Goal: Transaction & Acquisition: Purchase product/service

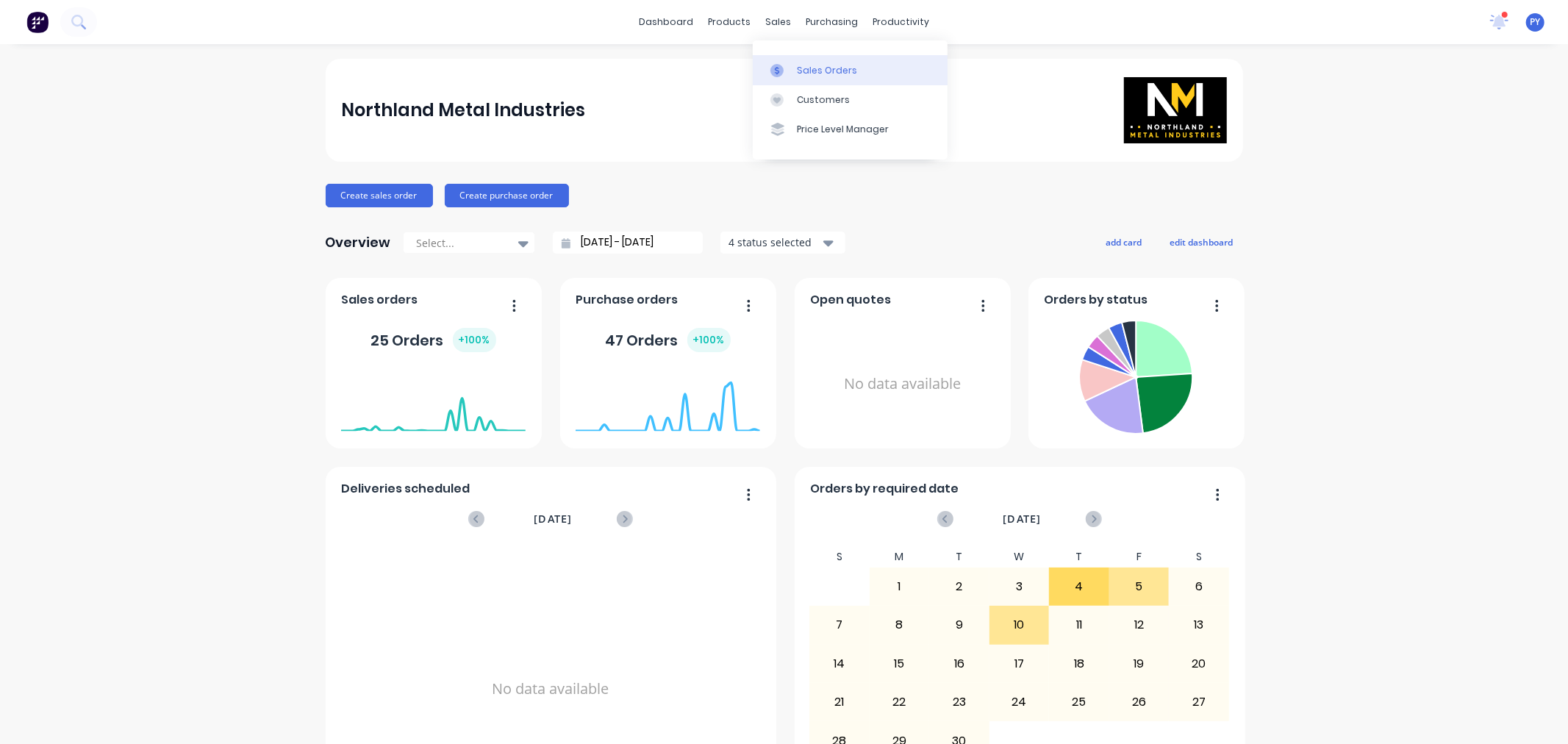
click at [804, 68] on div "Sales Orders" at bounding box center [827, 70] width 60 height 13
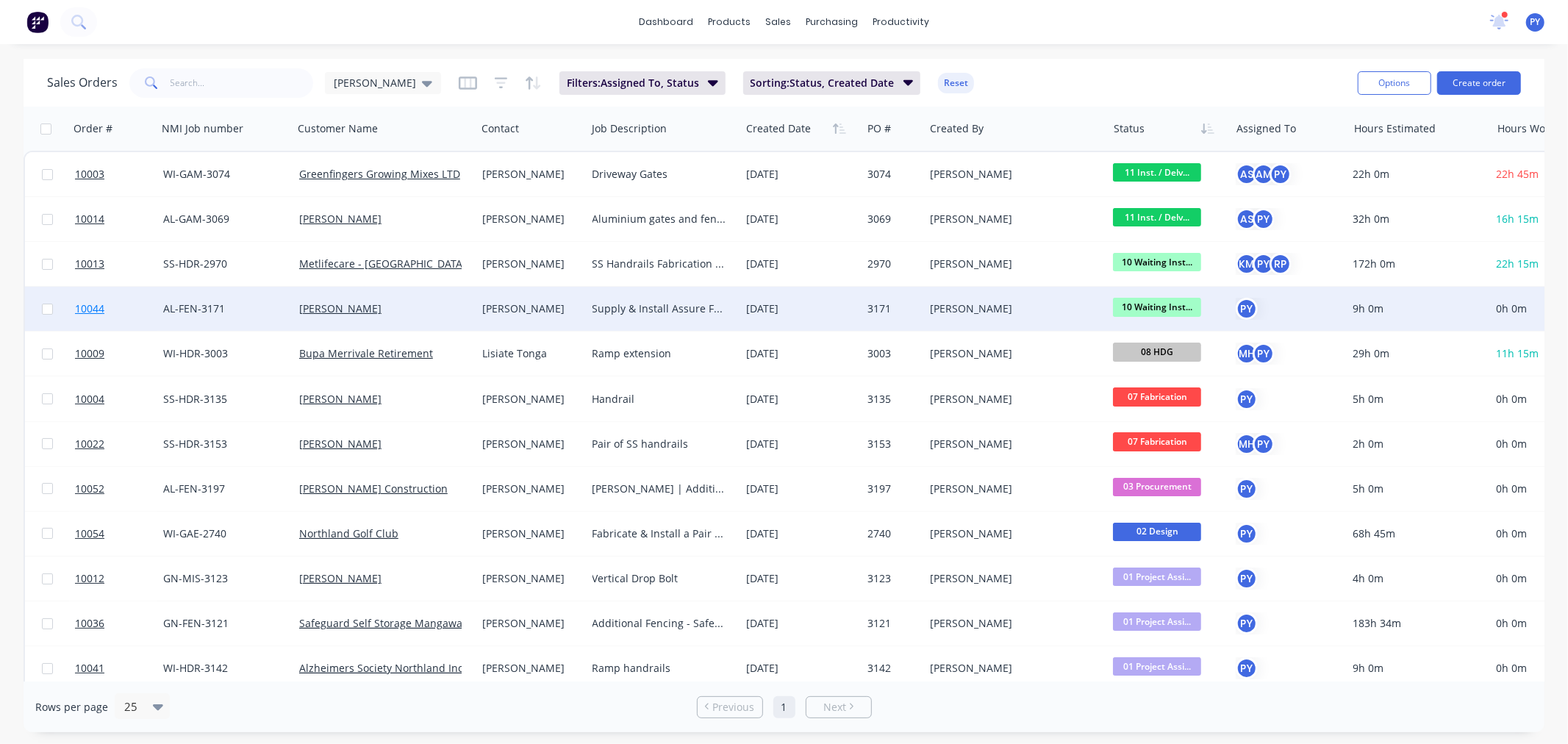
click at [79, 310] on span "10044" at bounding box center [90, 308] width 30 height 15
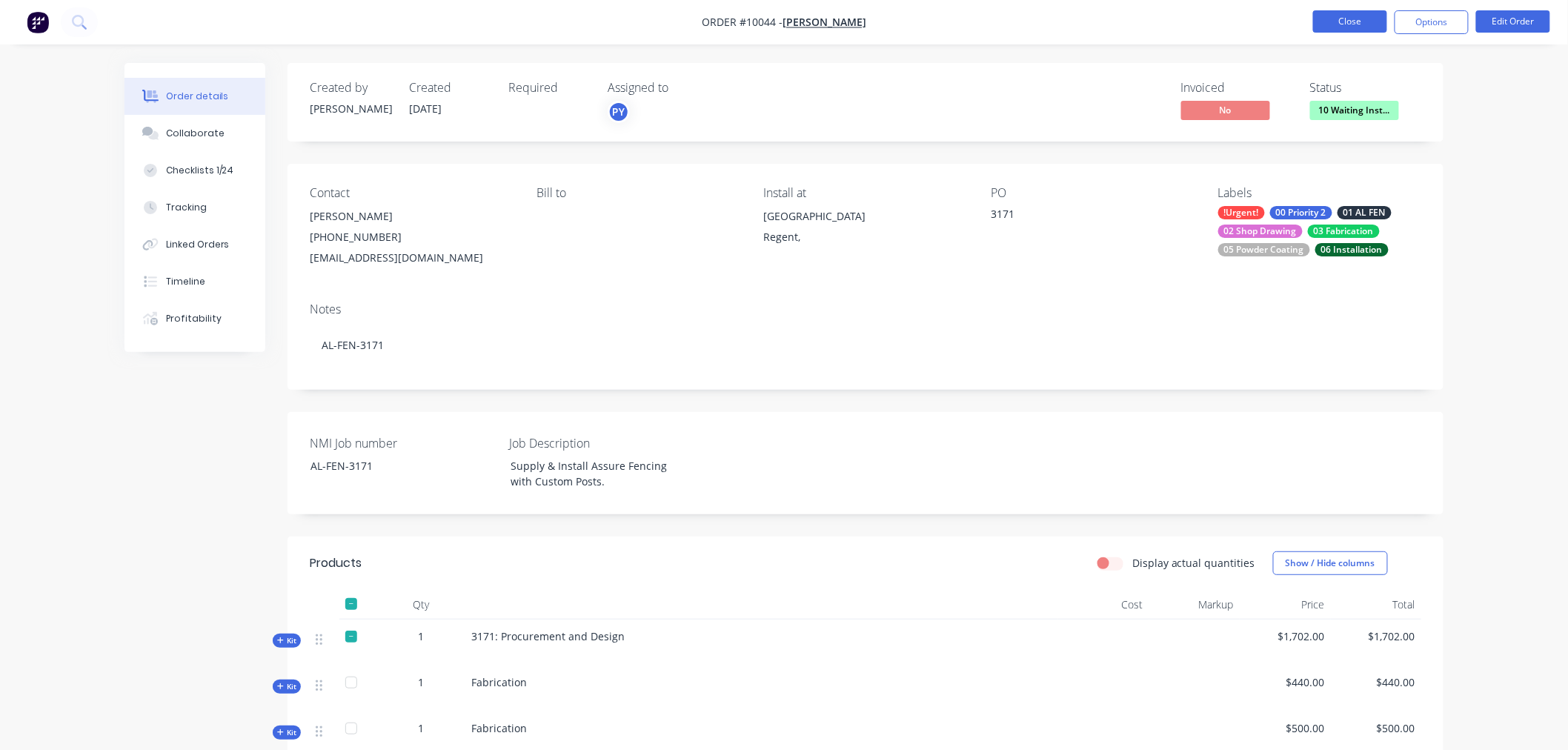
click at [1342, 24] on button "Close" at bounding box center [1350, 21] width 74 height 22
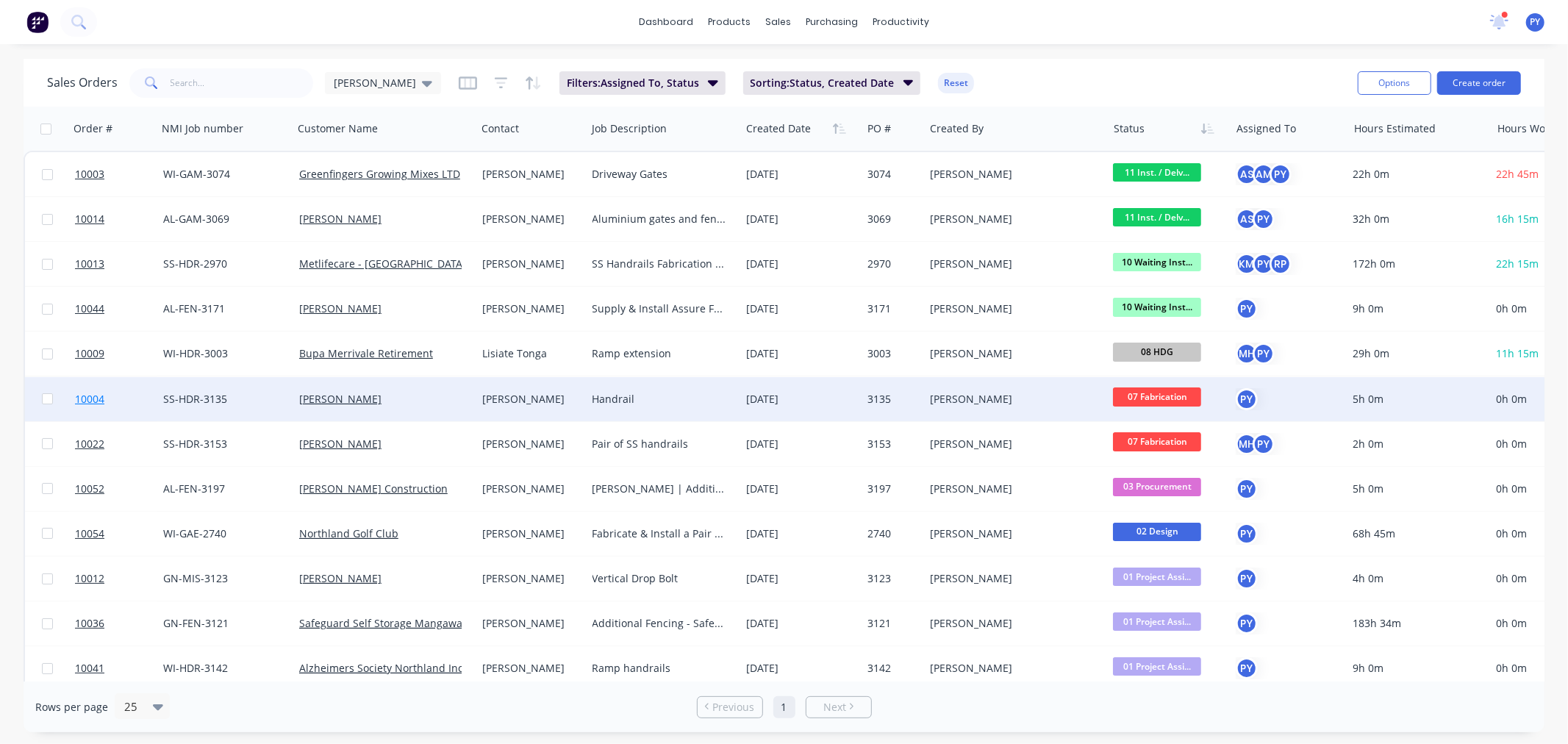
click at [90, 395] on span "10004" at bounding box center [90, 399] width 30 height 15
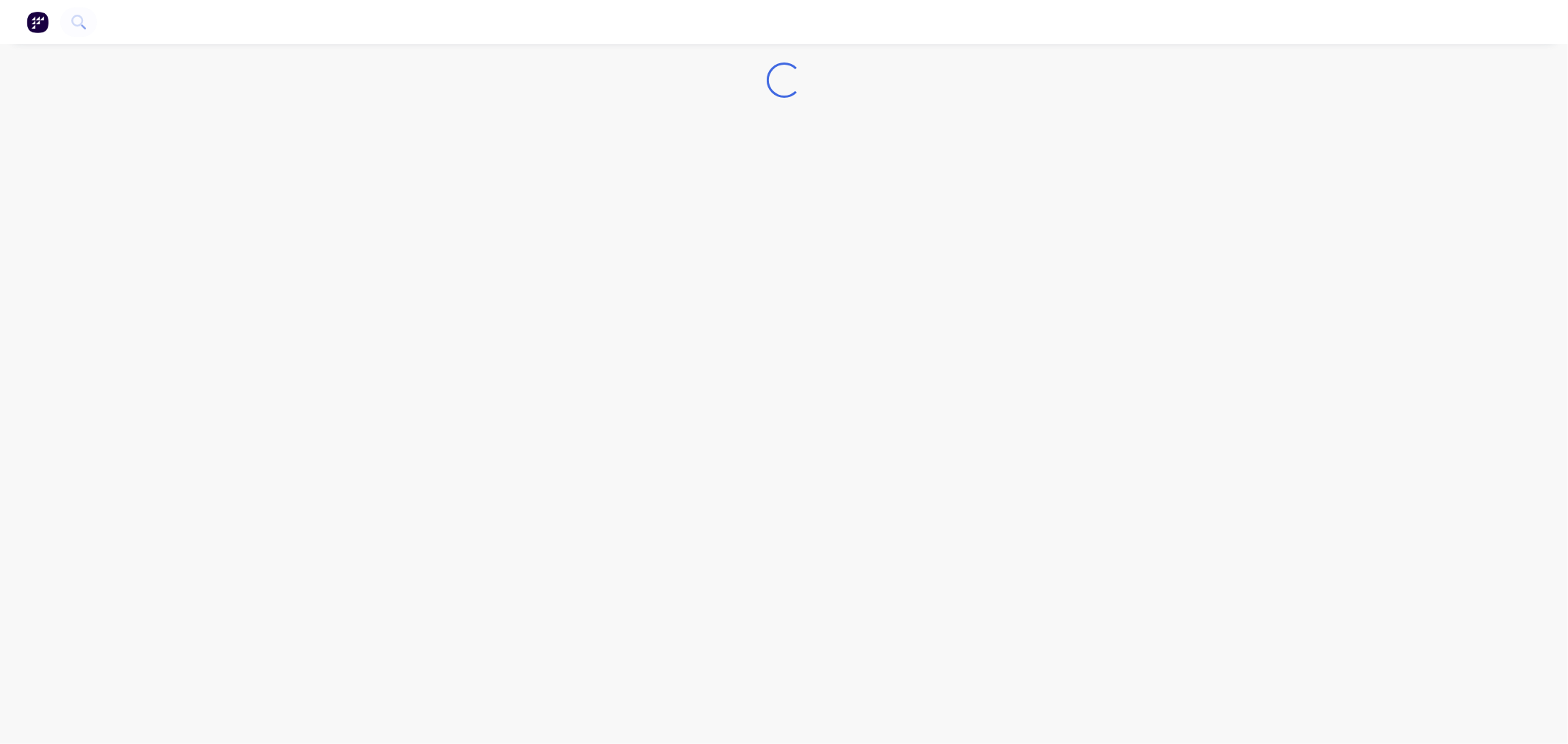
click at [90, 395] on div "Loading..." at bounding box center [784, 372] width 1568 height 744
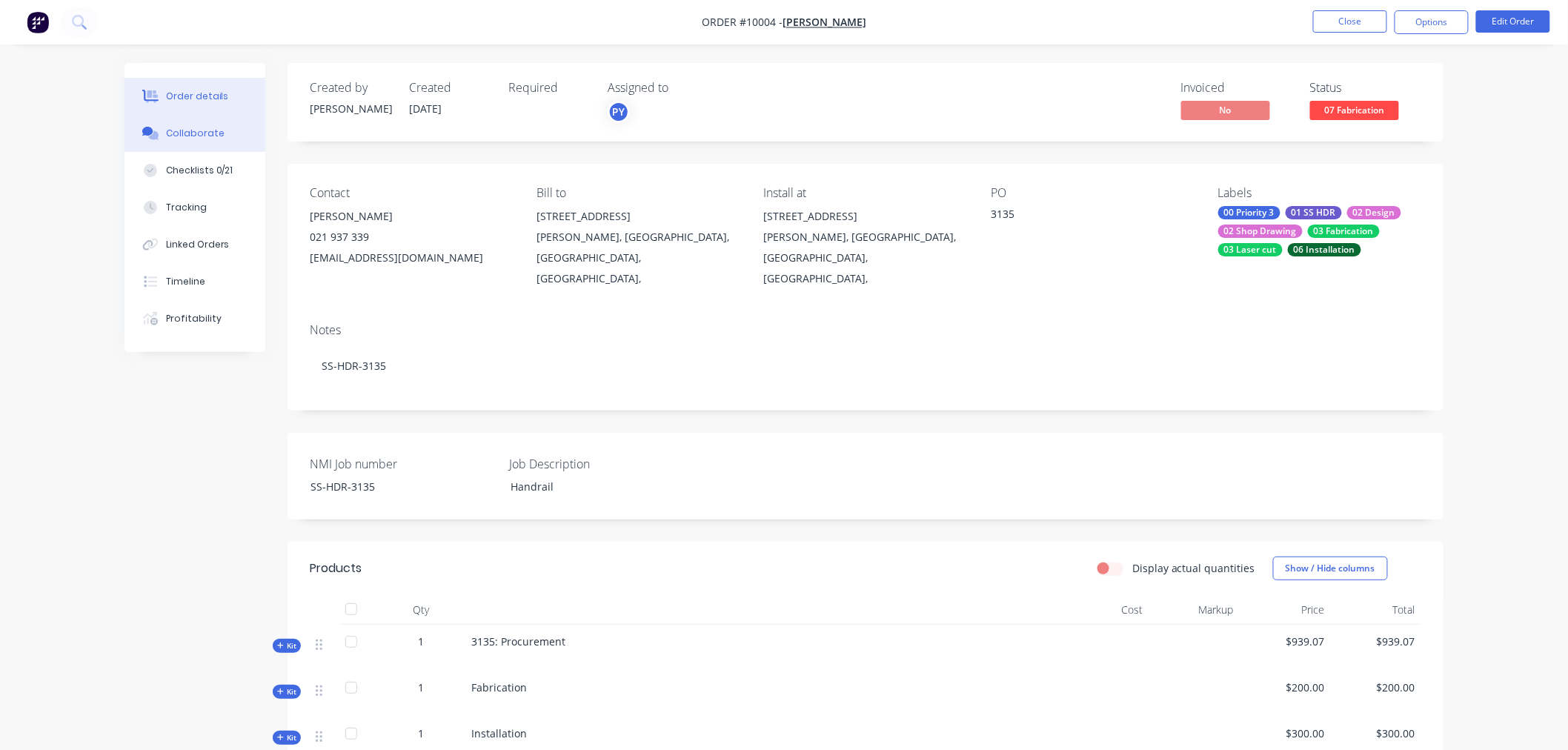
click at [184, 134] on div "Collaborate" at bounding box center [195, 133] width 58 height 13
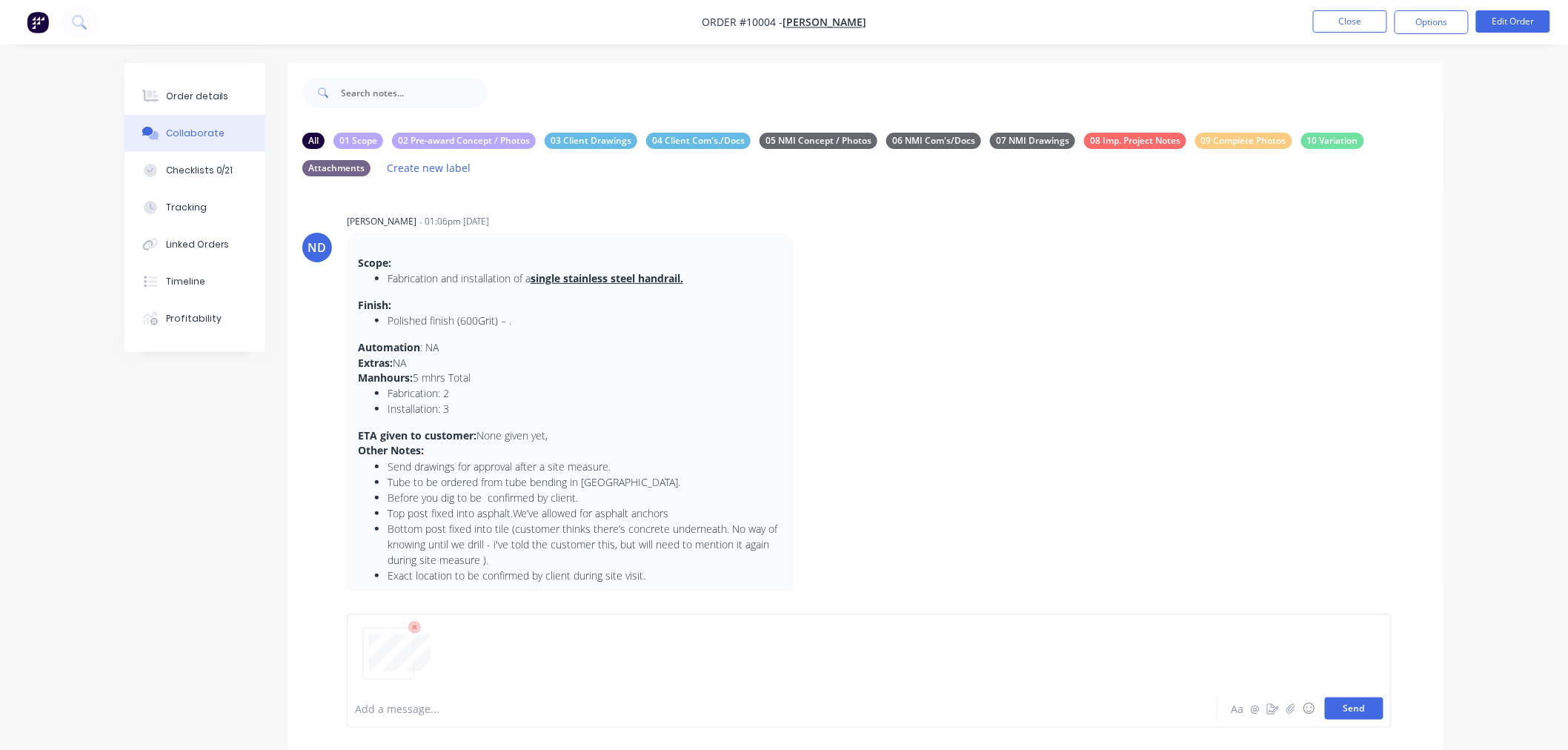
click at [1353, 709] on button "Send" at bounding box center [1354, 708] width 58 height 22
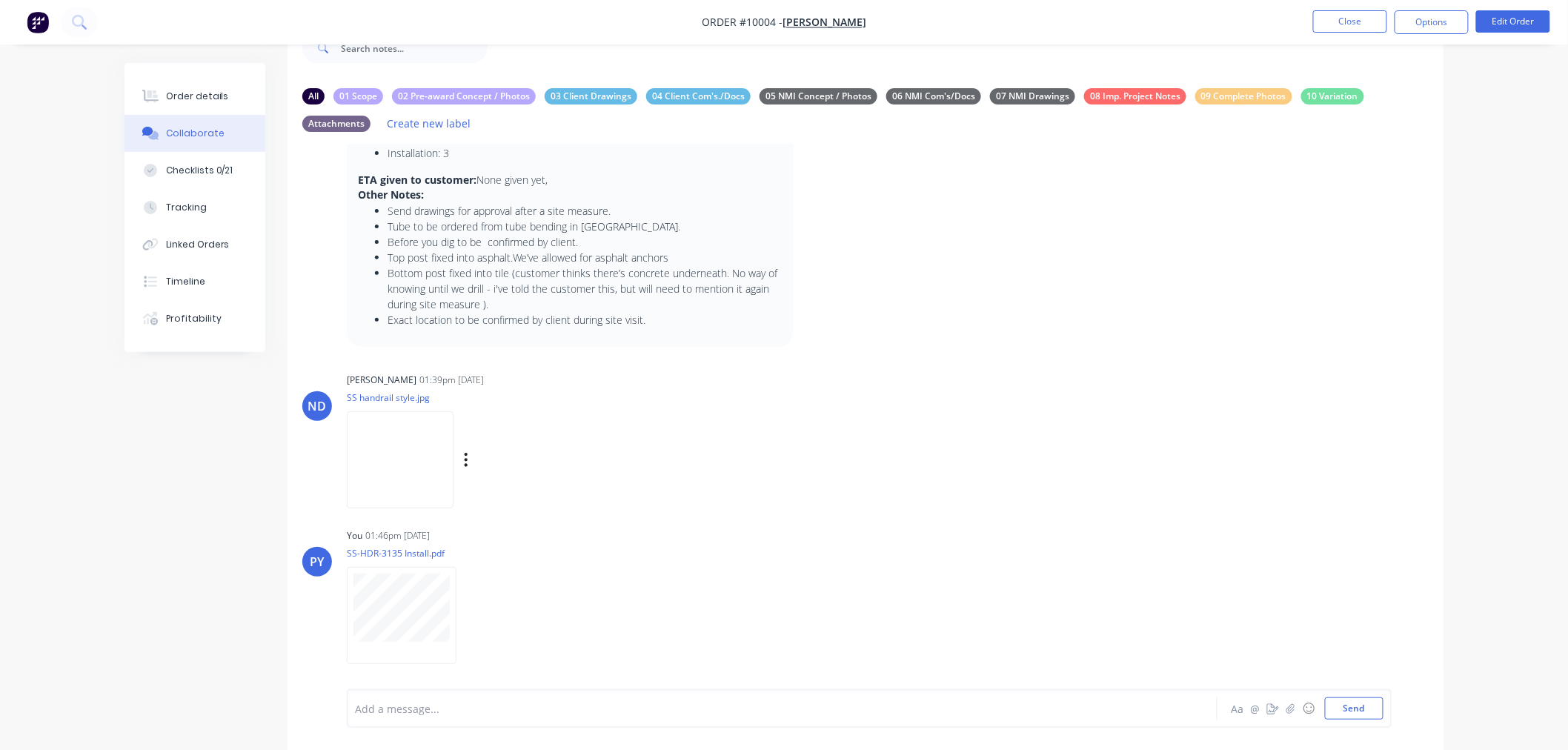
scroll to position [47, 0]
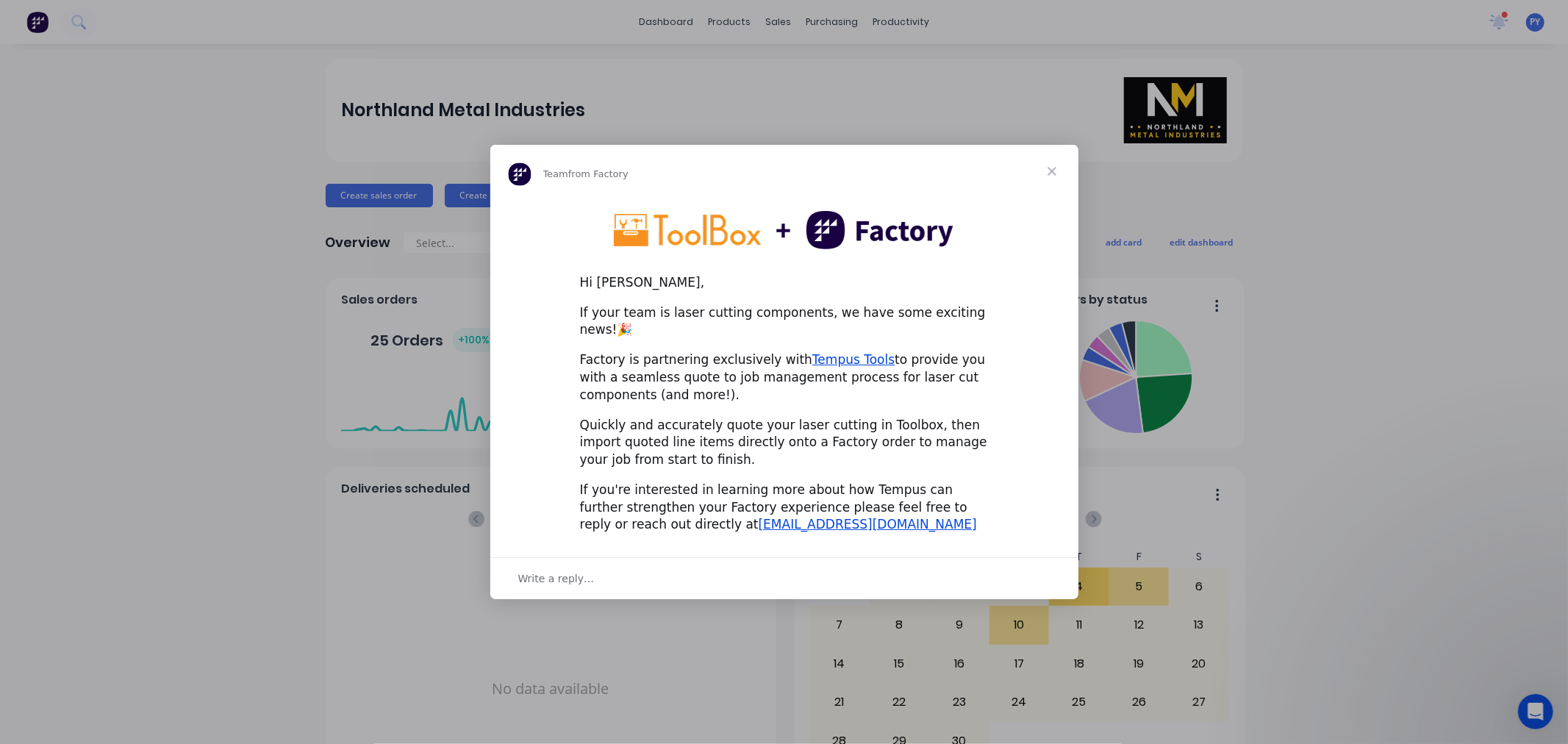
click at [1048, 177] on span "Close" at bounding box center [1052, 171] width 53 height 53
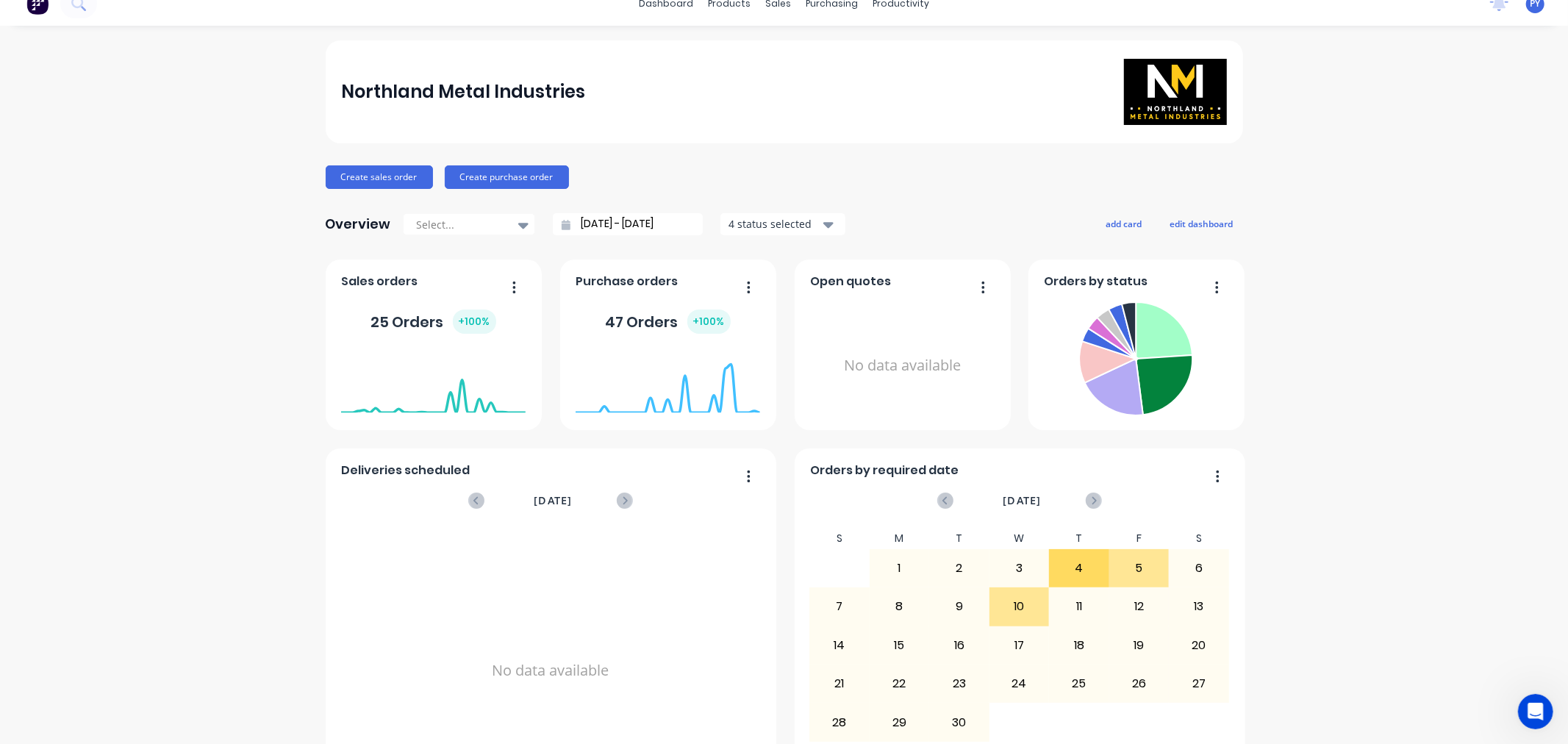
scroll to position [15, 0]
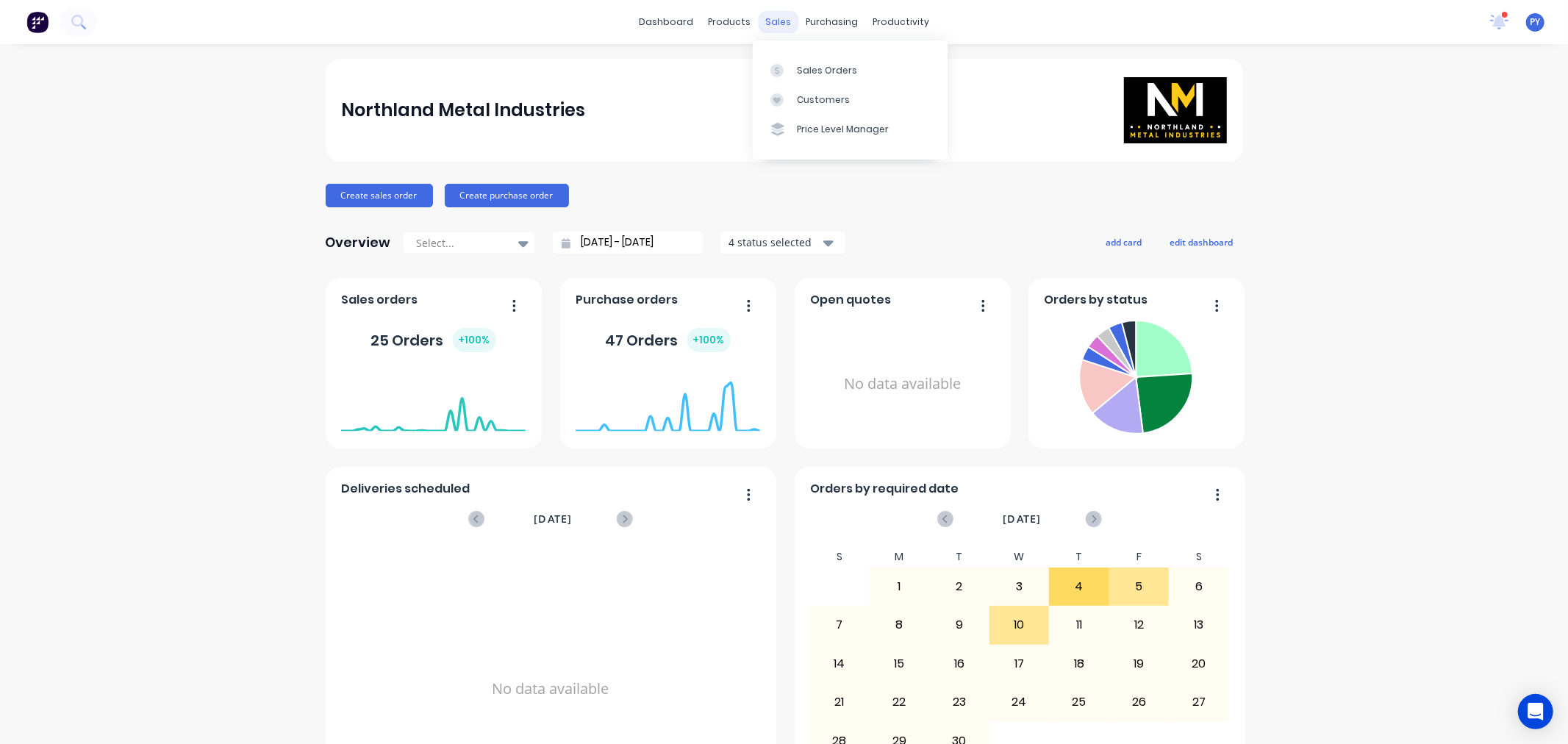
click at [768, 20] on div "sales" at bounding box center [779, 22] width 41 height 22
click at [826, 70] on div "Sales Orders" at bounding box center [827, 70] width 60 height 13
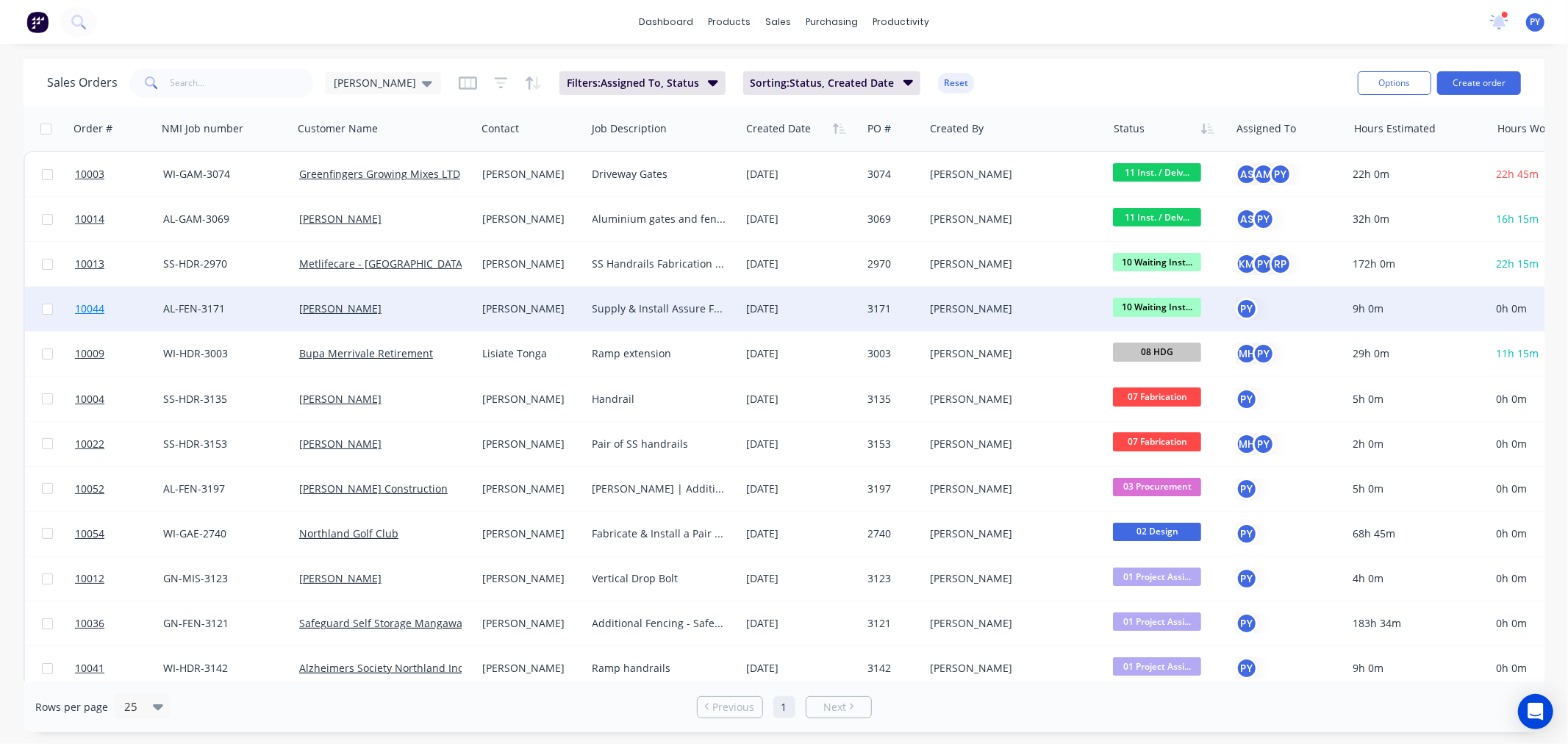
click at [88, 310] on span "10044" at bounding box center [90, 308] width 30 height 15
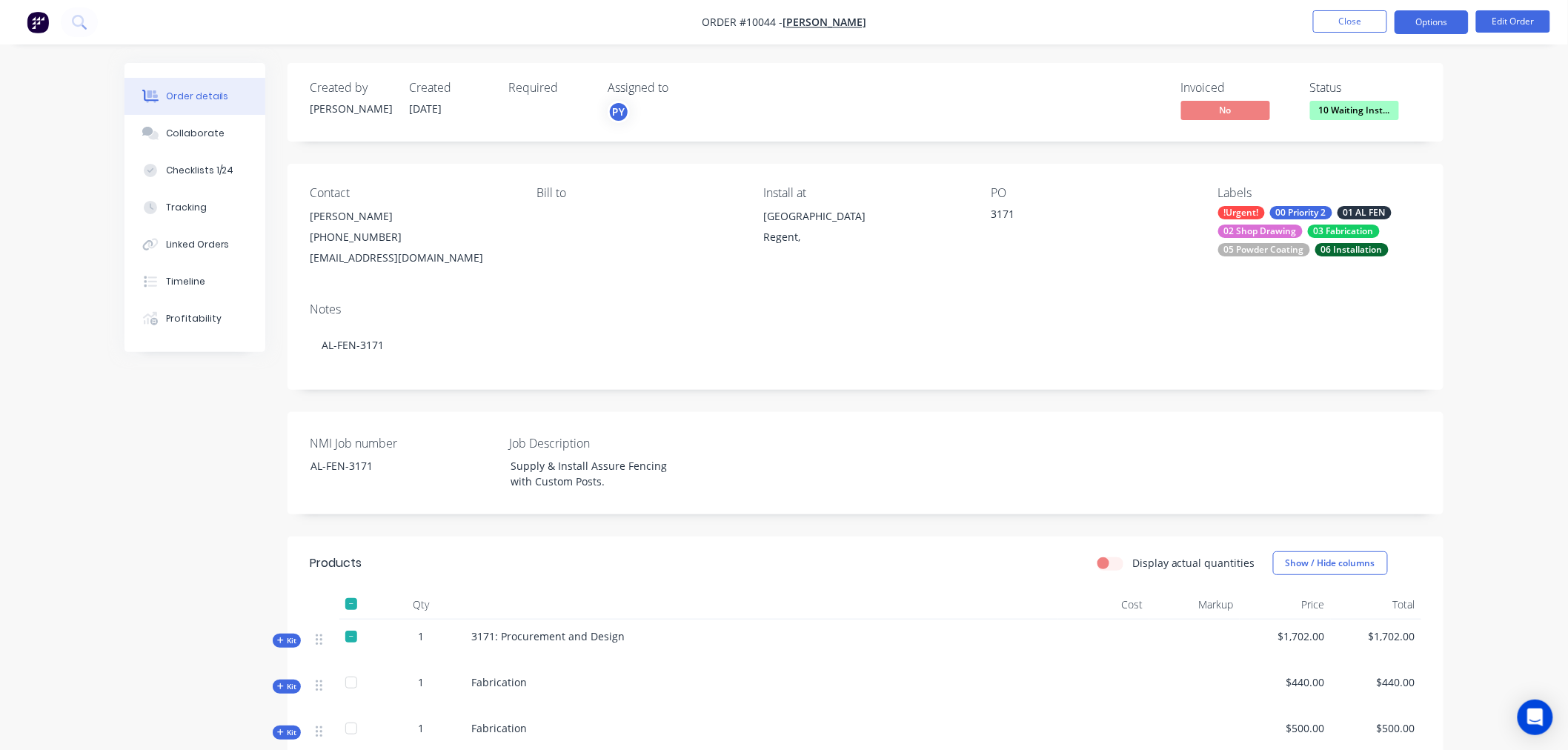
click at [1427, 18] on button "Options" at bounding box center [1432, 22] width 74 height 24
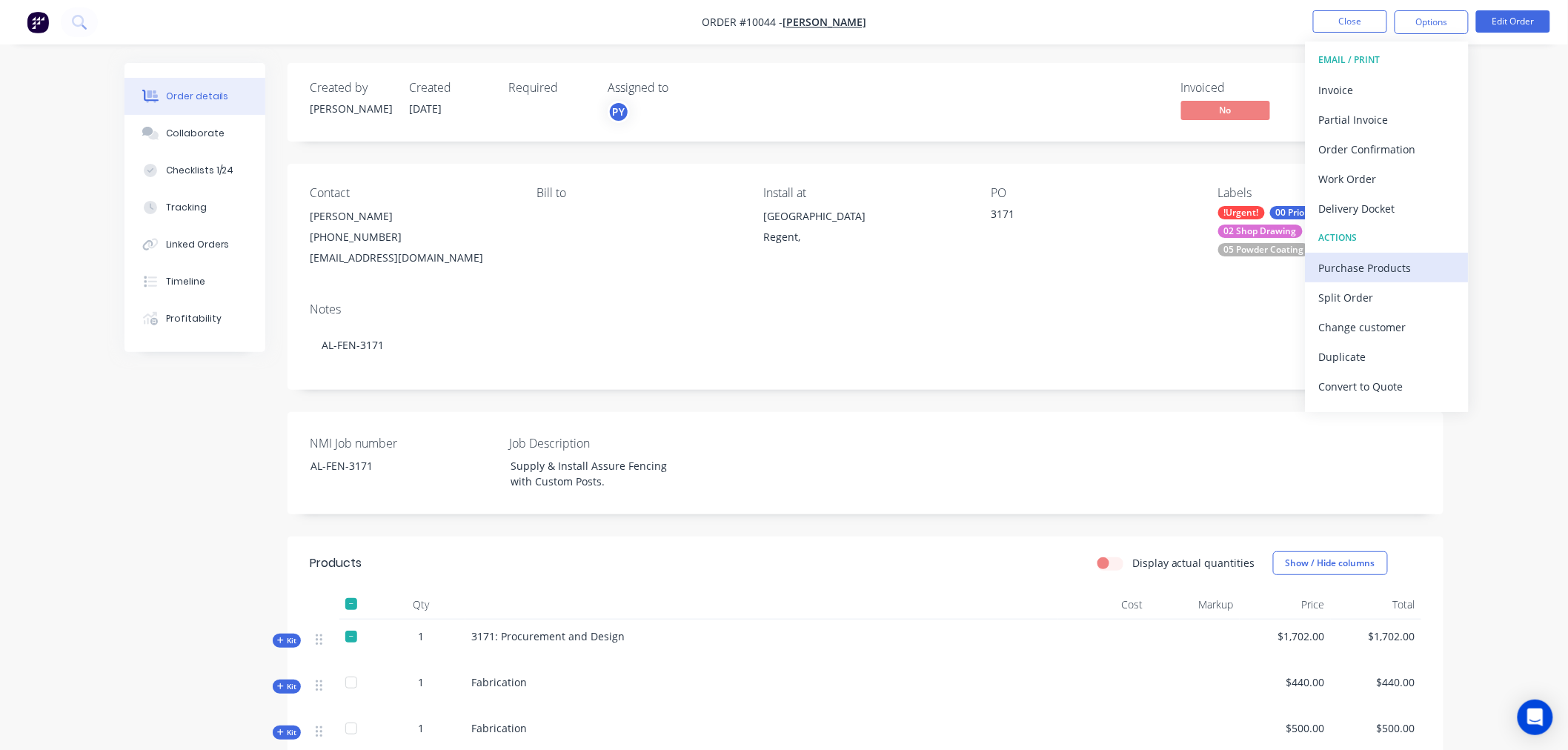
click at [1365, 267] on div "Purchase Products" at bounding box center [1387, 267] width 136 height 21
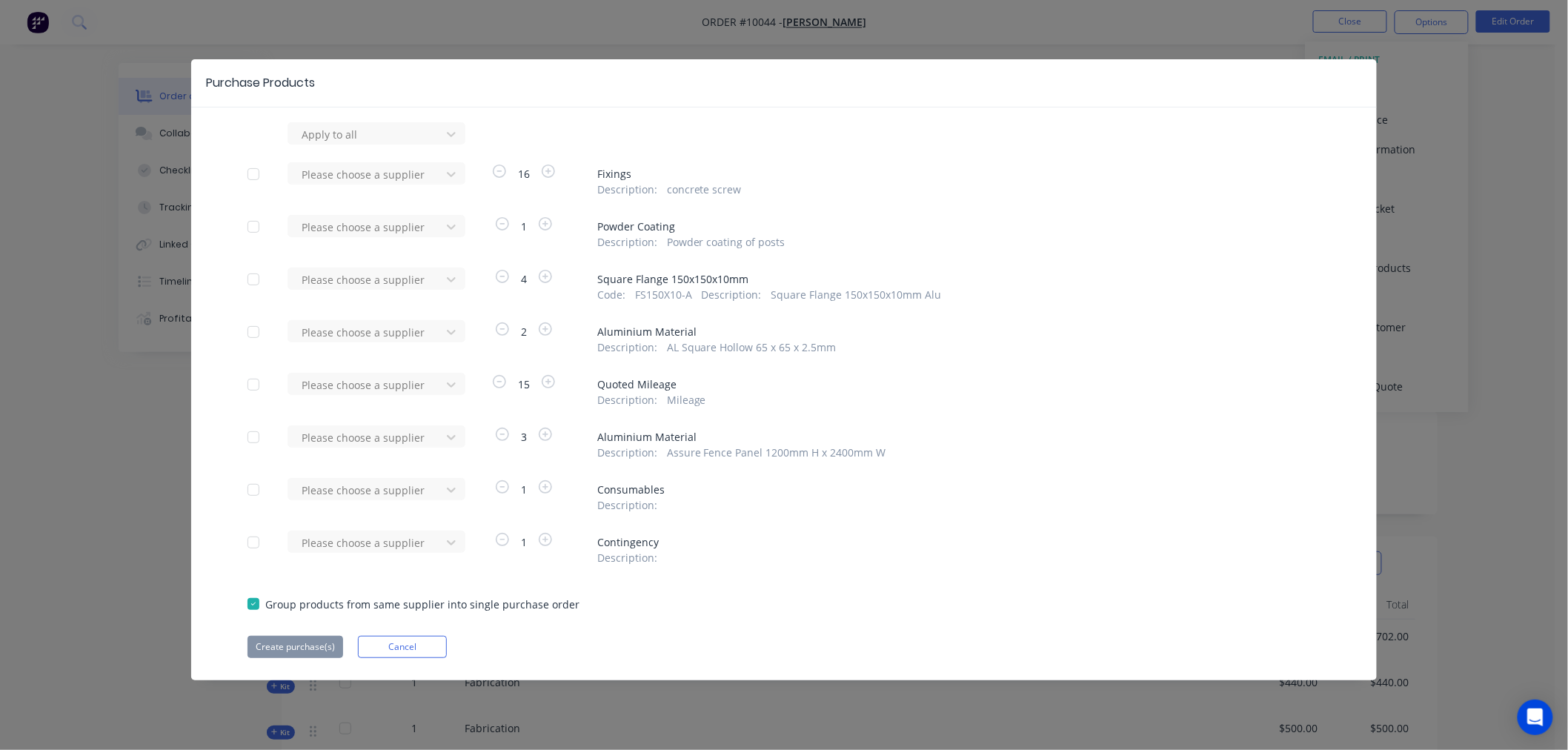
click at [252, 169] on div at bounding box center [254, 174] width 30 height 30
click at [450, 174] on icon at bounding box center [451, 174] width 9 height 6
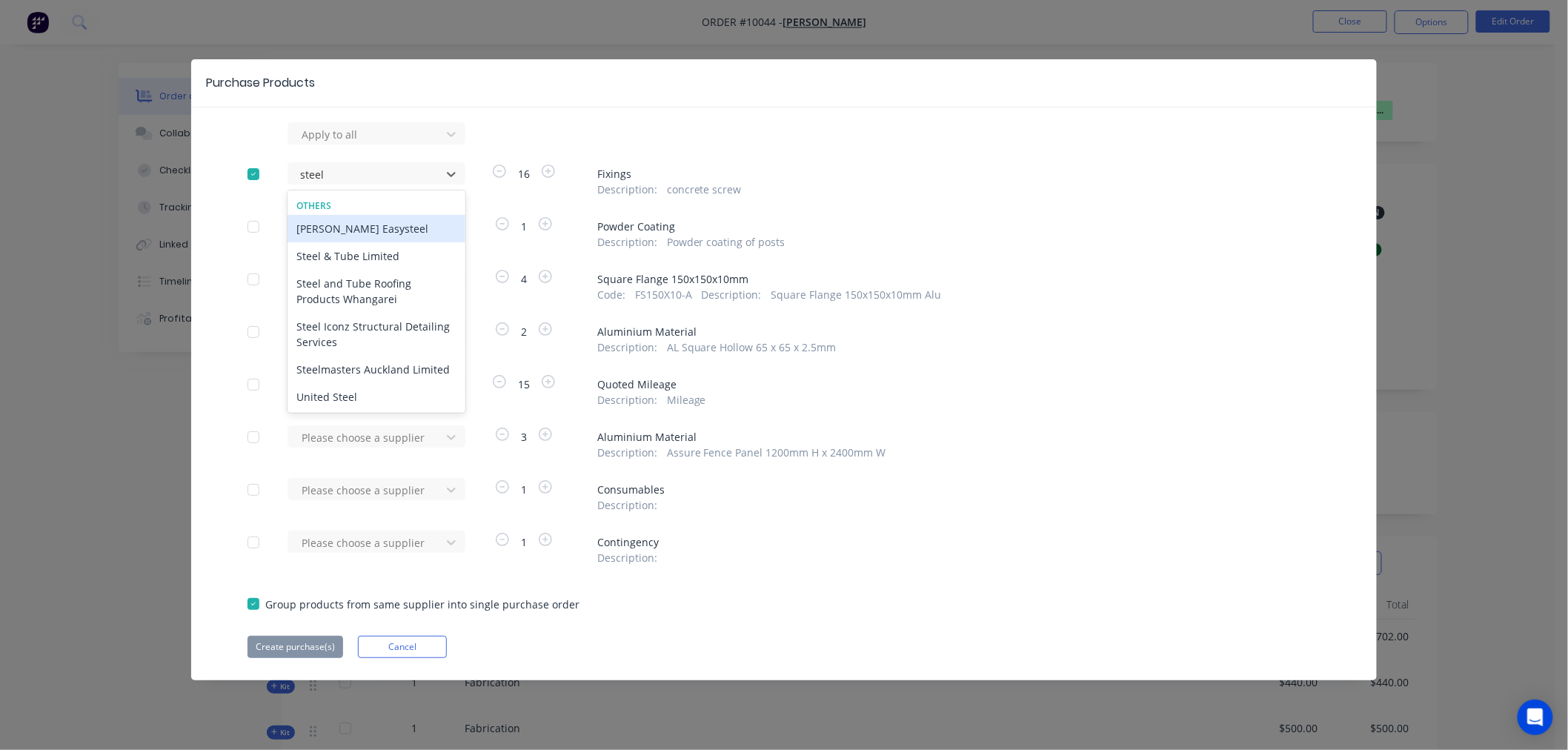
type input "steelm"
click at [353, 229] on div "Steelmasters Auckland Limited" at bounding box center [376, 228] width 177 height 28
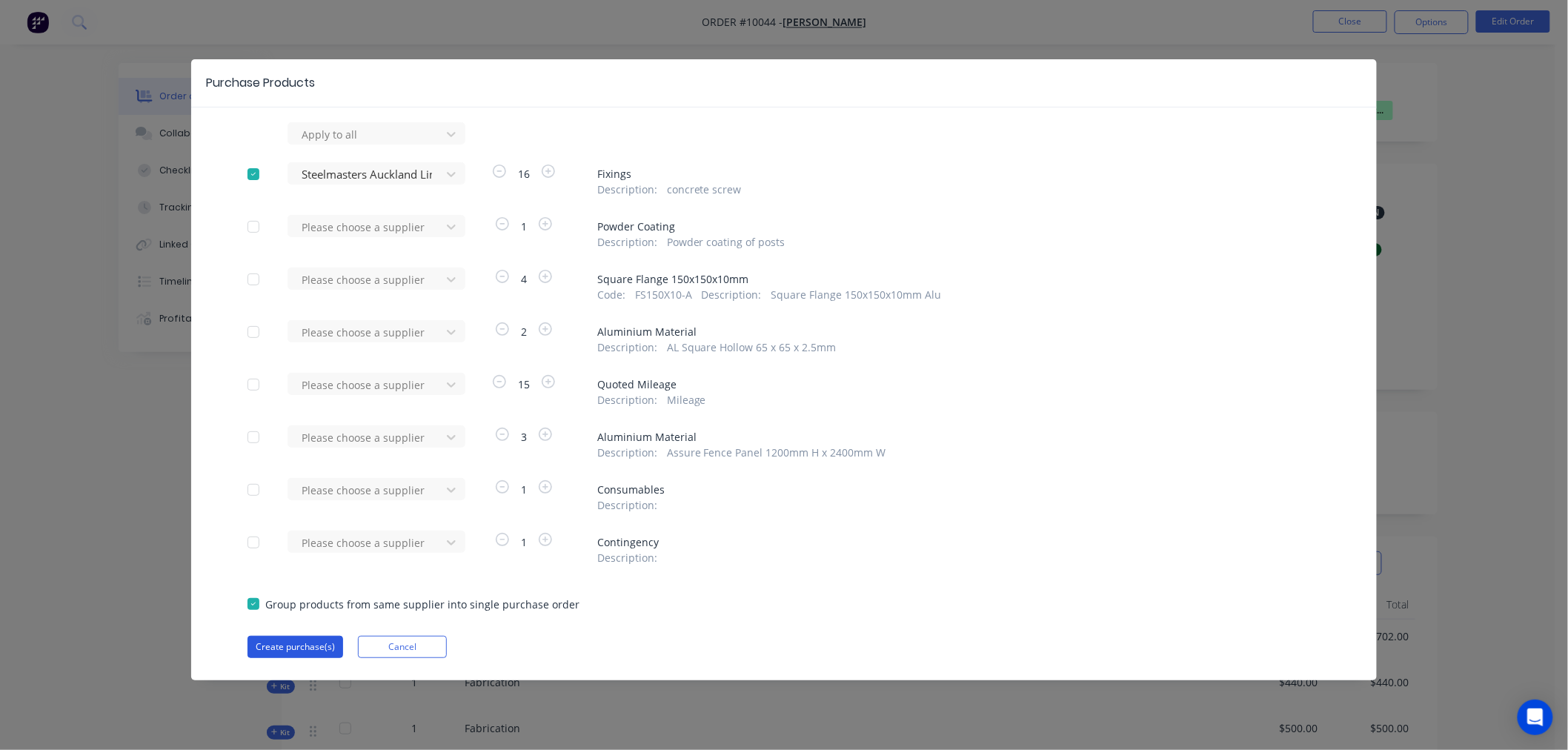
click at [301, 646] on button "Create purchase(s)" at bounding box center [295, 647] width 95 height 22
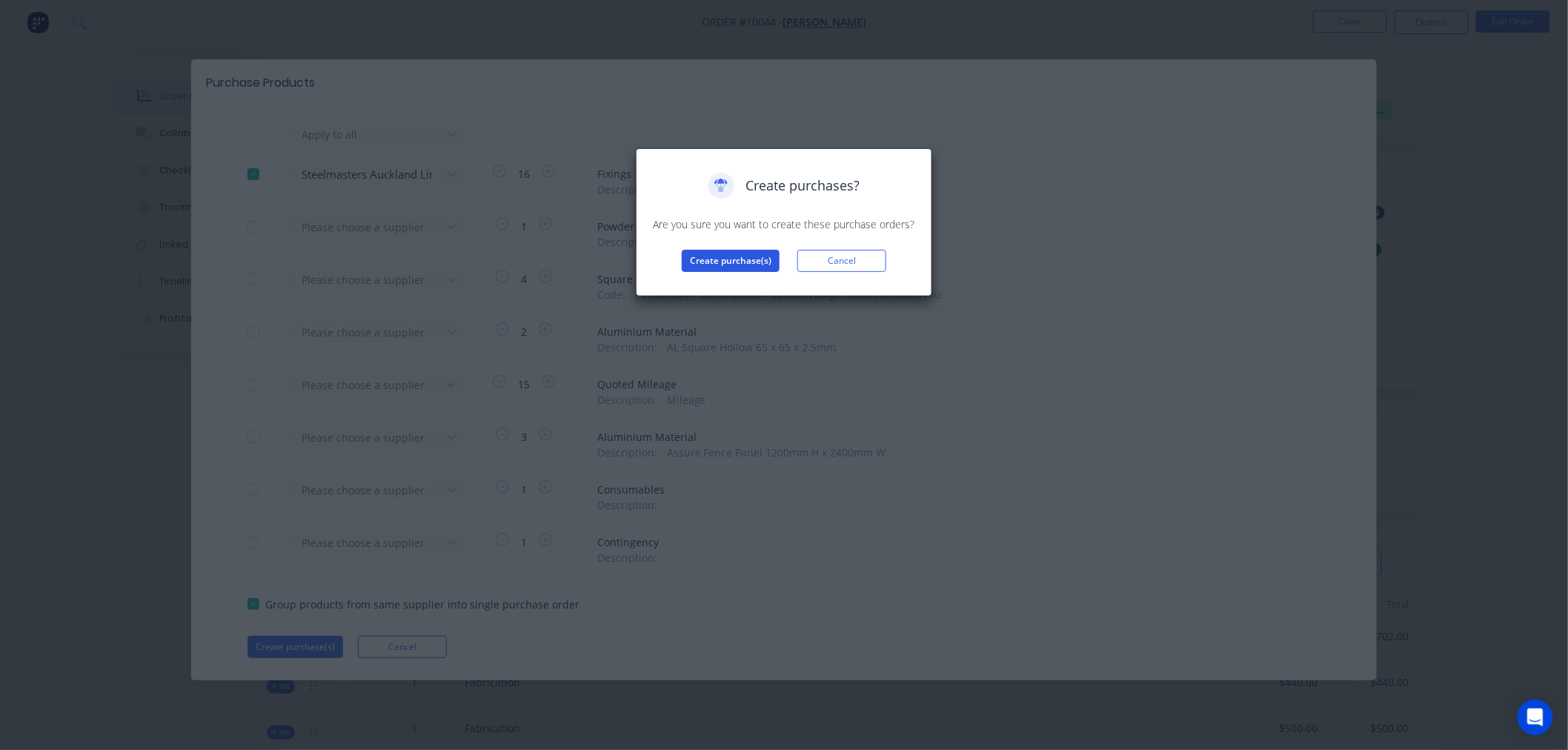
click at [730, 265] on button "Create purchase(s)" at bounding box center [730, 261] width 98 height 22
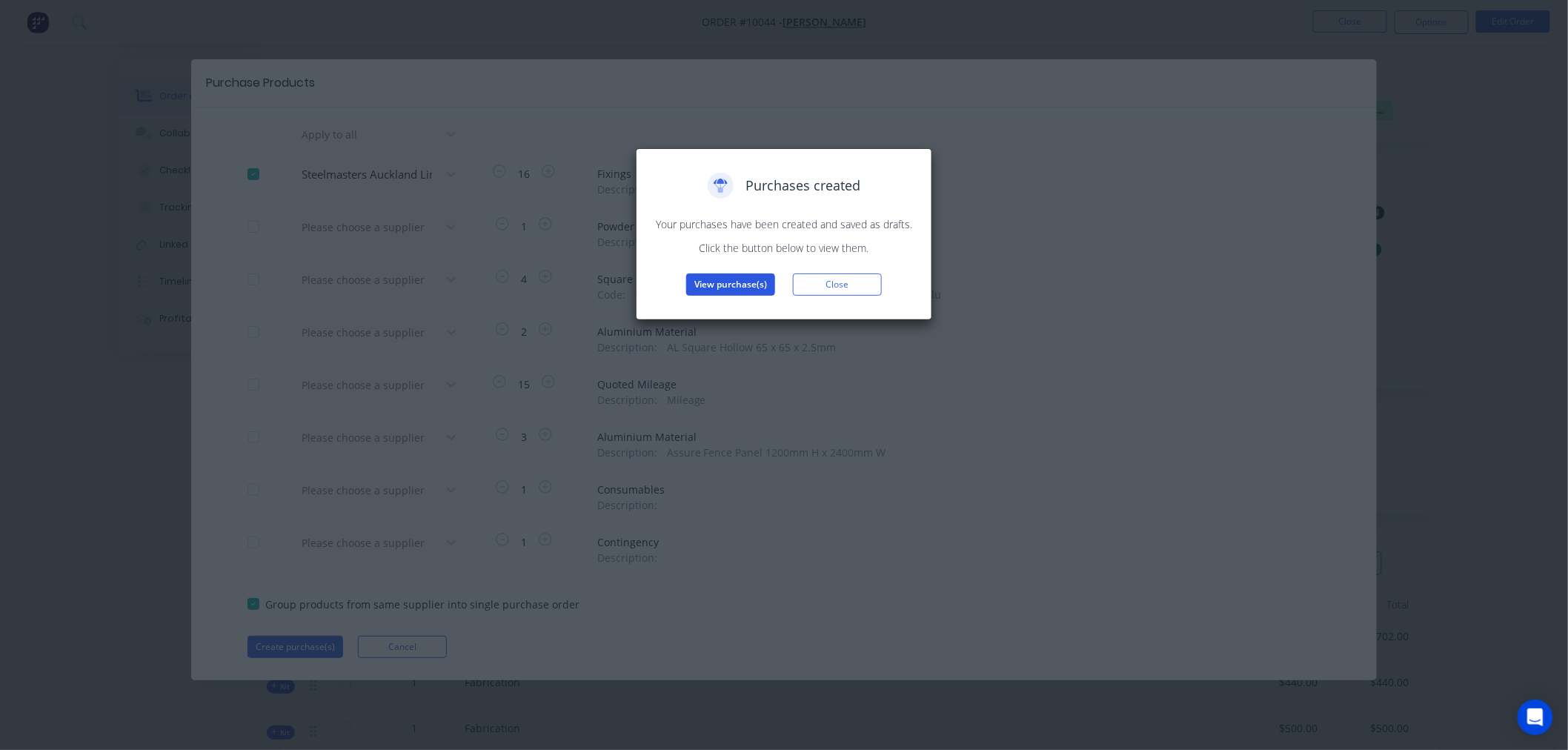
click at [727, 282] on button "View purchase(s)" at bounding box center [730, 285] width 89 height 22
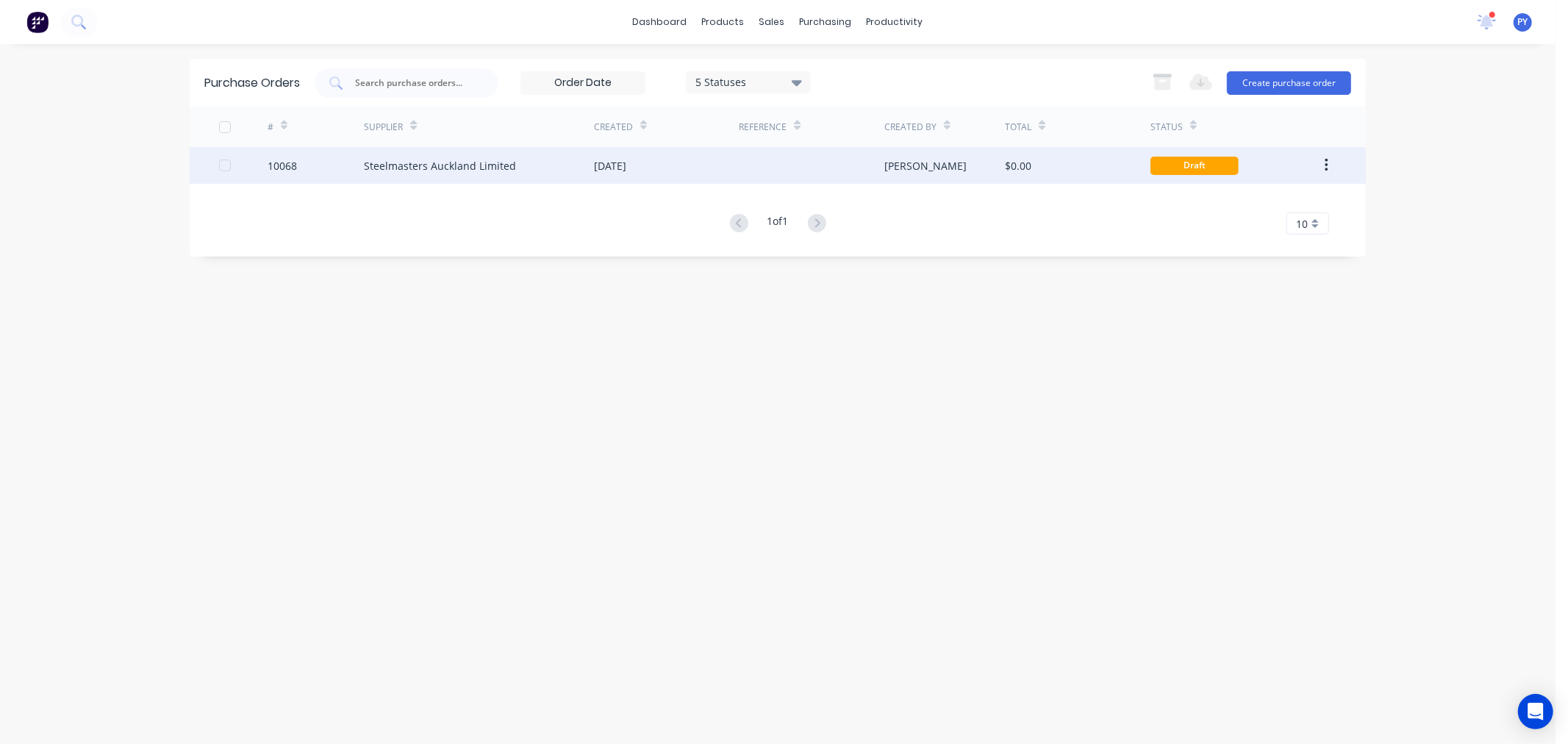
click at [462, 166] on div "Steelmasters Auckland Limited" at bounding box center [440, 166] width 152 height 16
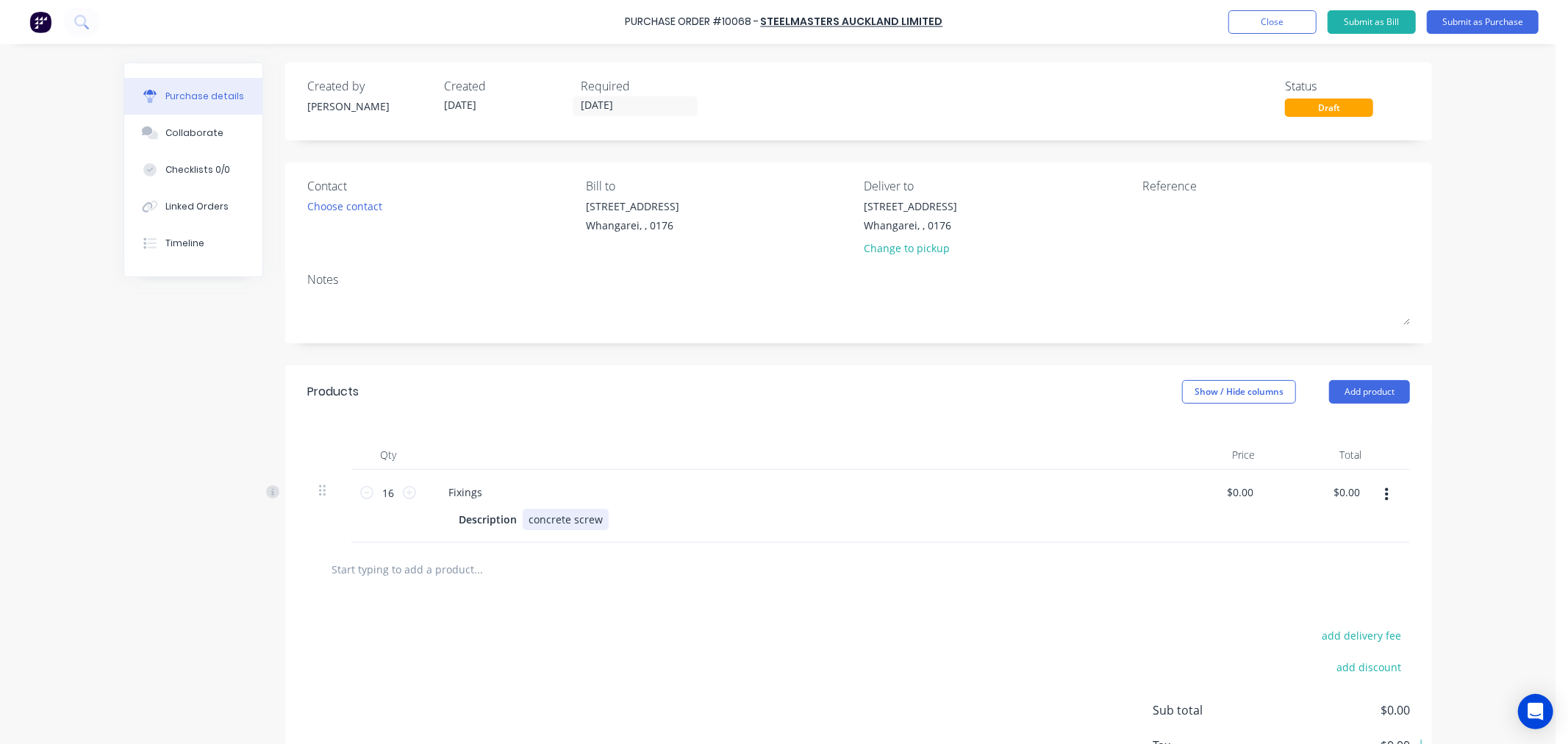
click at [595, 520] on div "concrete screw" at bounding box center [566, 519] width 86 height 21
drag, startPoint x: 602, startPoint y: 519, endPoint x: 541, endPoint y: 527, distance: 61.5
click at [541, 527] on div "Description concrete screw" at bounding box center [789, 519] width 674 height 21
click at [601, 516] on div "Description concrete screw" at bounding box center [789, 519] width 674 height 21
click at [599, 520] on div "concrete screw" at bounding box center [566, 519] width 86 height 21
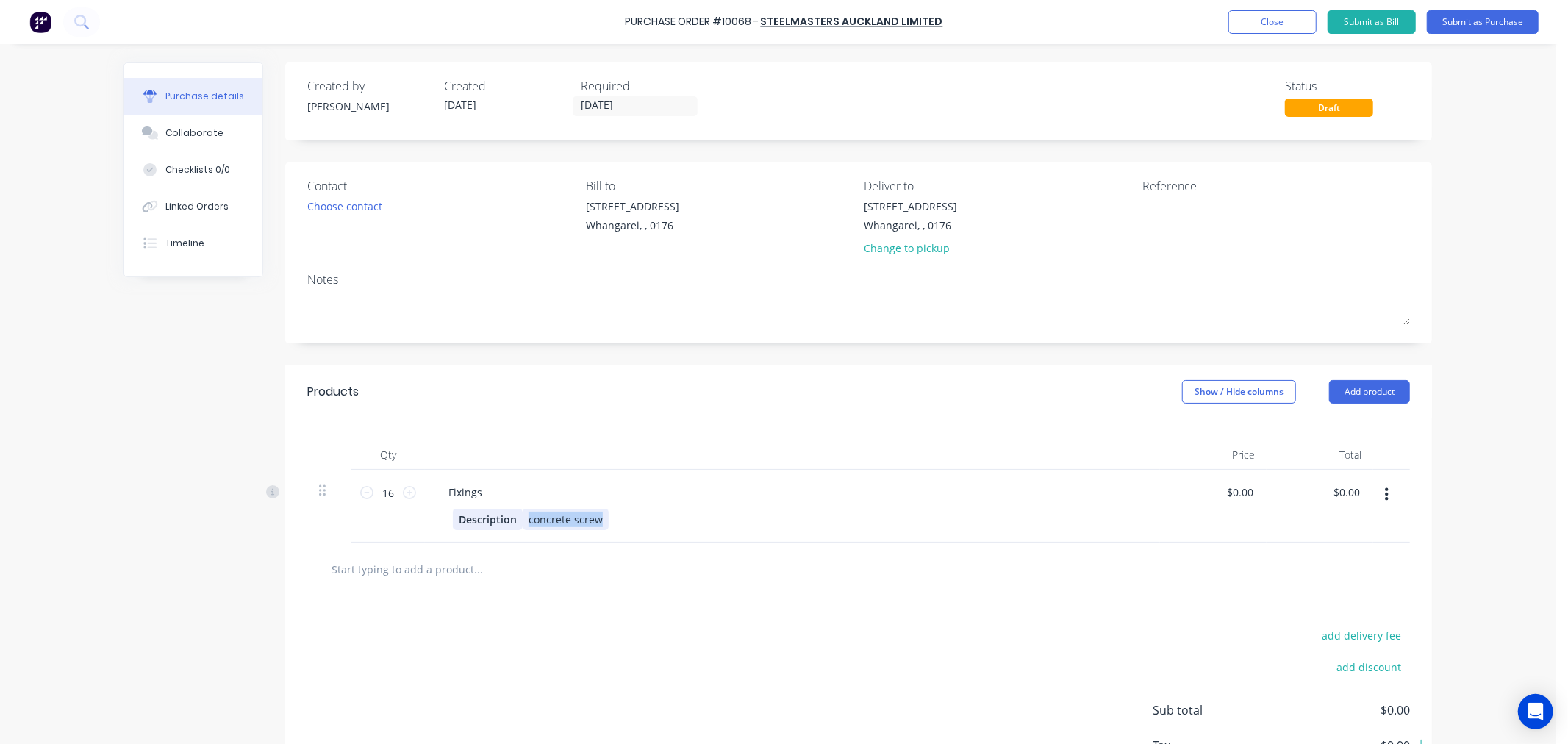
drag, startPoint x: 599, startPoint y: 520, endPoint x: 462, endPoint y: 519, distance: 137.0
click at [462, 519] on div "Description concrete screw" at bounding box center [789, 519] width 674 height 21
click at [480, 518] on div "Description" at bounding box center [487, 519] width 70 height 21
click at [523, 518] on div at bounding box center [534, 519] width 22 height 21
click at [508, 522] on div "Description" at bounding box center [487, 519] width 70 height 21
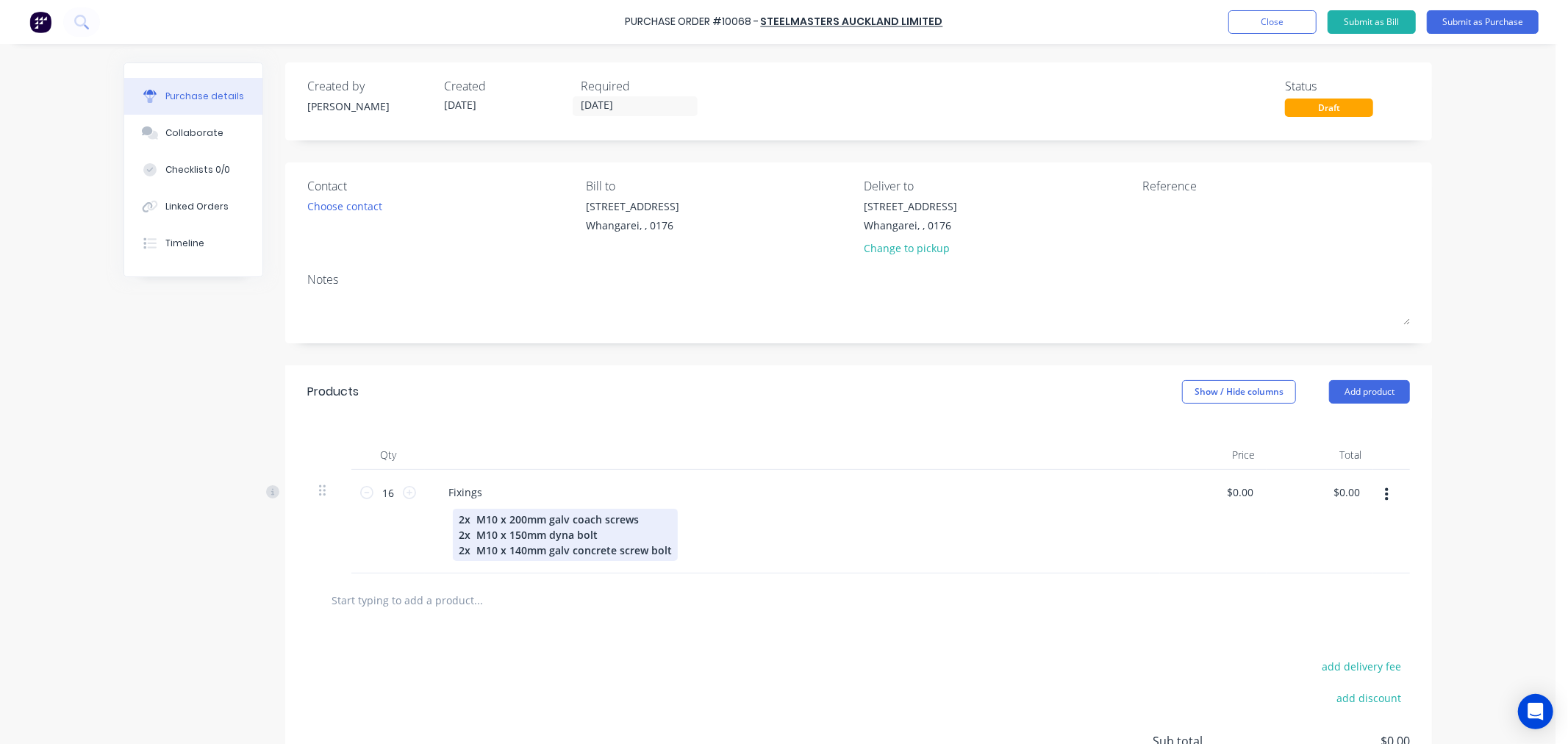
click at [544, 533] on div "2x M10 x 200mm galv coach screws 2x M10 x 150mm dyna bolt 2x M10 x 140mm galv c…" at bounding box center [566, 534] width 225 height 52
click at [663, 549] on div "2x M10 x 200mm galv coach screws 2x M10 x 150mm galv dyna bolt 2x M10 x 140mm g…" at bounding box center [566, 534] width 225 height 52
click at [664, 552] on div "2x M10 x 200mm galv coach screws 2x M10 x 150mm galv dyna bolt 2x M10 x 140mm g…" at bounding box center [566, 534] width 225 height 52
click at [583, 564] on div "2x M10 x 200mm galv coach screws 2x M10 x 150mm galv dyna bolt 2x M10 x 140mm g…" at bounding box center [566, 542] width 225 height 67
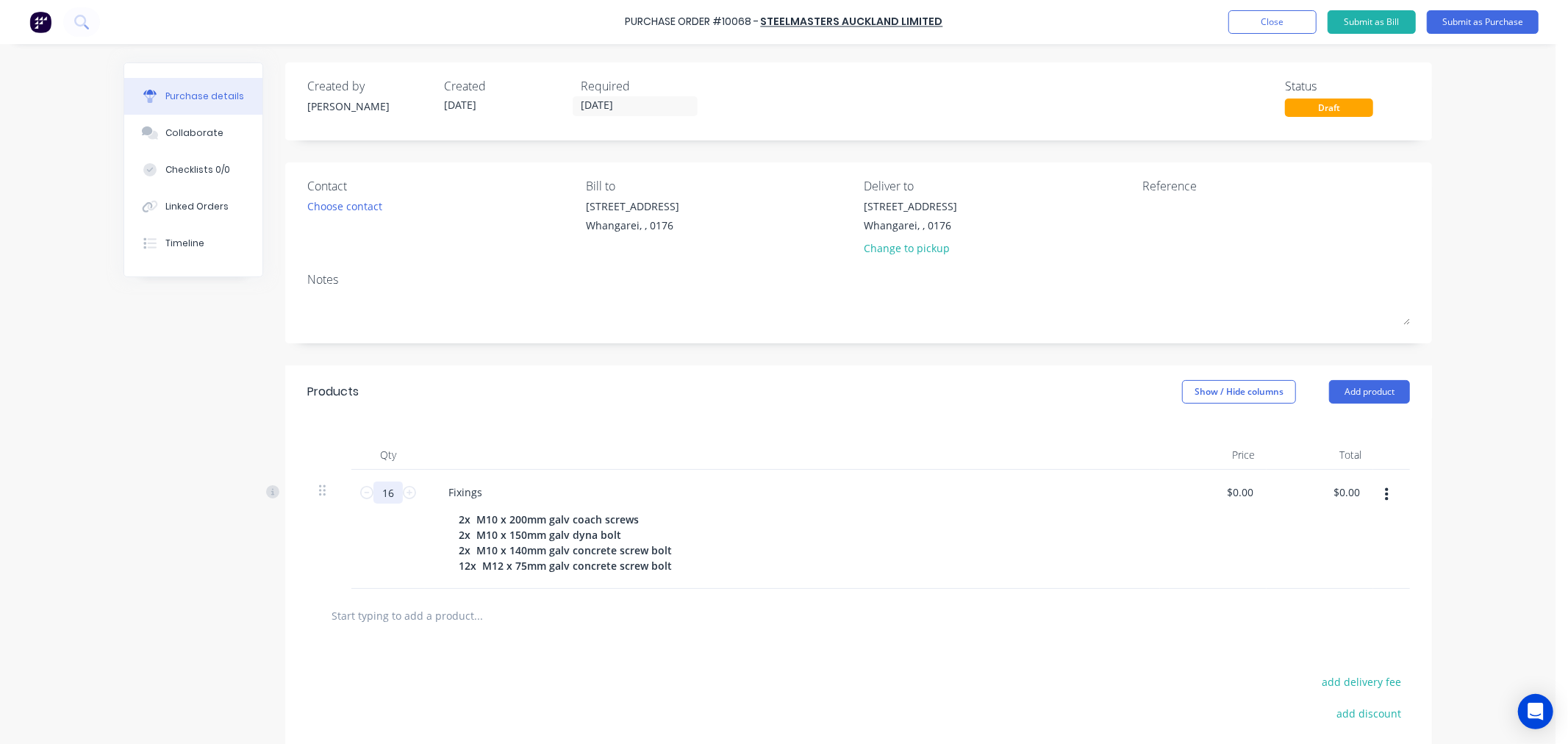
click at [386, 493] on input "16" at bounding box center [388, 492] width 30 height 22
type input "1"
click at [802, 541] on div "2x M10 x 200mm galv coach screws 2x M10 x 150mm galv dyna bolt 2x M10 x 140mm g…" at bounding box center [789, 542] width 674 height 67
click at [1154, 214] on textarea at bounding box center [1234, 215] width 184 height 33
type textarea "3171"
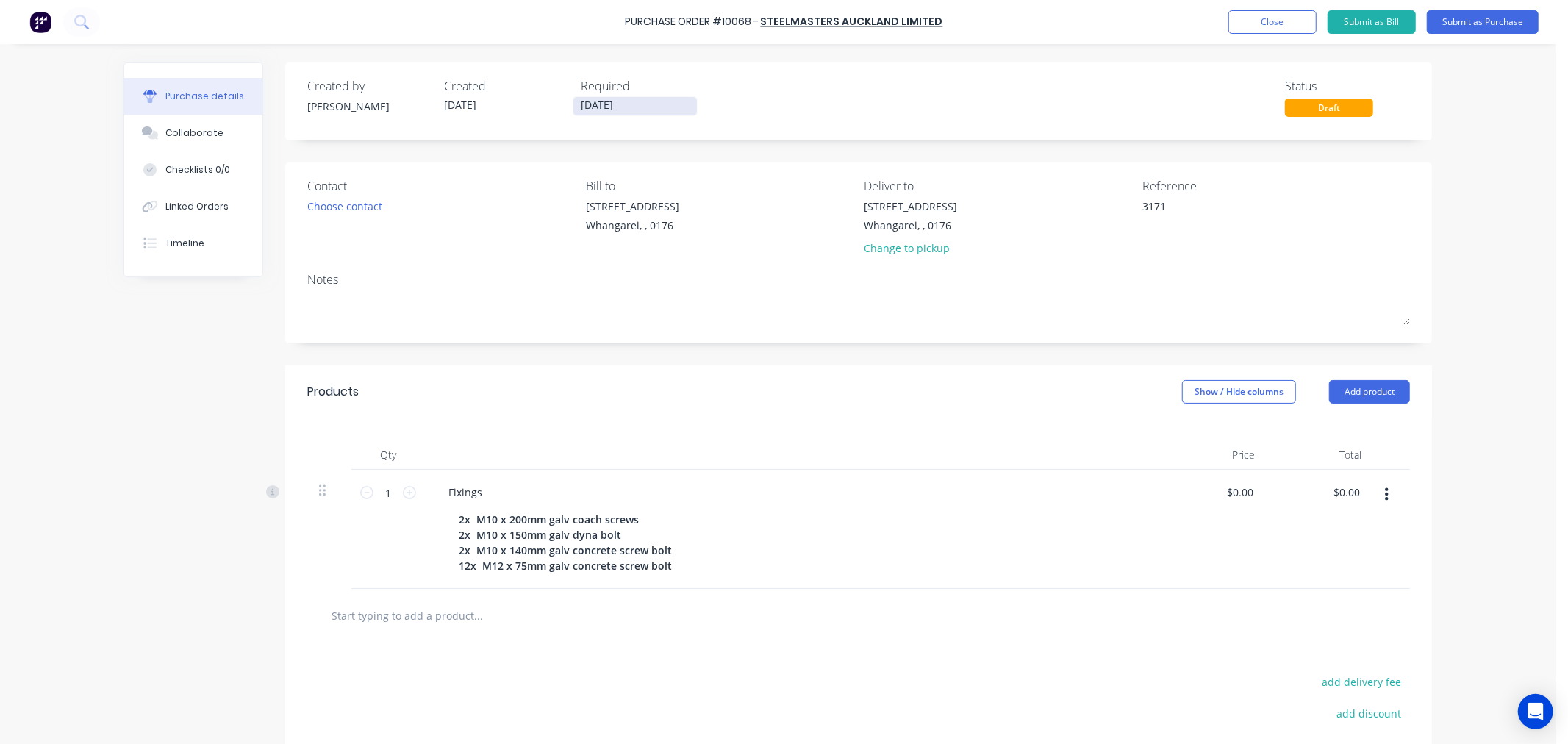
type textarea "x"
type textarea "3171"
drag, startPoint x: 585, startPoint y: 102, endPoint x: 576, endPoint y: 104, distance: 9.2
click at [576, 104] on input "[DATE]" at bounding box center [635, 106] width 124 height 18
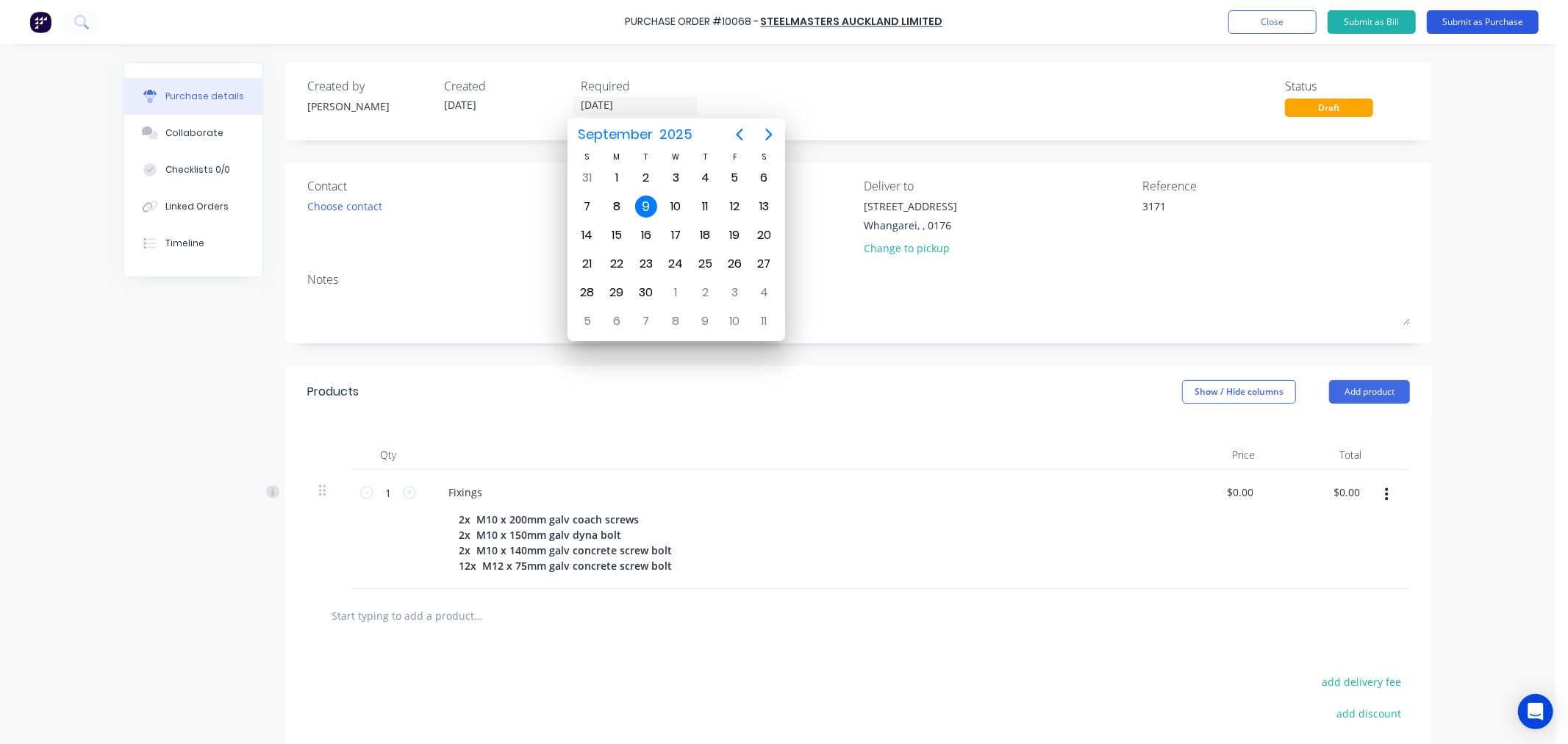
type input "[DATE]"
click at [1491, 22] on button "Submit as Purchase" at bounding box center [1483, 22] width 112 height 23
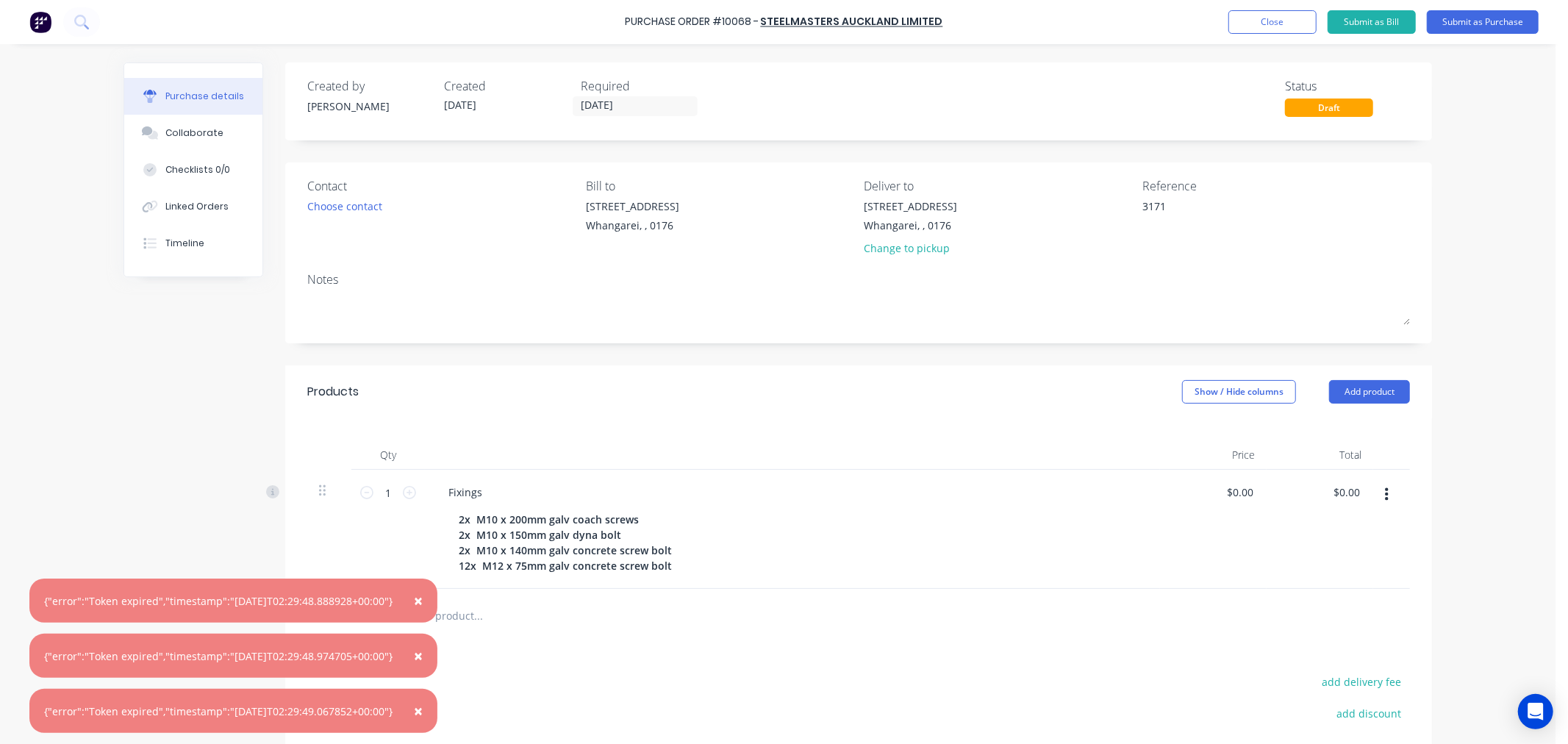
click at [423, 598] on span "×" at bounding box center [418, 600] width 9 height 20
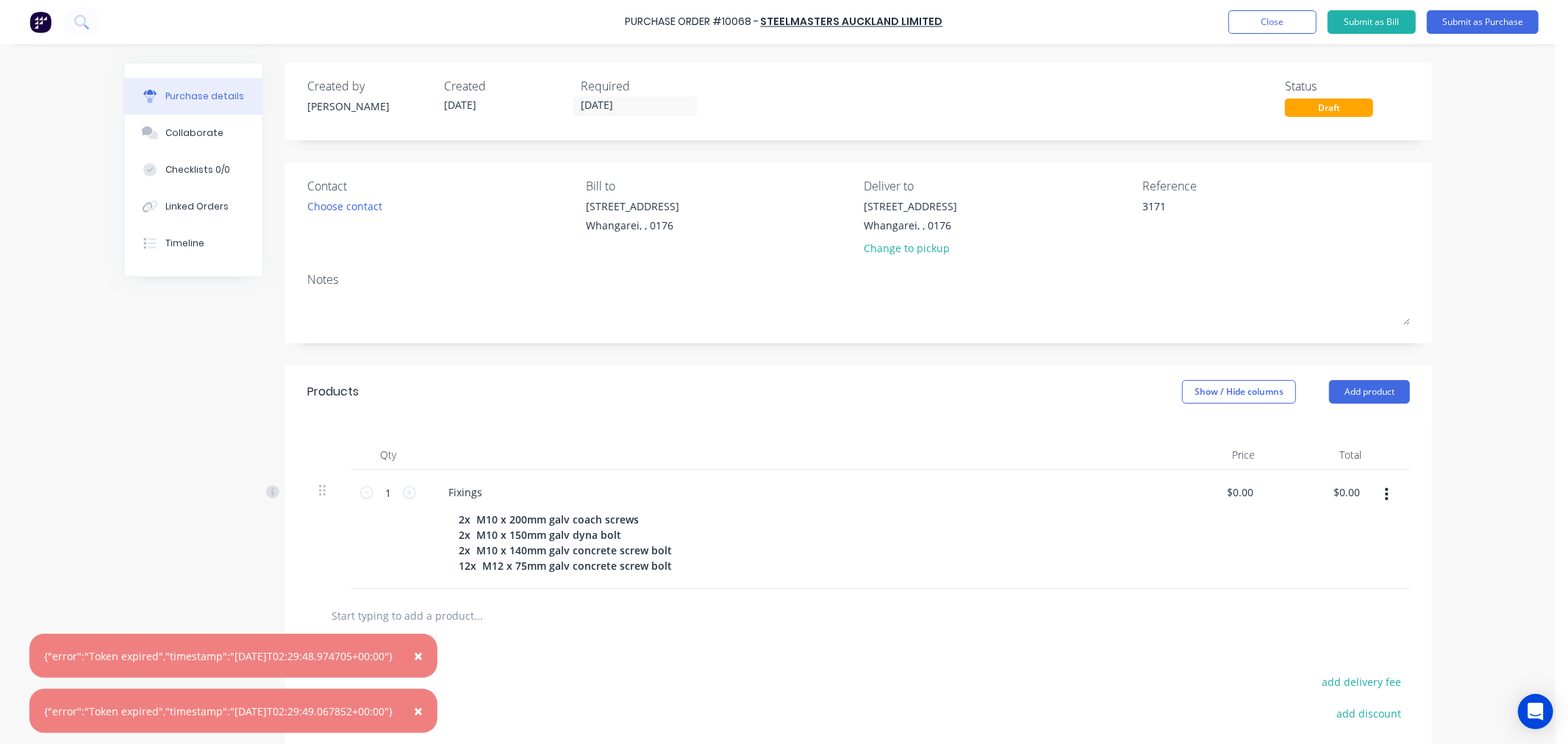
click at [423, 652] on span "×" at bounding box center [418, 656] width 9 height 20
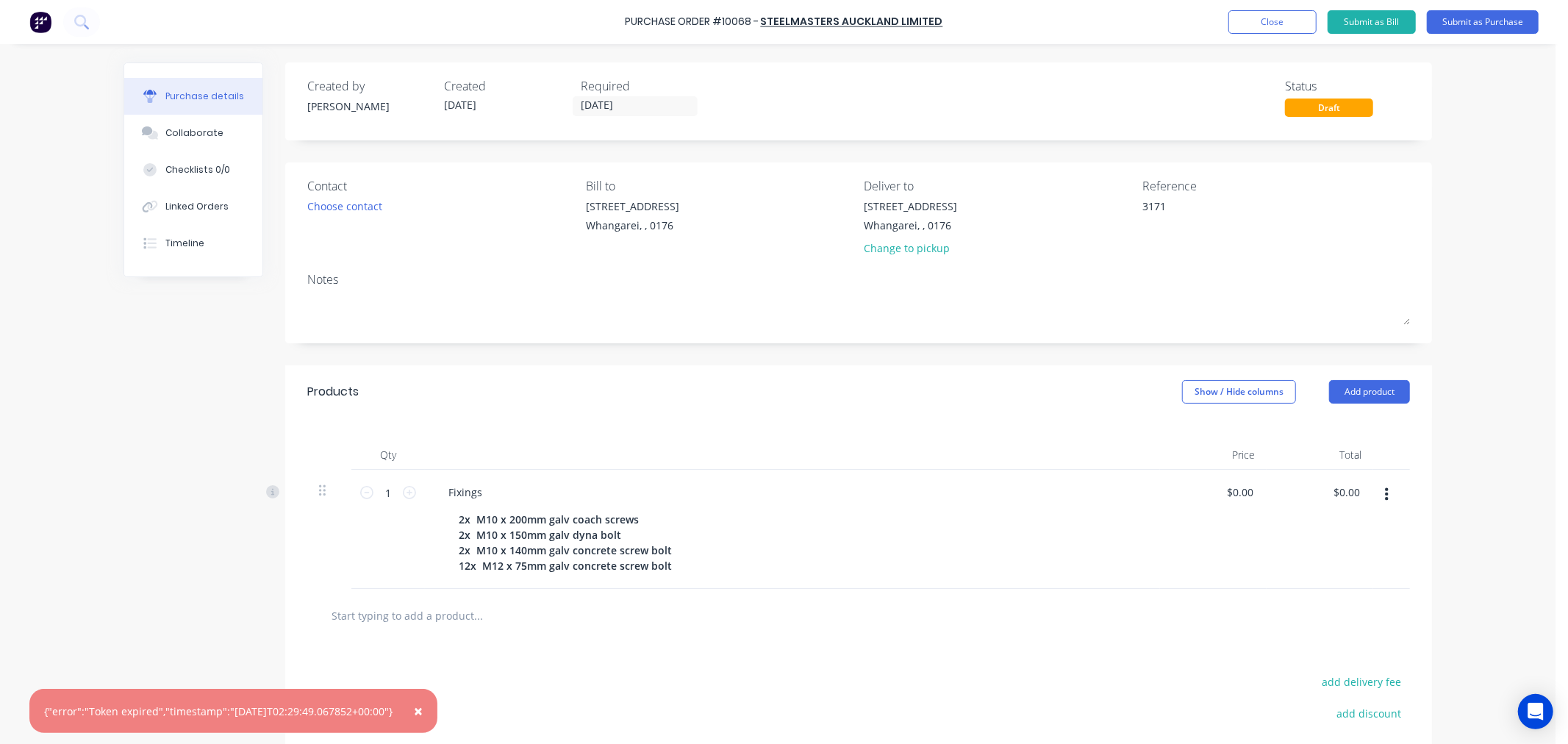
click at [423, 707] on span "×" at bounding box center [418, 710] width 9 height 20
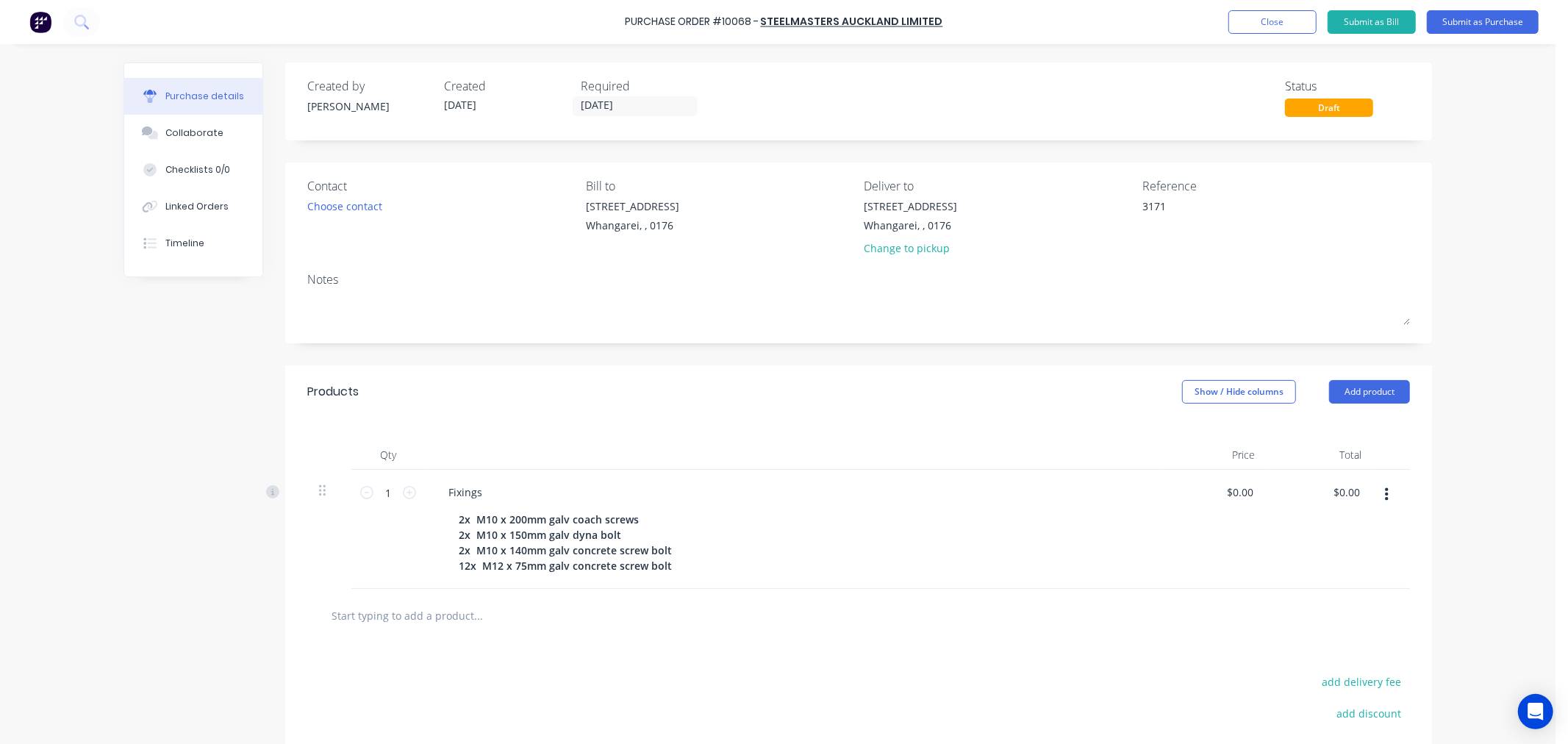
click at [689, 625] on div at bounding box center [540, 616] width 441 height 30
click at [1471, 22] on button "Submit as Purchase" at bounding box center [1483, 22] width 112 height 23
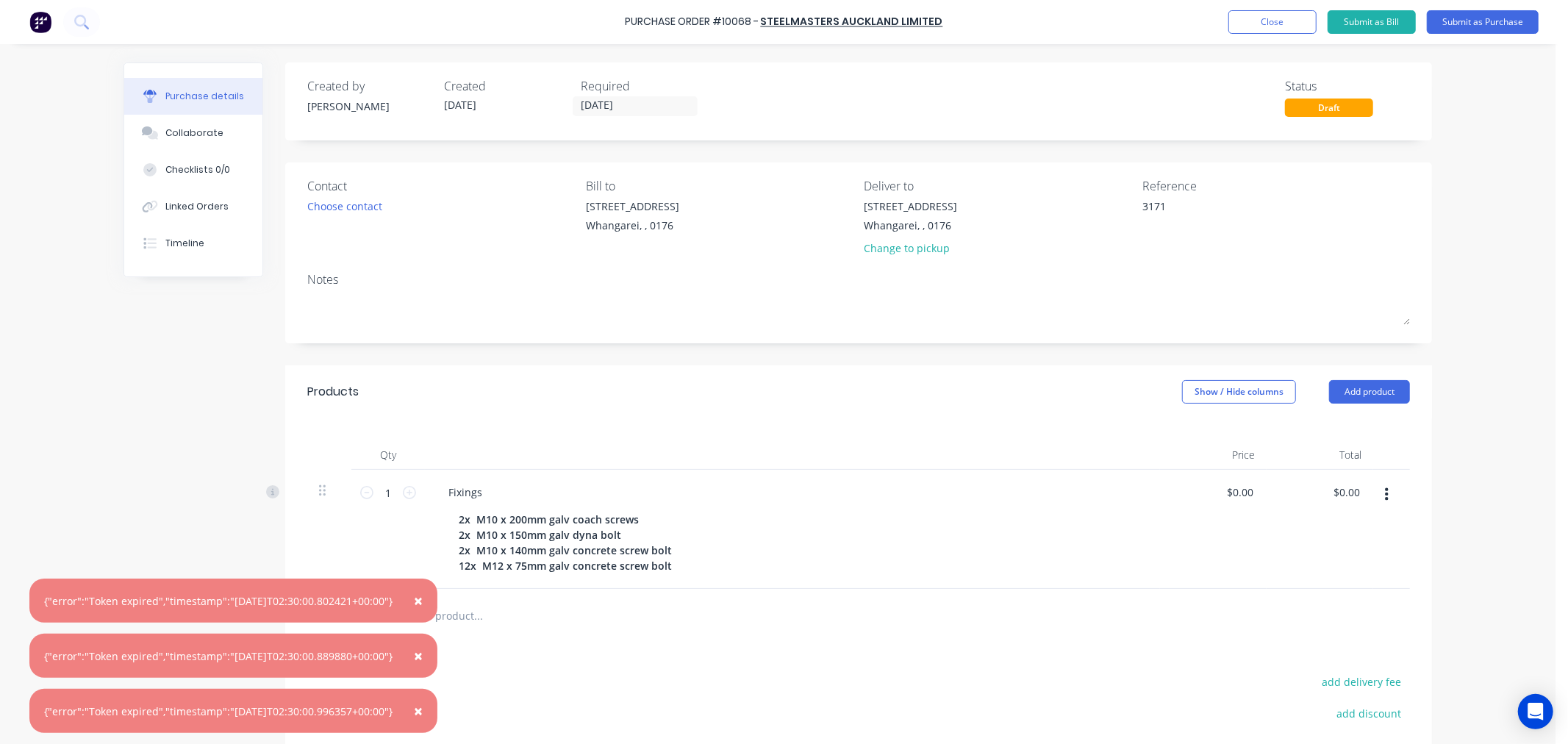
click at [699, 642] on div at bounding box center [858, 616] width 1102 height 54
click at [423, 600] on span "×" at bounding box center [418, 600] width 9 height 20
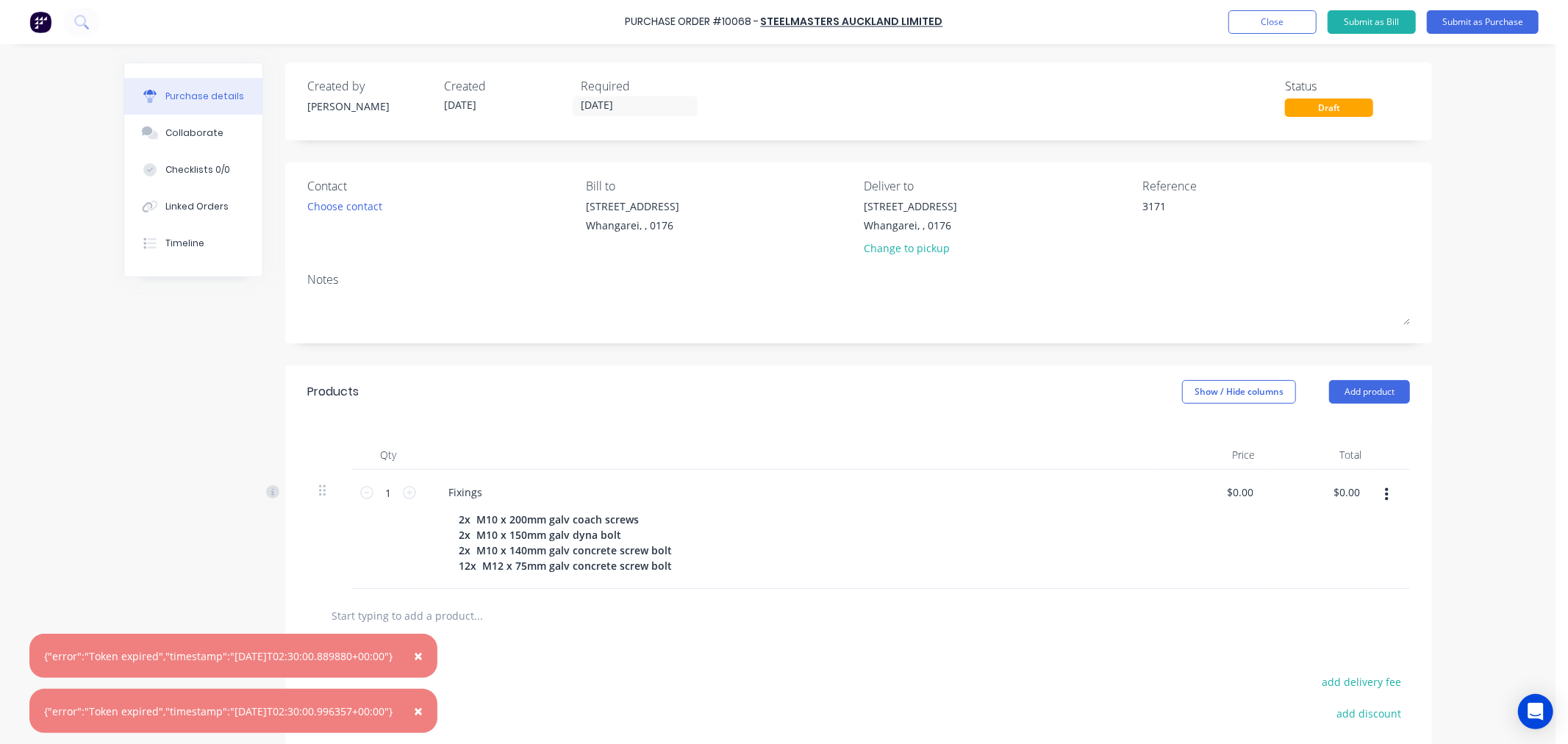
click at [423, 652] on span "×" at bounding box center [418, 656] width 9 height 20
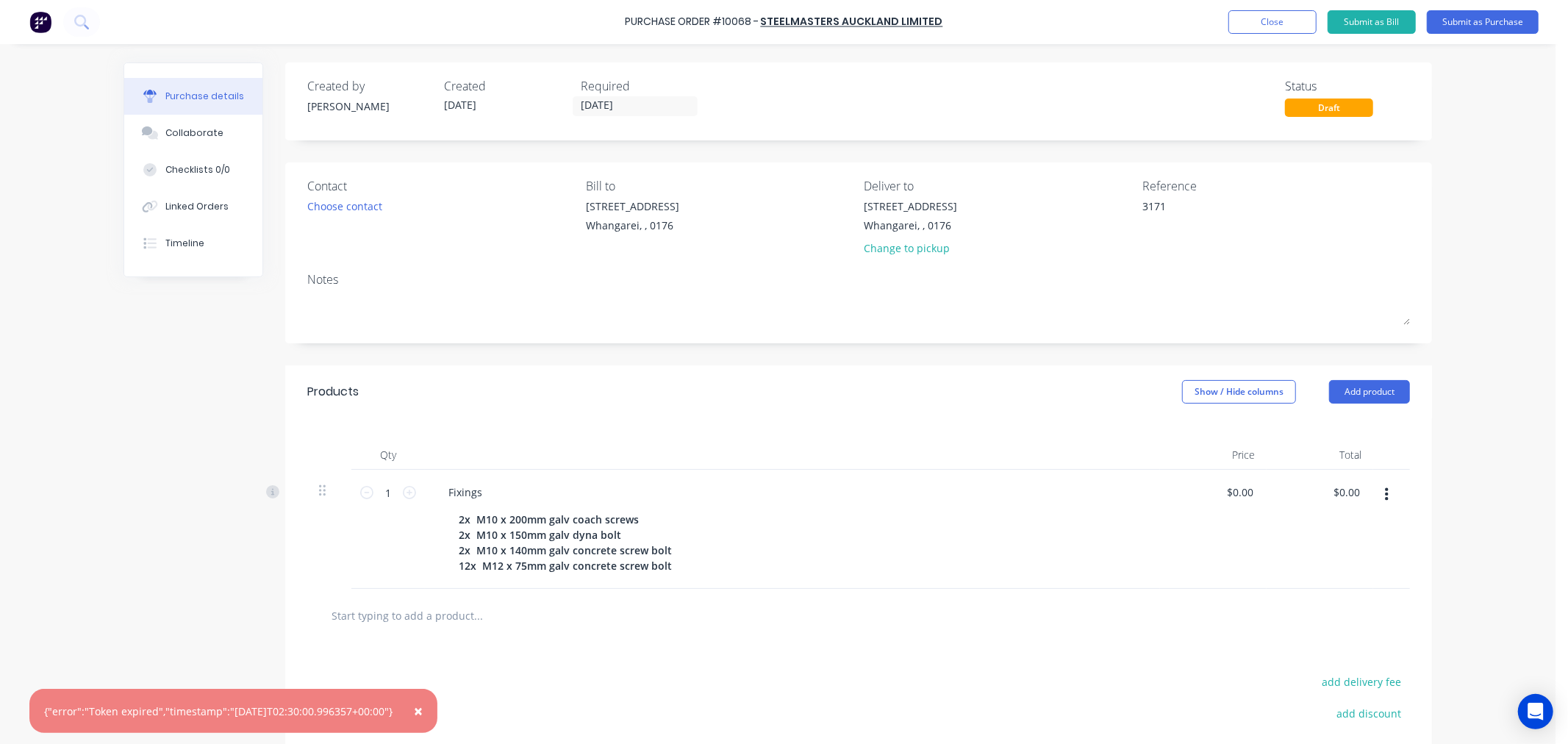
click at [423, 710] on span "×" at bounding box center [418, 710] width 9 height 20
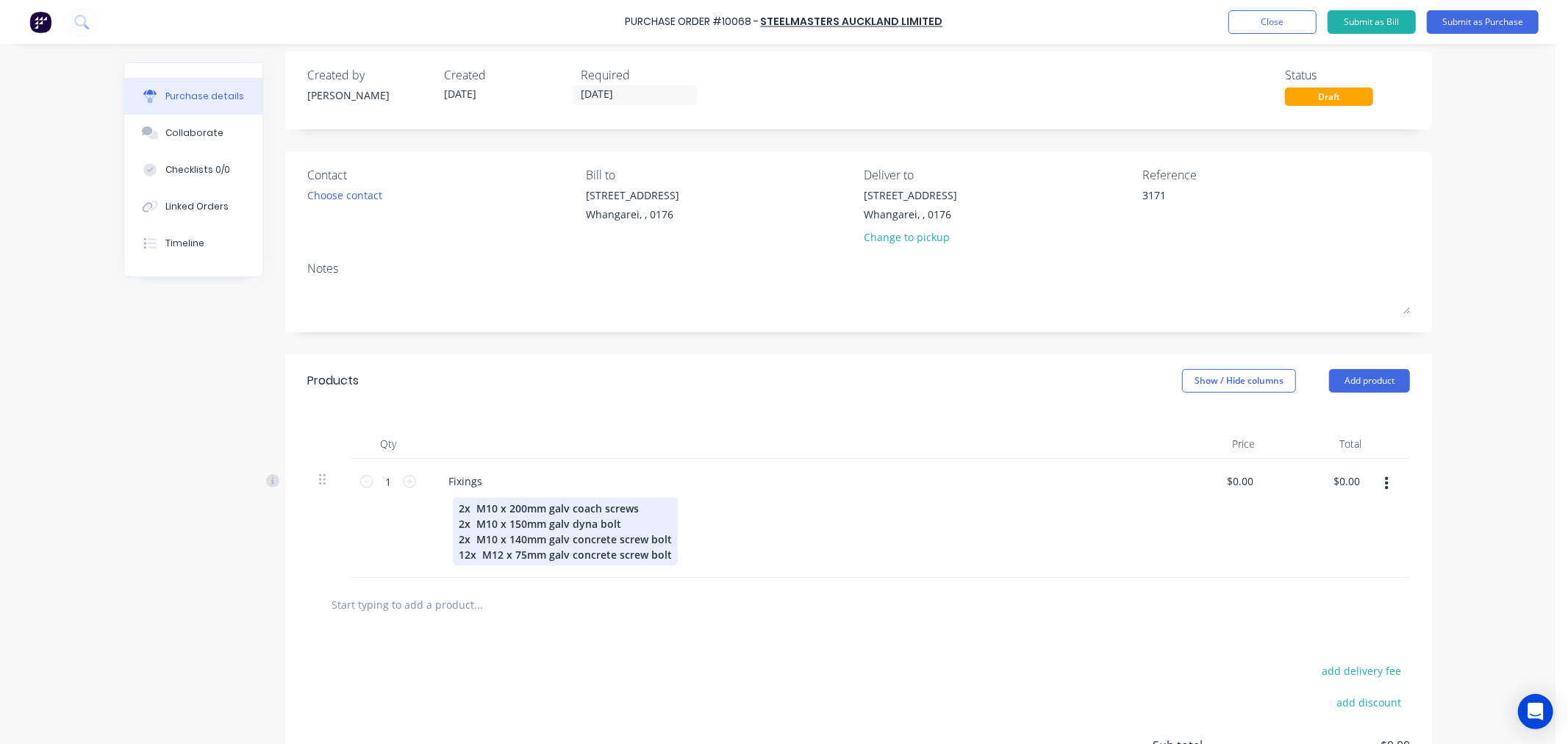
scroll to position [9, 0]
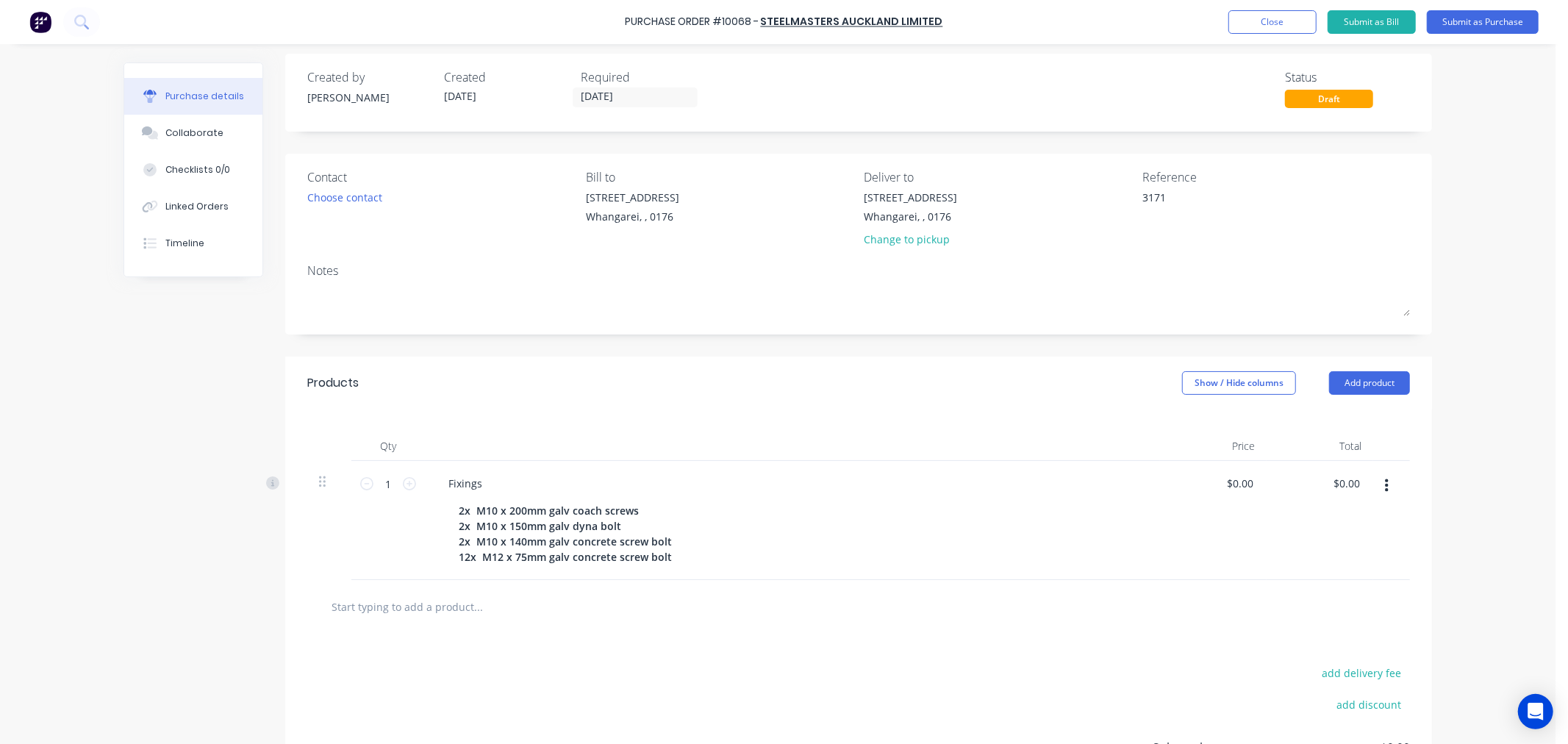
click at [502, 634] on div at bounding box center [858, 606] width 1102 height 54
click at [879, 509] on div "2x M10 x 200mm galv coach screws 2x M10 x 150mm galv dyna bolt 2x M10 x 140mm g…" at bounding box center [789, 534] width 674 height 67
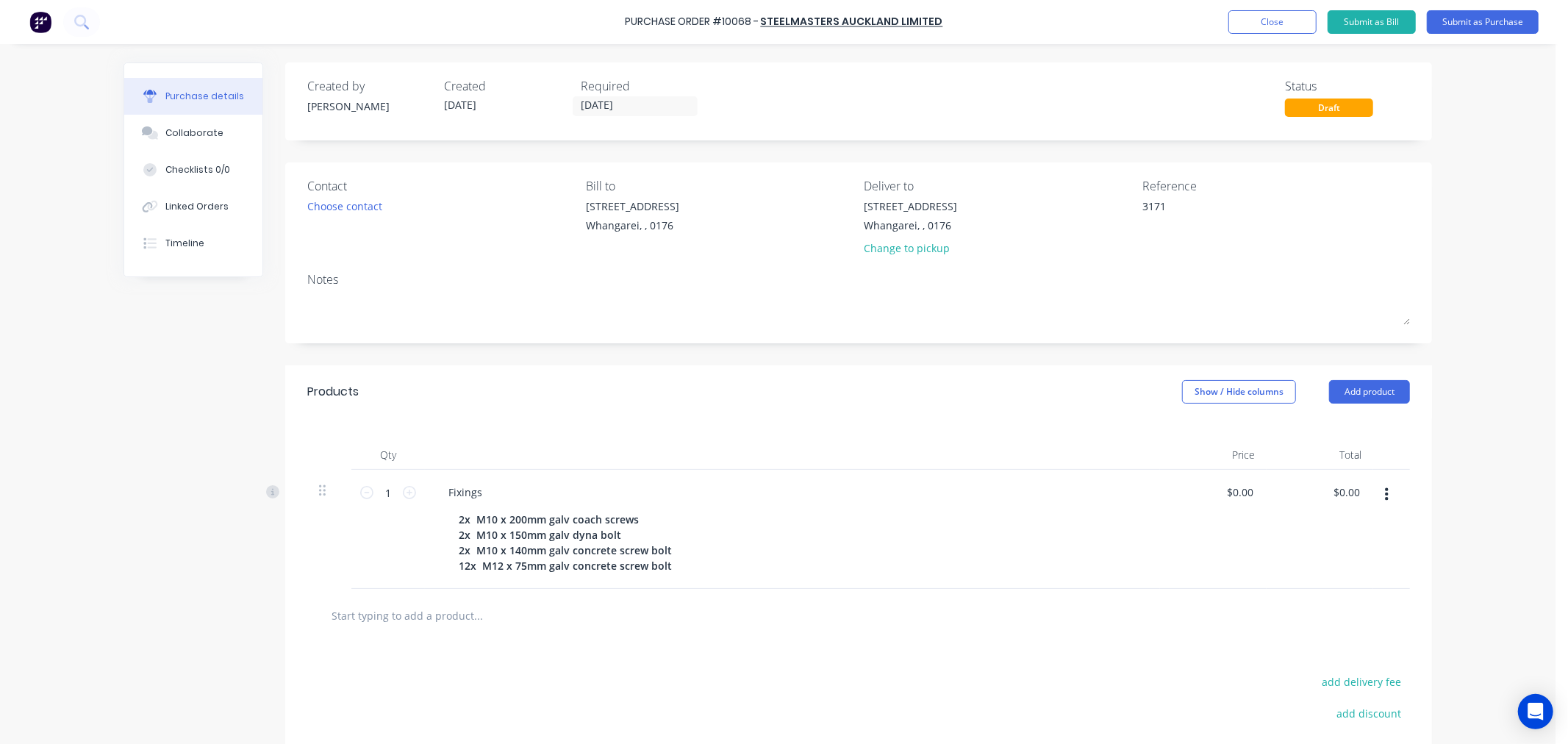
click at [709, 92] on div "Created by Paul Created 09/09/25 Required 11/09/25 Status Draft" at bounding box center [858, 97] width 1102 height 40
click at [1476, 22] on button "Submit as Purchase" at bounding box center [1483, 22] width 112 height 23
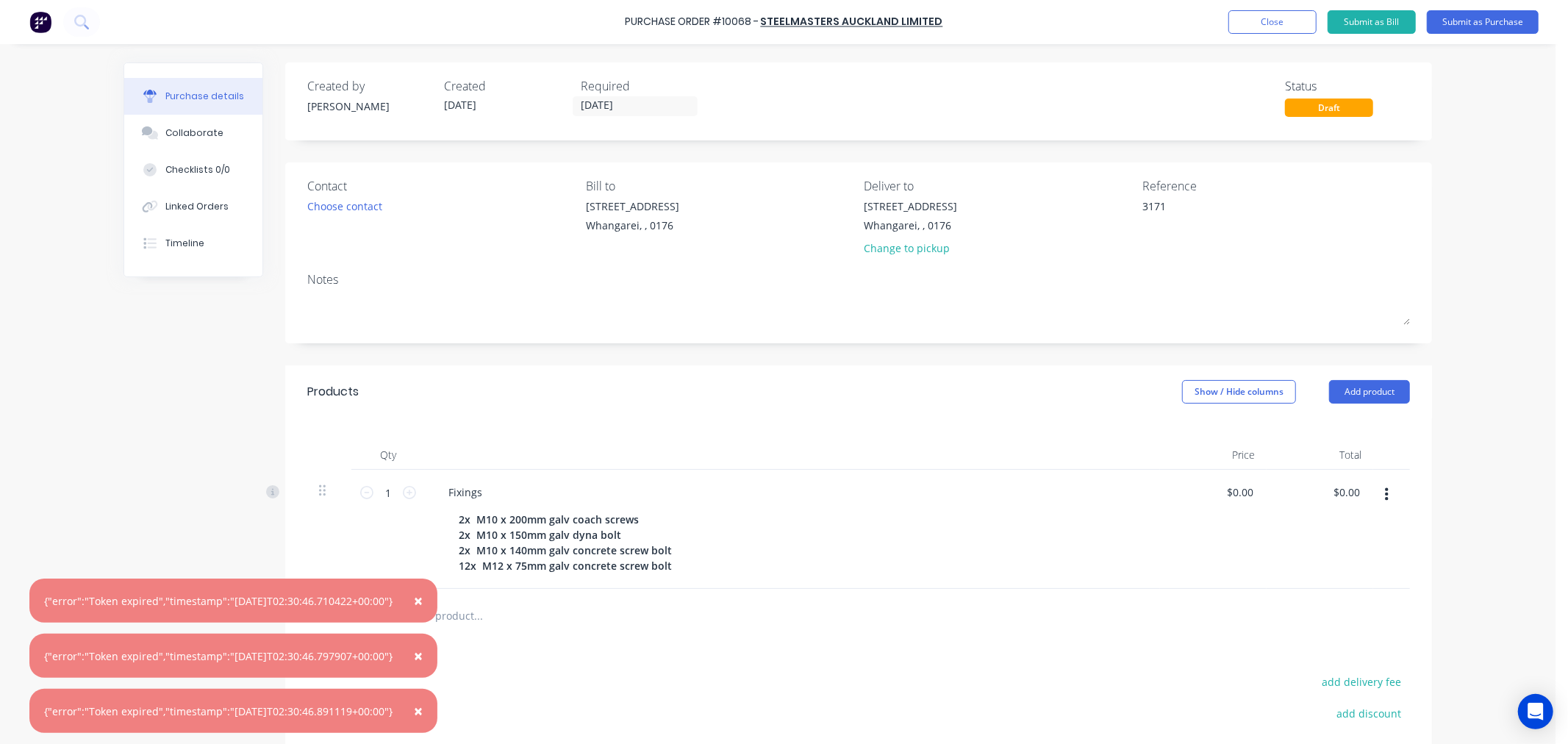
click at [423, 598] on span "×" at bounding box center [418, 600] width 9 height 20
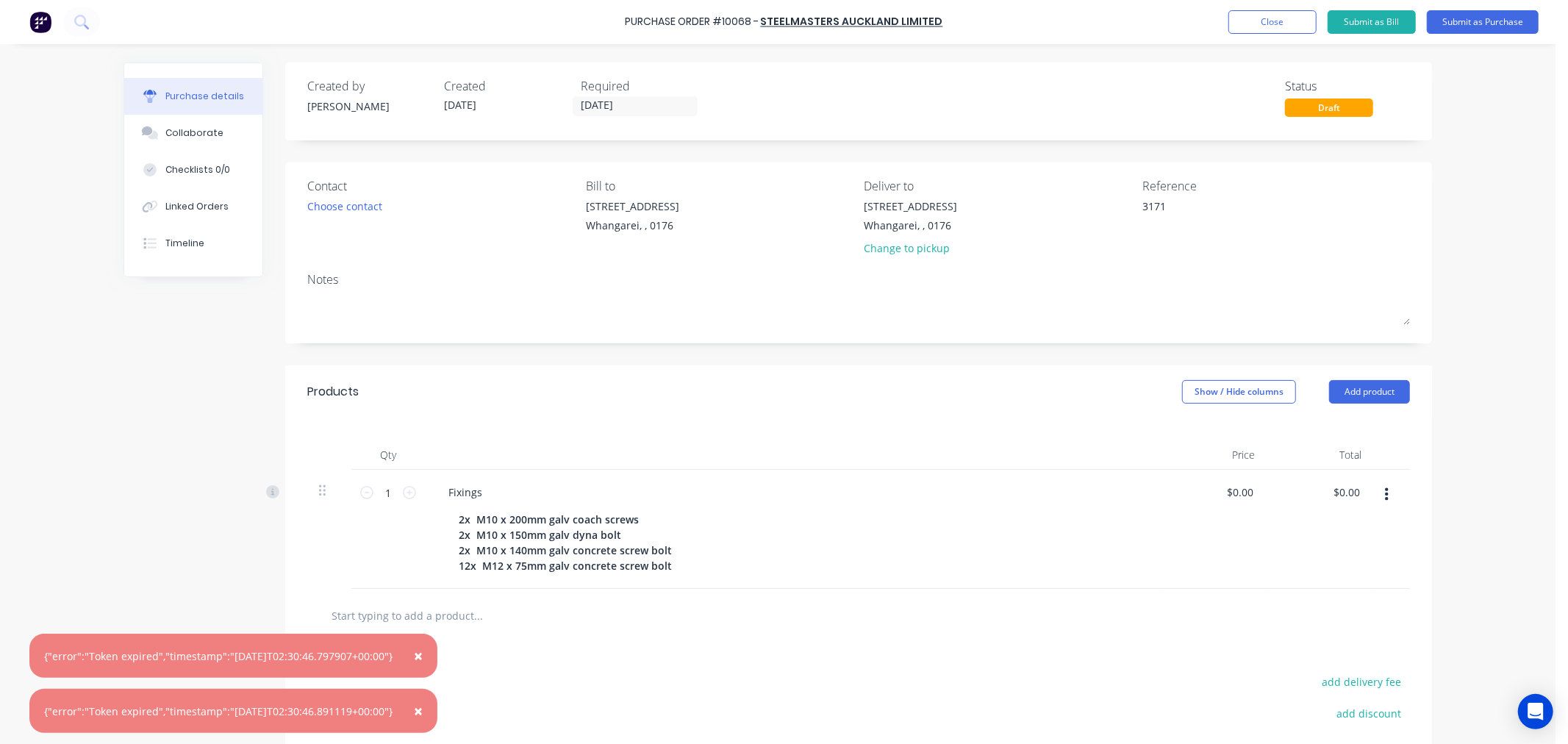
click at [423, 652] on span "×" at bounding box center [418, 656] width 9 height 20
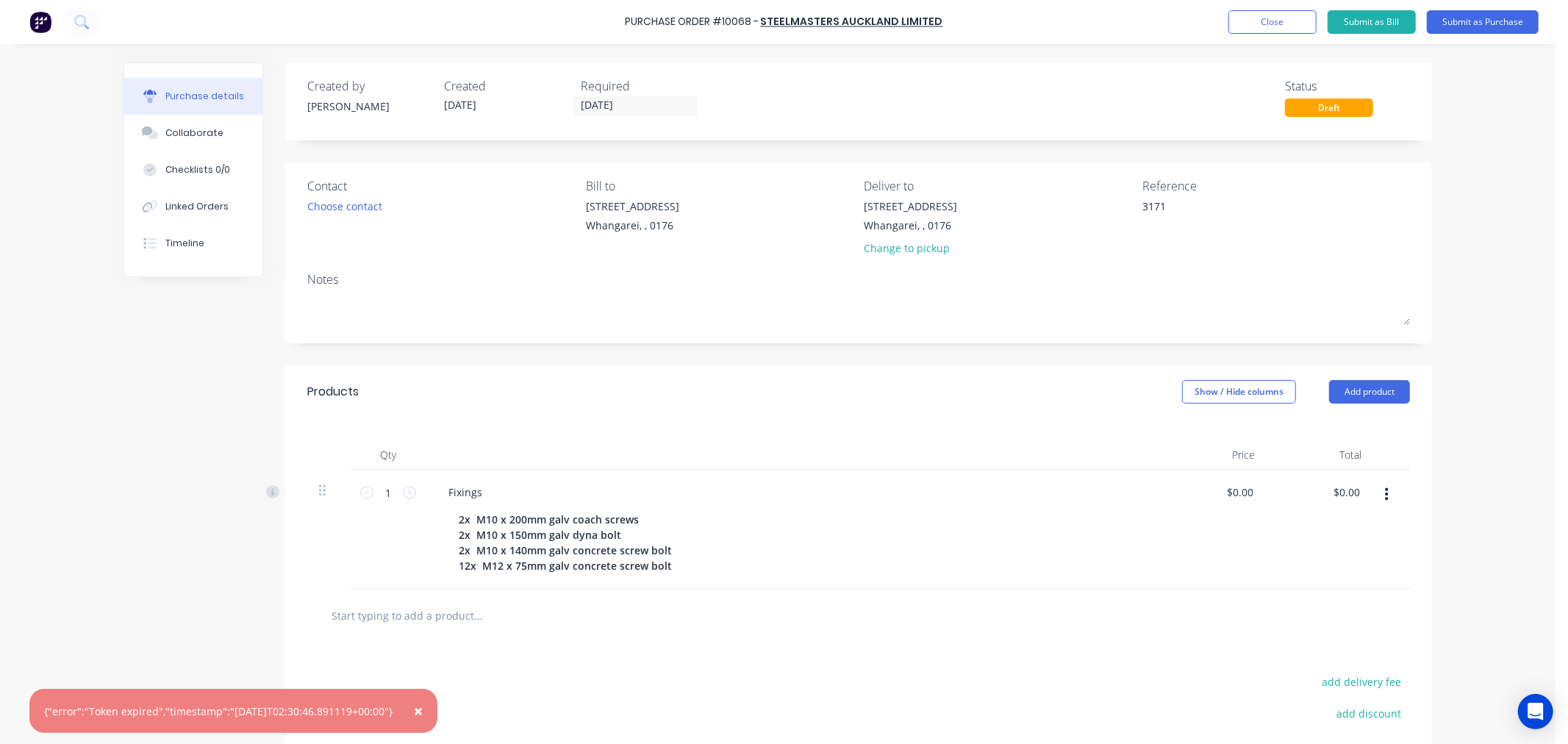
click at [423, 713] on span "×" at bounding box center [418, 710] width 9 height 20
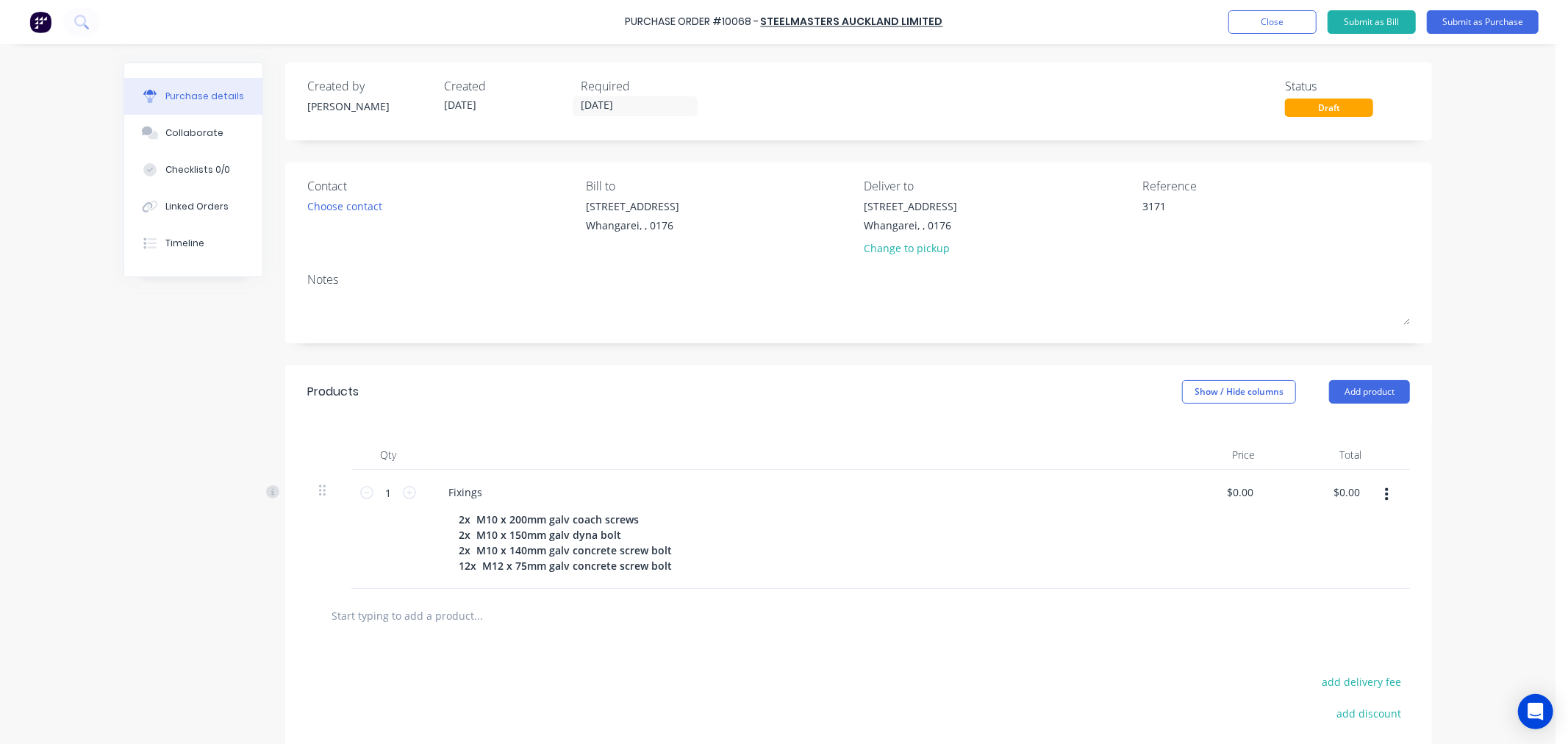
click at [1333, 105] on div "Draft" at bounding box center [1329, 107] width 88 height 18
click at [1368, 392] on button "Add product" at bounding box center [1369, 392] width 81 height 23
click at [1458, 430] on div "Purchase Order #10068 - Steelmasters Auckland Limited Add product Close Submit …" at bounding box center [778, 372] width 1555 height 744
click at [1458, 482] on div "Purchase Order #10068 - Steelmasters Auckland Limited Add product Close Submit …" at bounding box center [778, 372] width 1555 height 744
drag, startPoint x: 1034, startPoint y: 643, endPoint x: 1002, endPoint y: 651, distance: 33.0
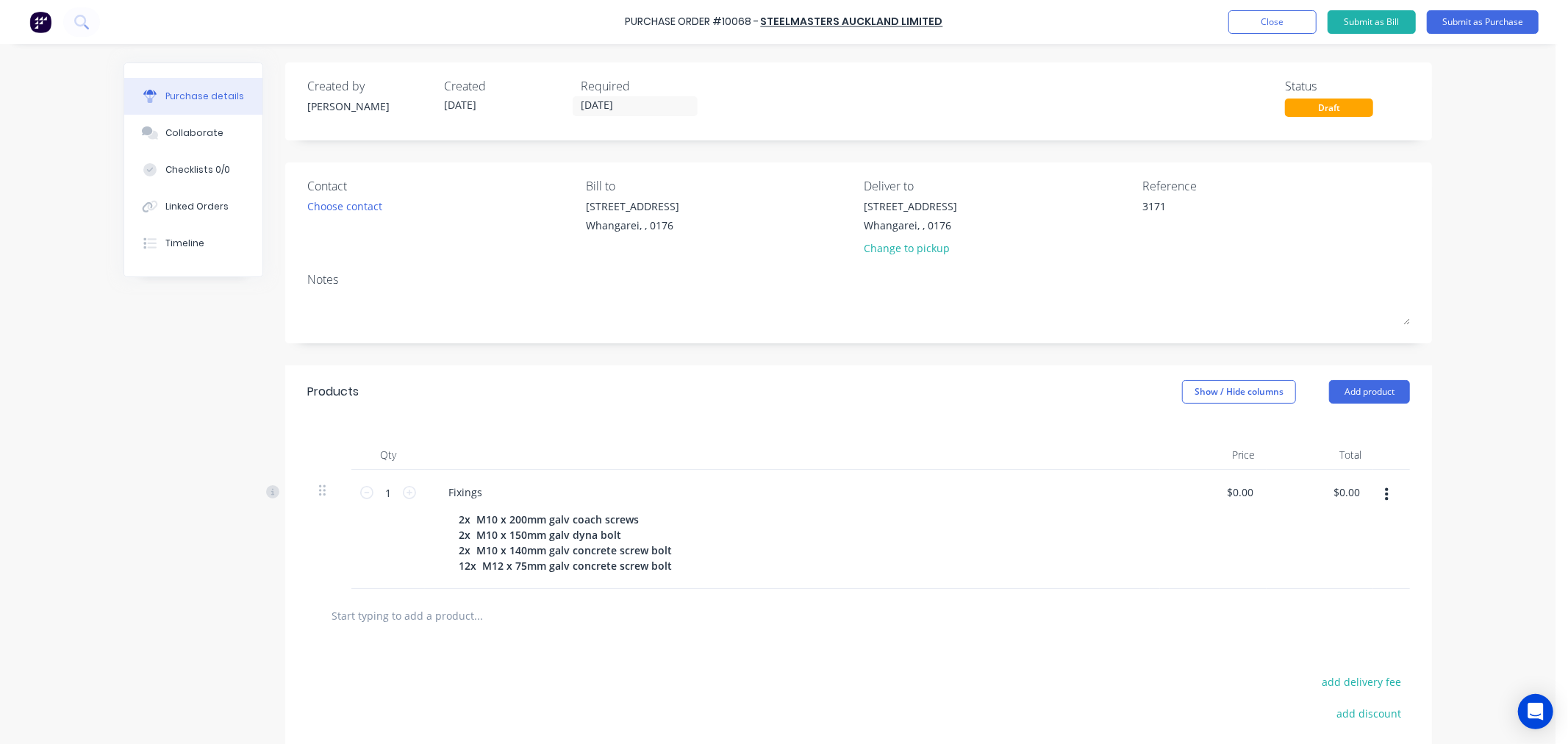
click at [1033, 630] on div at bounding box center [858, 616] width 1079 height 30
click at [406, 630] on input "text" at bounding box center [478, 616] width 294 height 30
click at [109, 559] on div "Purchase details Collaborate Checklists 0/0 Linked Orders Timeline Created by P…" at bounding box center [778, 350] width 1338 height 670
click at [1465, 20] on button "Submit as Purchase" at bounding box center [1483, 22] width 112 height 23
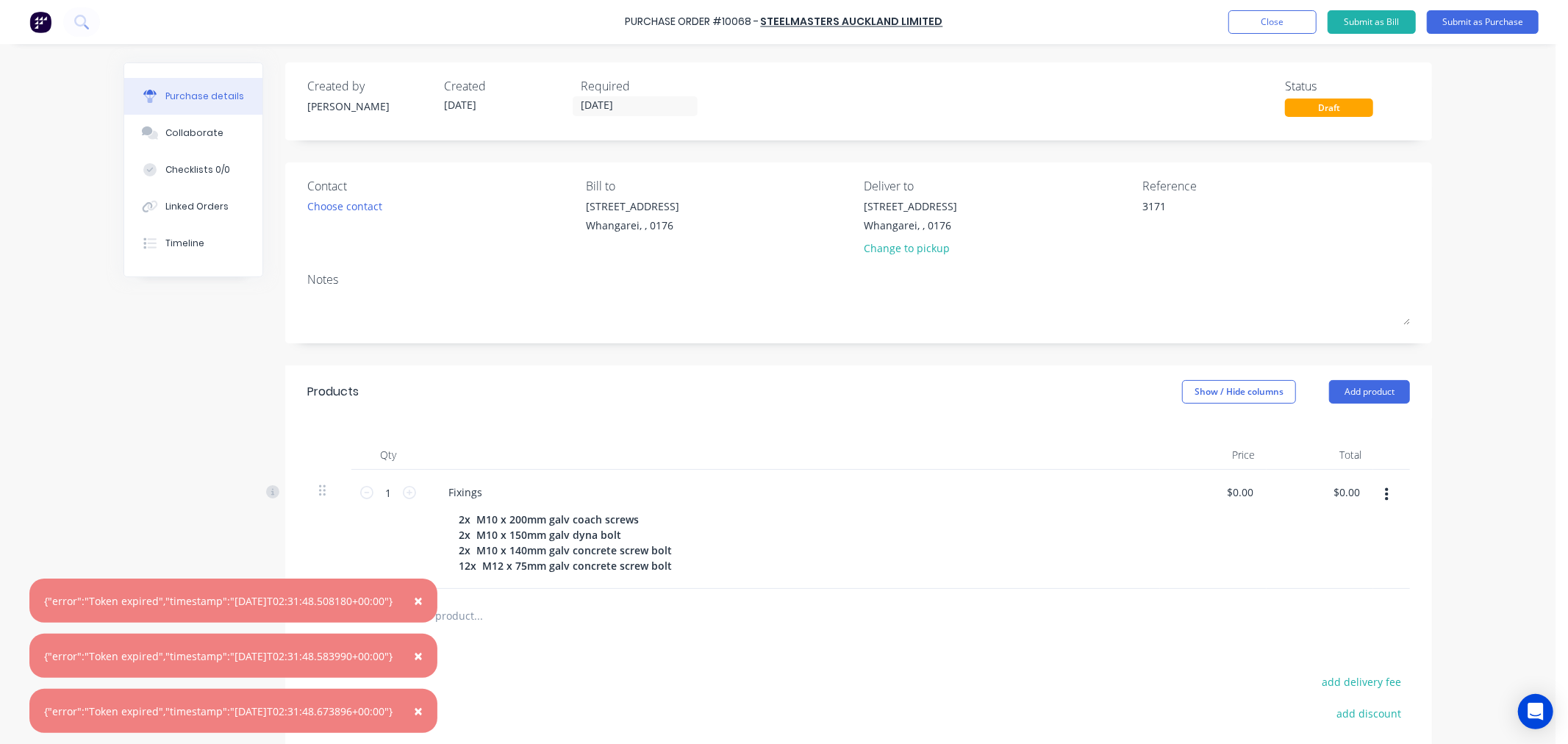
click at [423, 597] on span "×" at bounding box center [418, 600] width 9 height 20
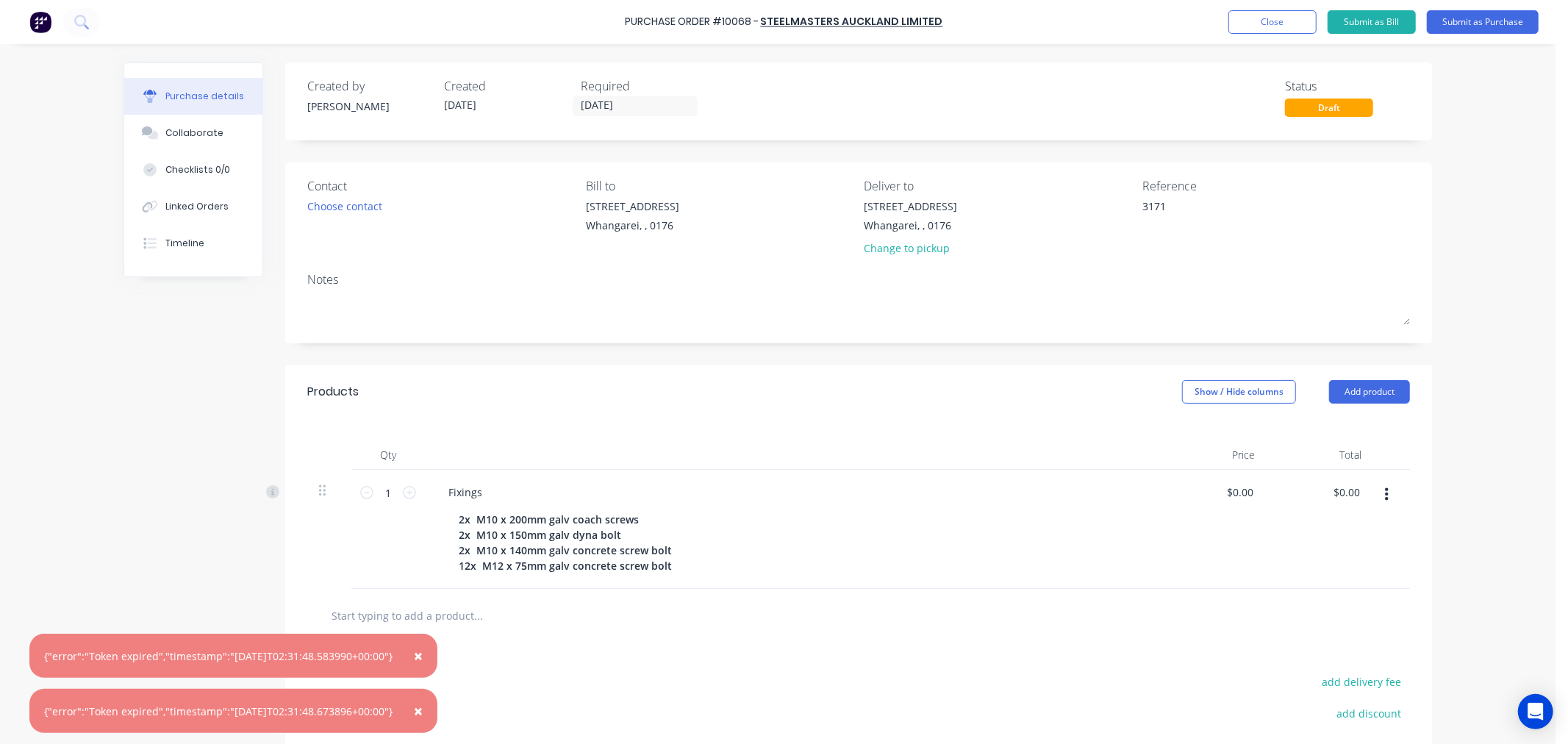
click at [428, 652] on button "×" at bounding box center [418, 656] width 38 height 35
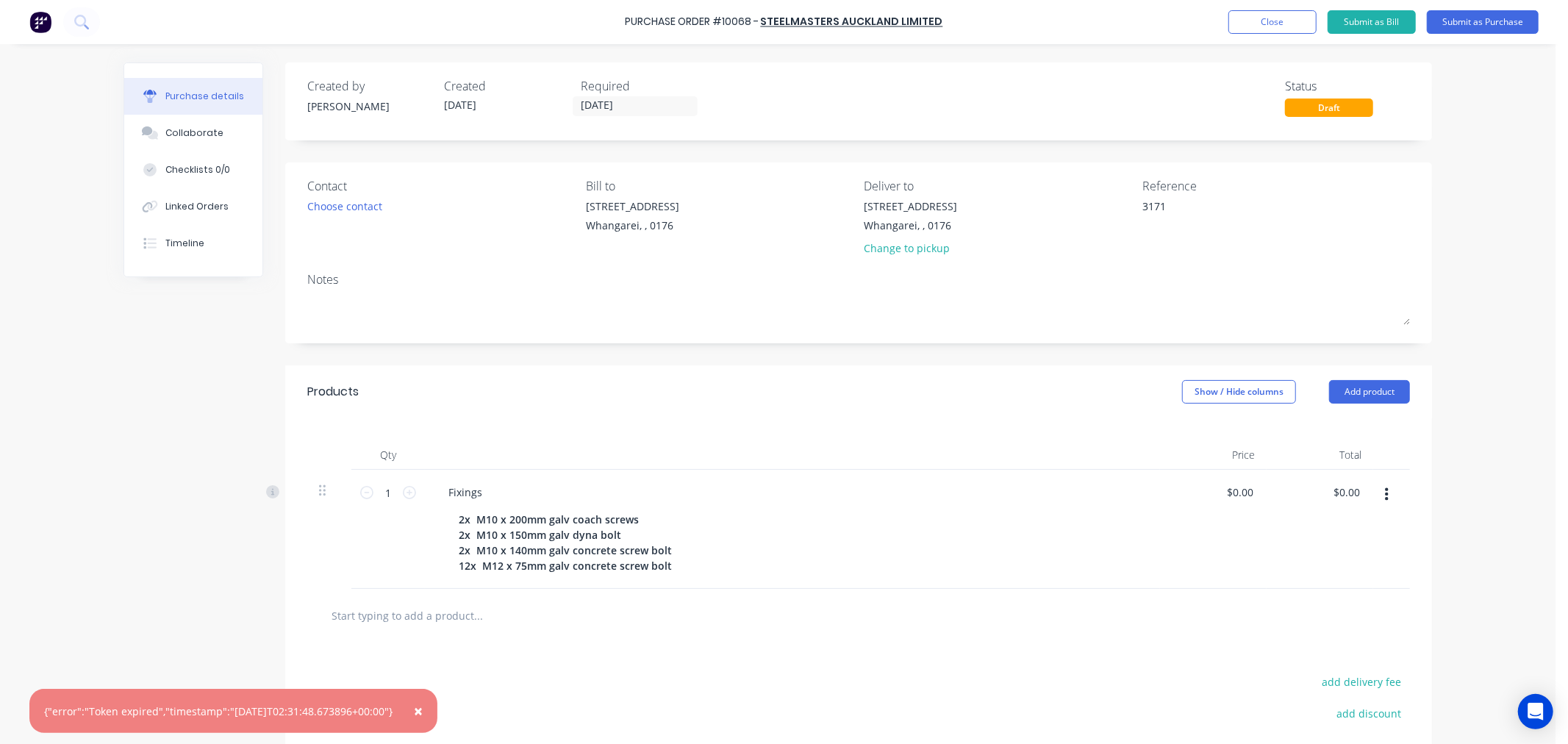
click at [425, 712] on button "×" at bounding box center [418, 710] width 38 height 35
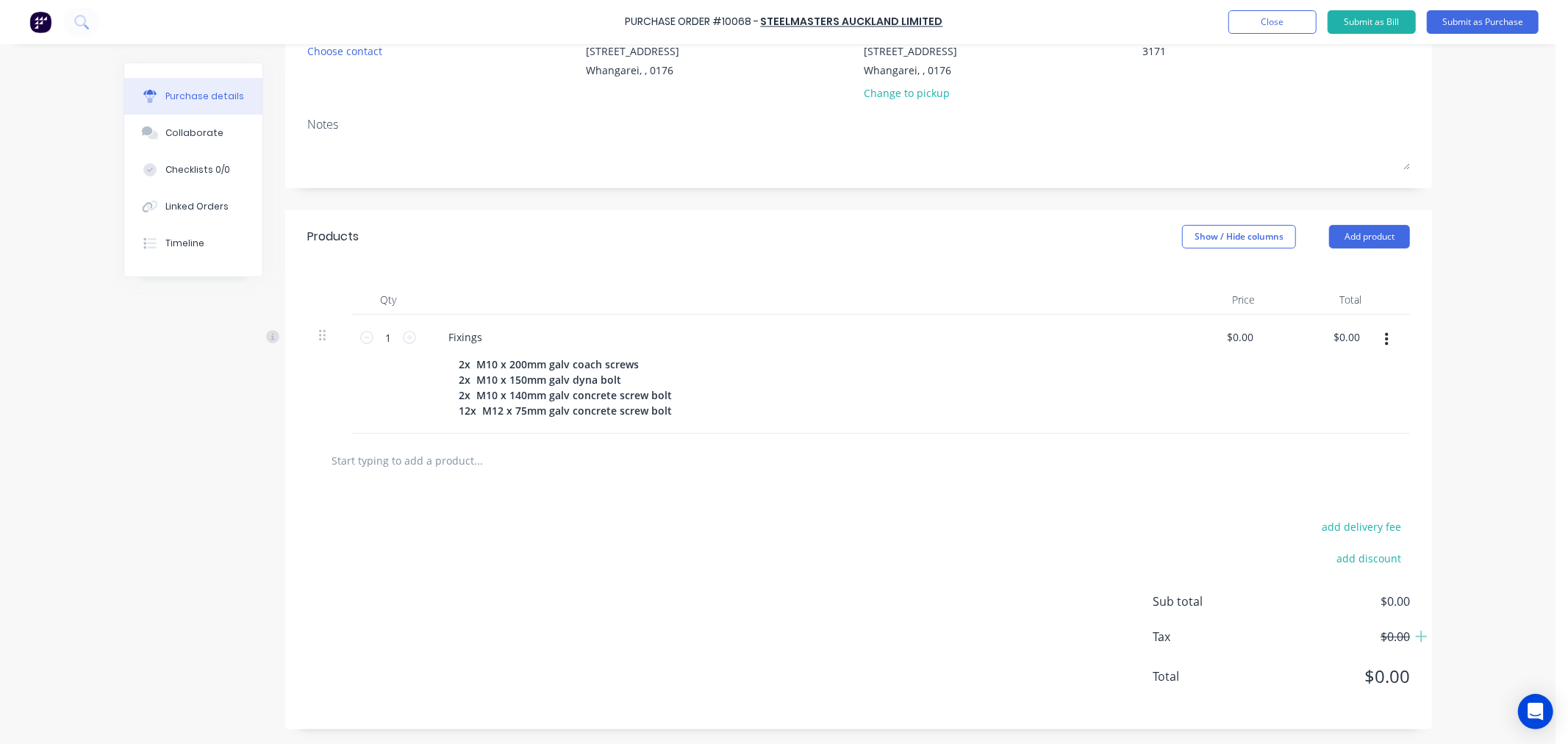
scroll to position [172, 0]
drag, startPoint x: 840, startPoint y: 494, endPoint x: 1458, endPoint y: 199, distance: 684.8
click at [1458, 199] on div "Purchase Order #10068 - Steelmasters Auckland Limited Add product Close Submit …" at bounding box center [778, 372] width 1555 height 744
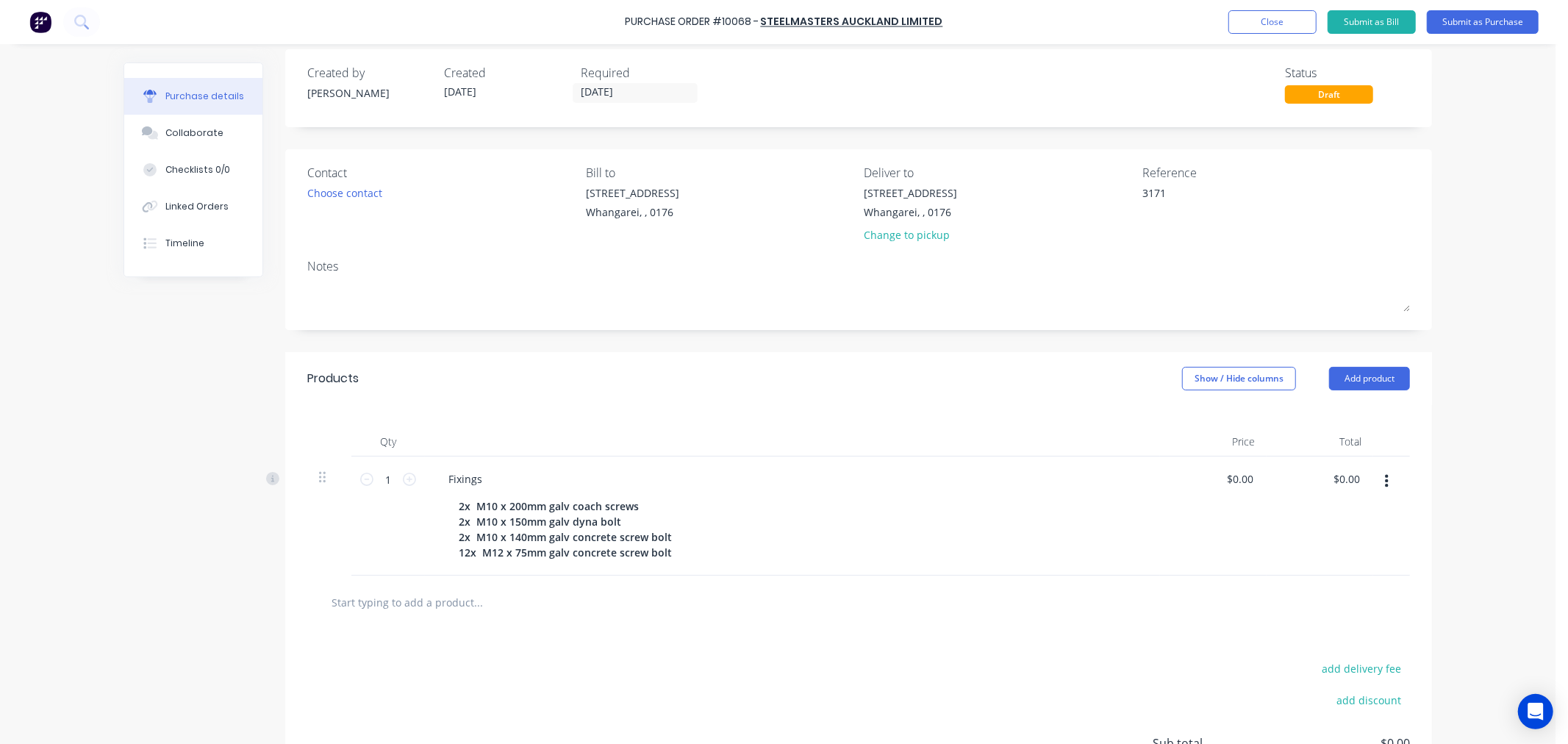
scroll to position [0, 0]
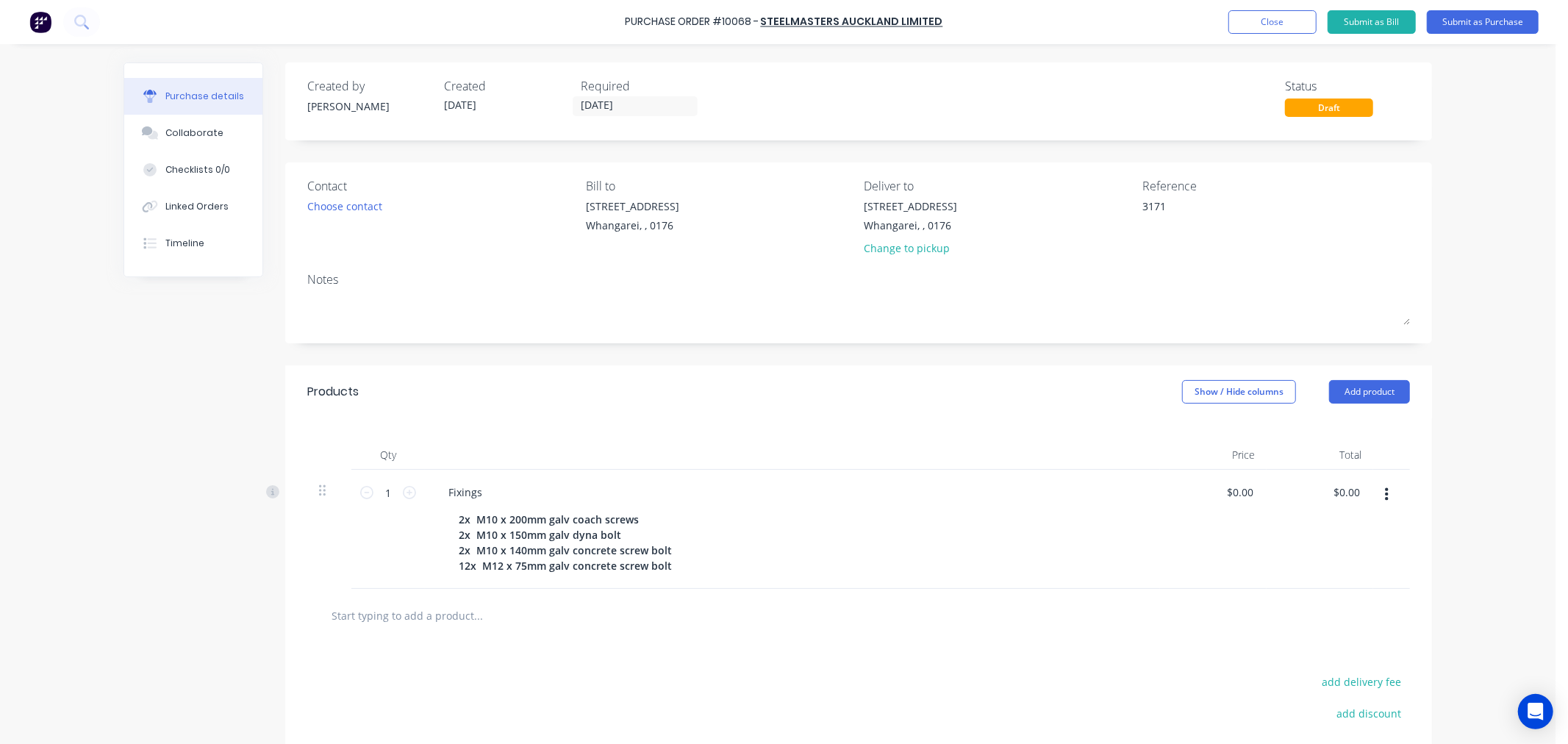
click at [1311, 111] on div "Draft" at bounding box center [1329, 107] width 88 height 18
click at [1318, 108] on div "Draft" at bounding box center [1329, 107] width 88 height 18
click at [1296, 104] on div "Draft" at bounding box center [1329, 107] width 88 height 18
click at [1261, 23] on button "Close" at bounding box center [1272, 22] width 88 height 23
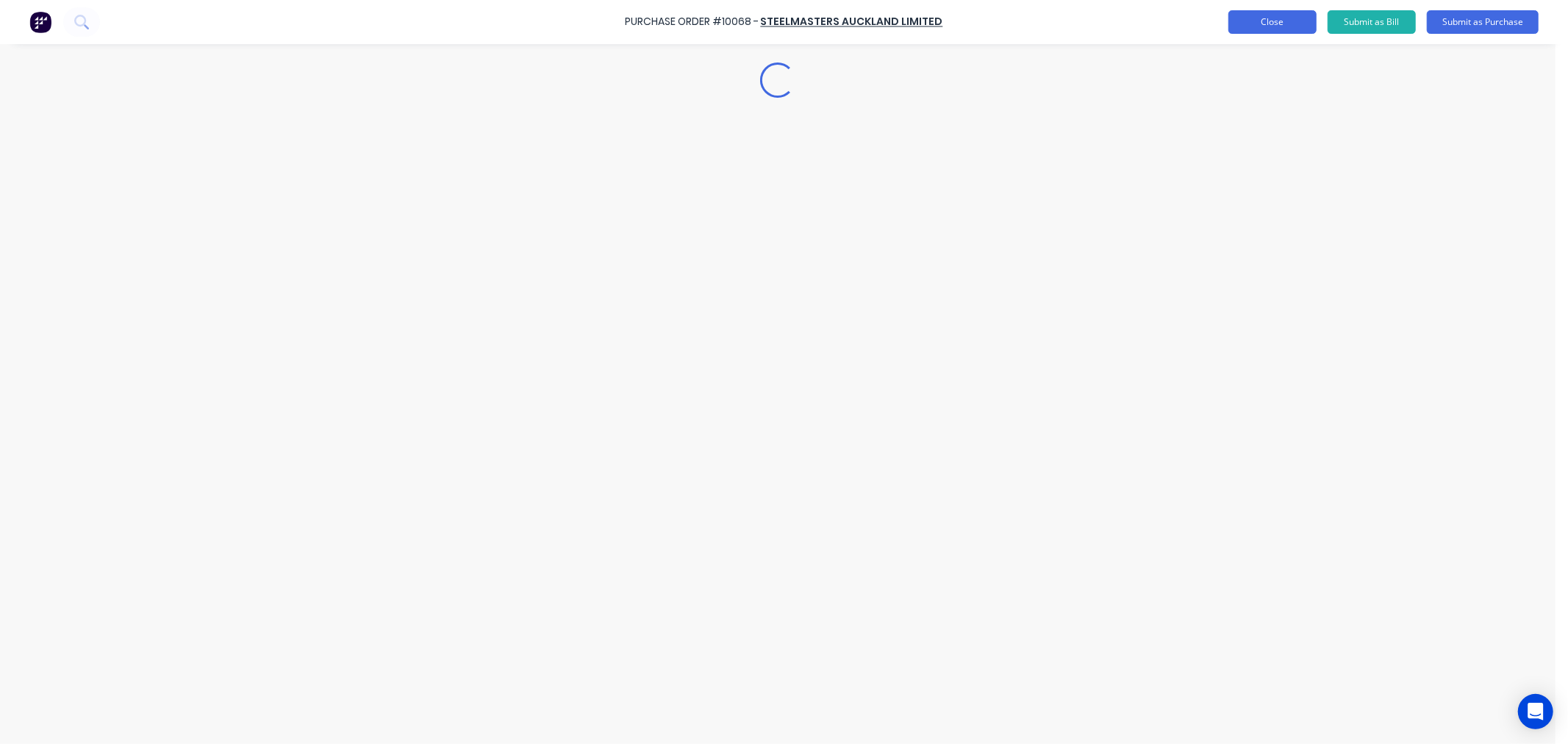
type textarea "x"
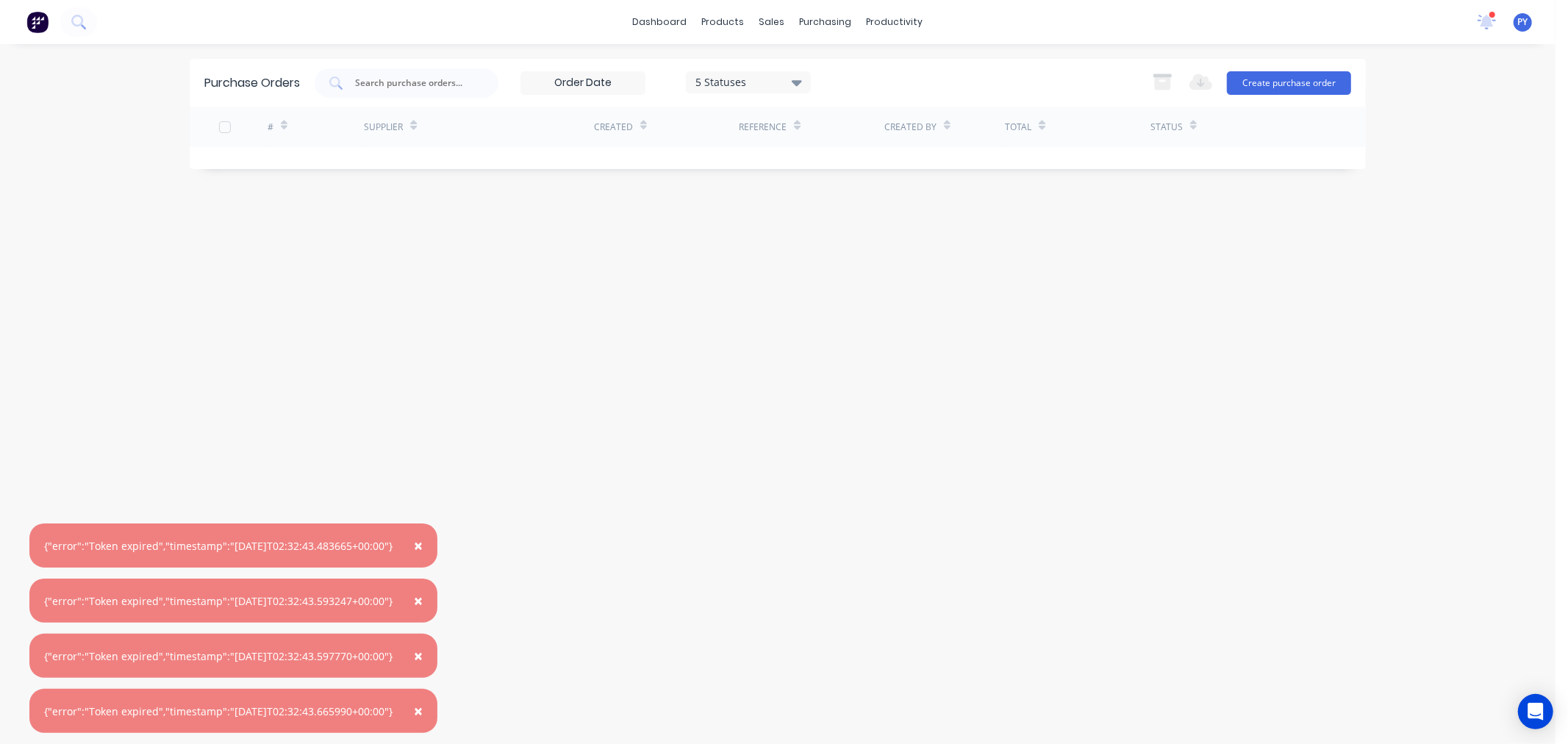
drag, startPoint x: 431, startPoint y: 537, endPoint x: 432, endPoint y: 549, distance: 12.0
click at [423, 539] on span "×" at bounding box center [418, 545] width 9 height 20
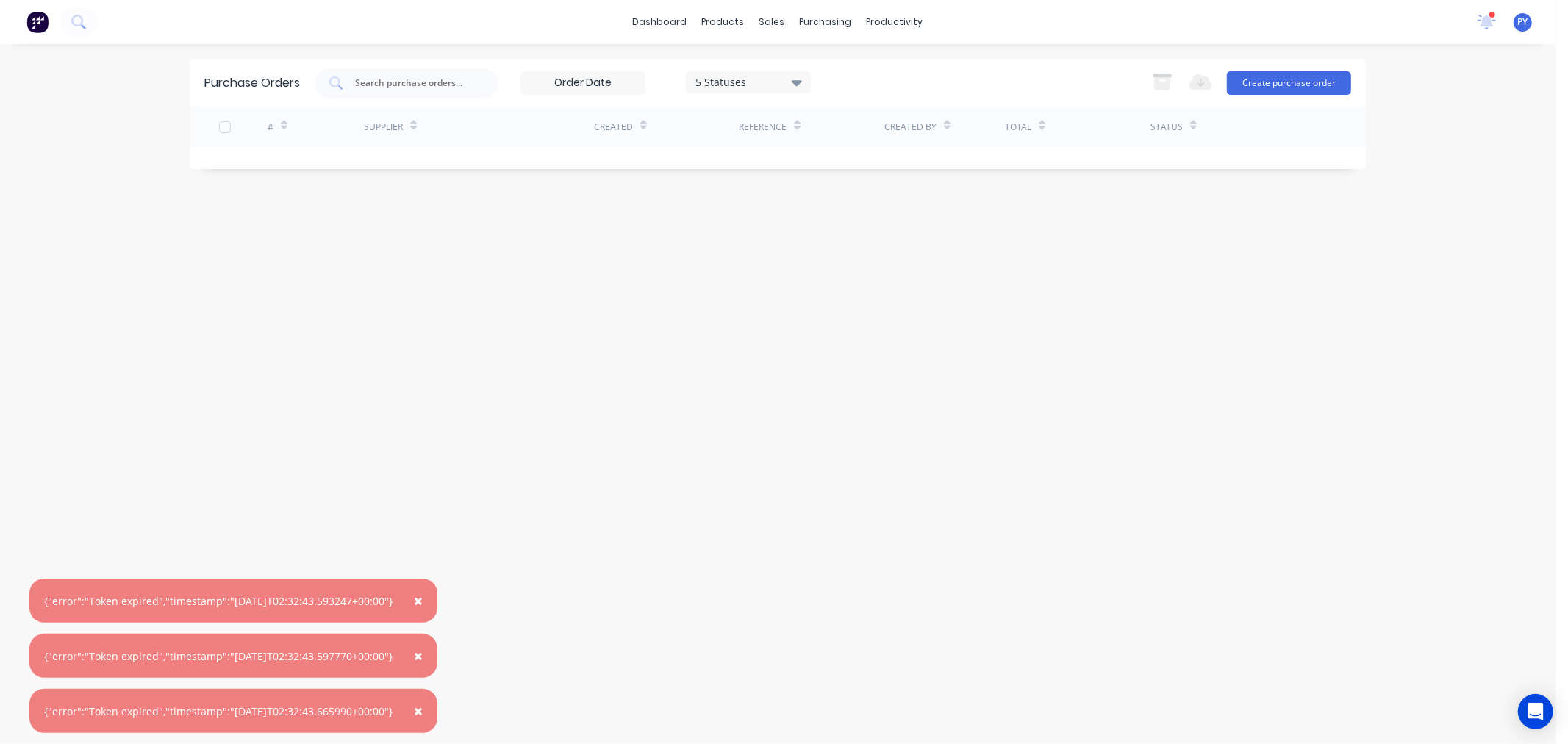
click at [423, 599] on span "×" at bounding box center [418, 600] width 9 height 20
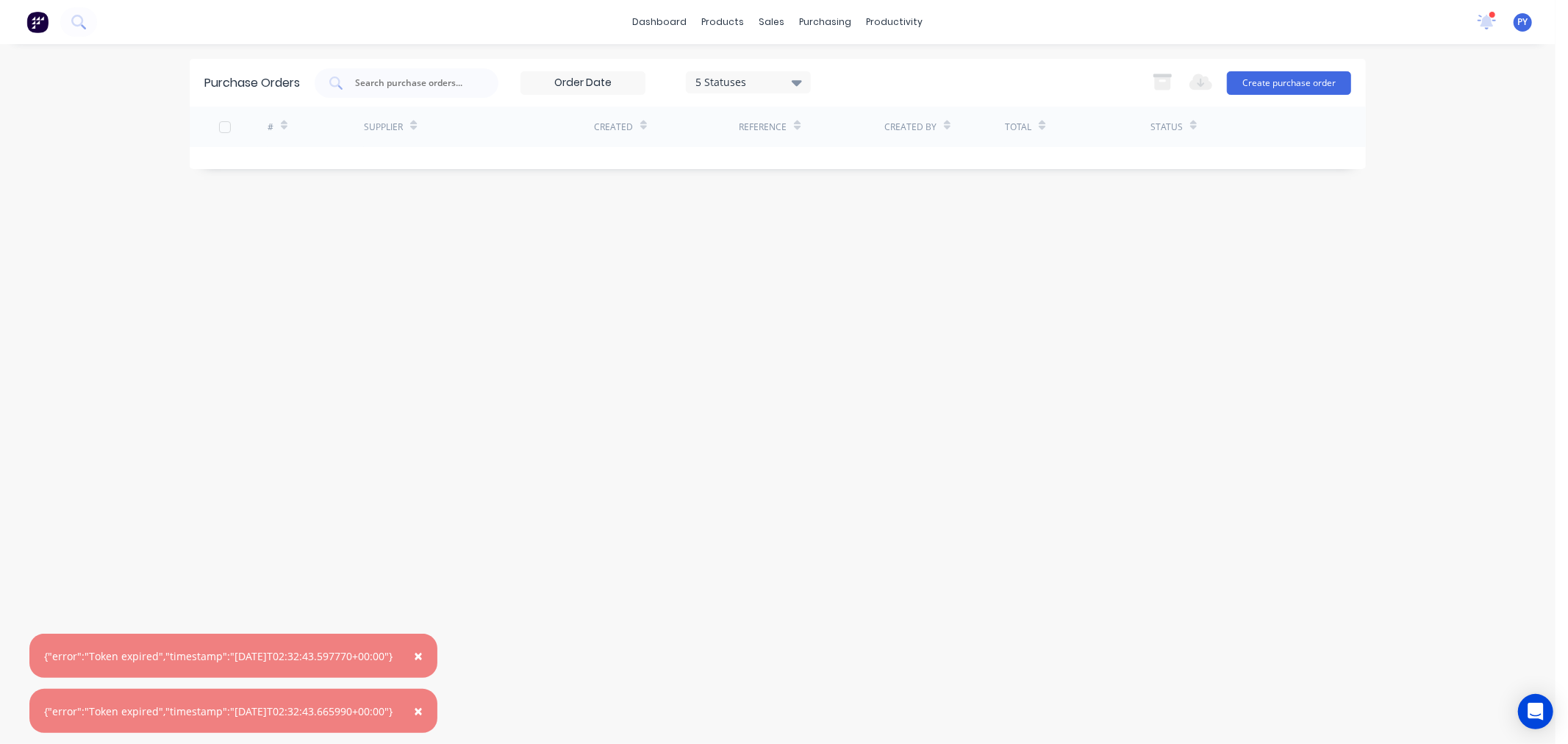
click at [423, 656] on span "×" at bounding box center [418, 656] width 9 height 20
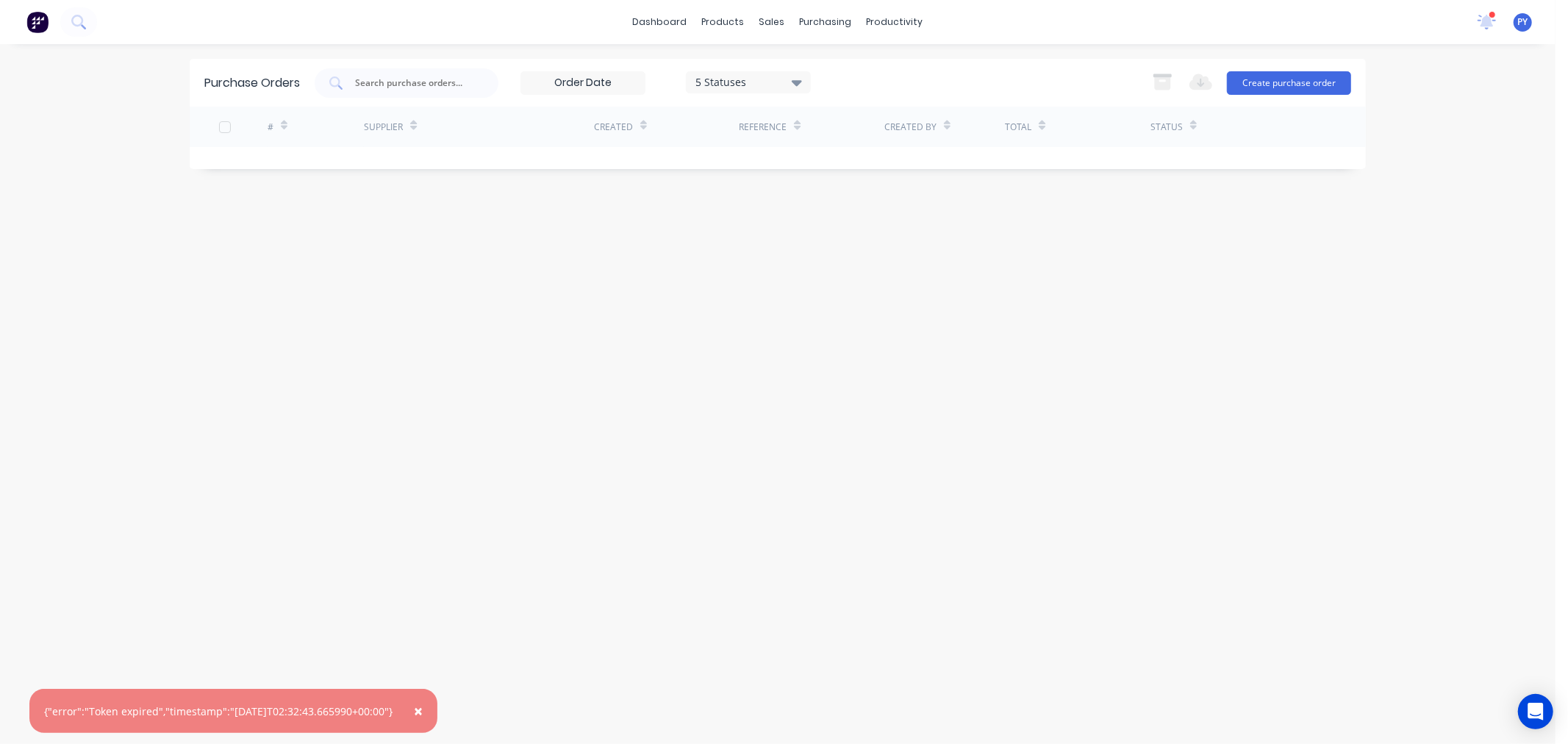
click at [423, 713] on span "×" at bounding box center [418, 710] width 9 height 20
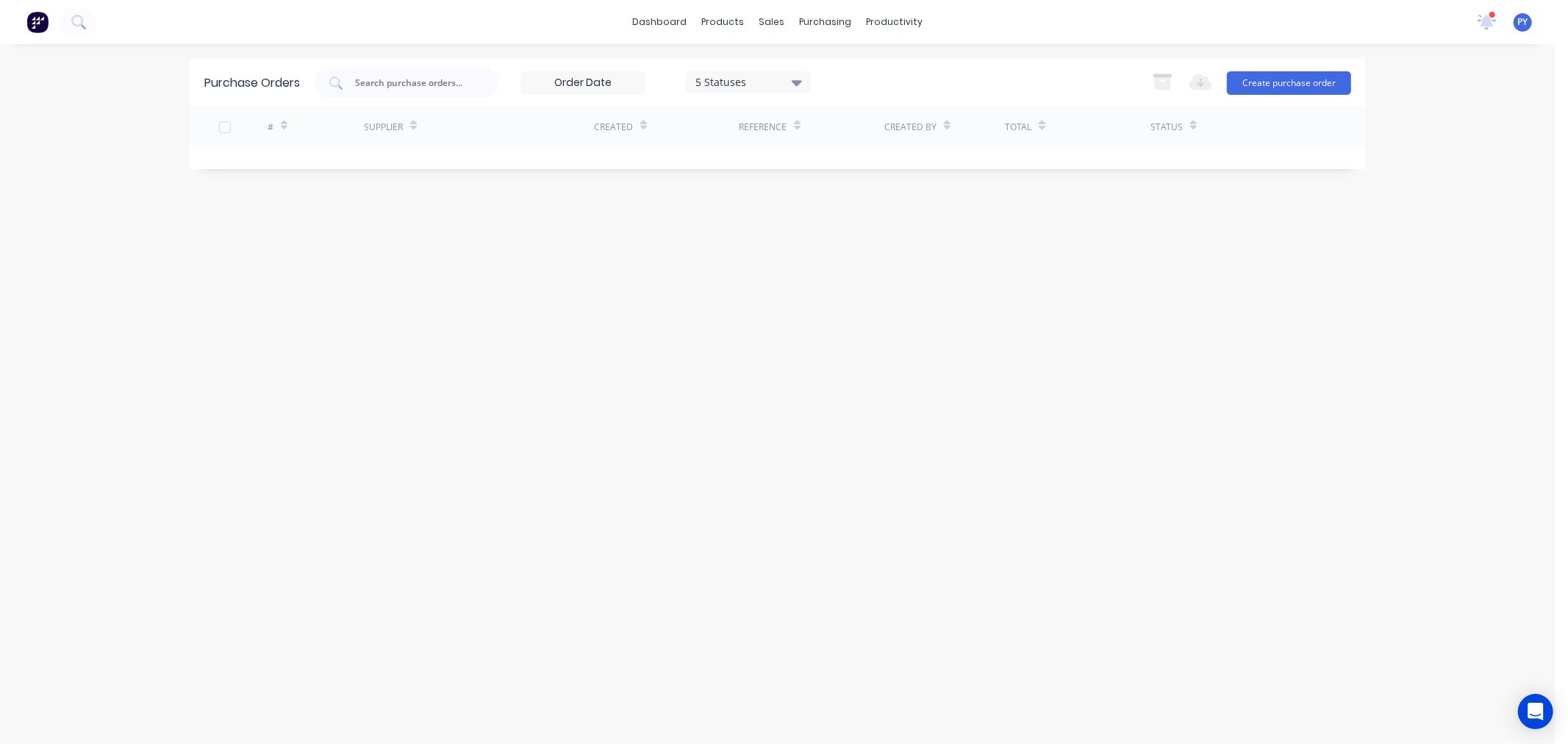
click at [797, 81] on icon at bounding box center [797, 83] width 10 height 6
click at [576, 311] on div "Purchase Orders 5 Statuses 5 Statuses Export to Excel (XLSX) Create purchase or…" at bounding box center [777, 394] width 1176 height 670
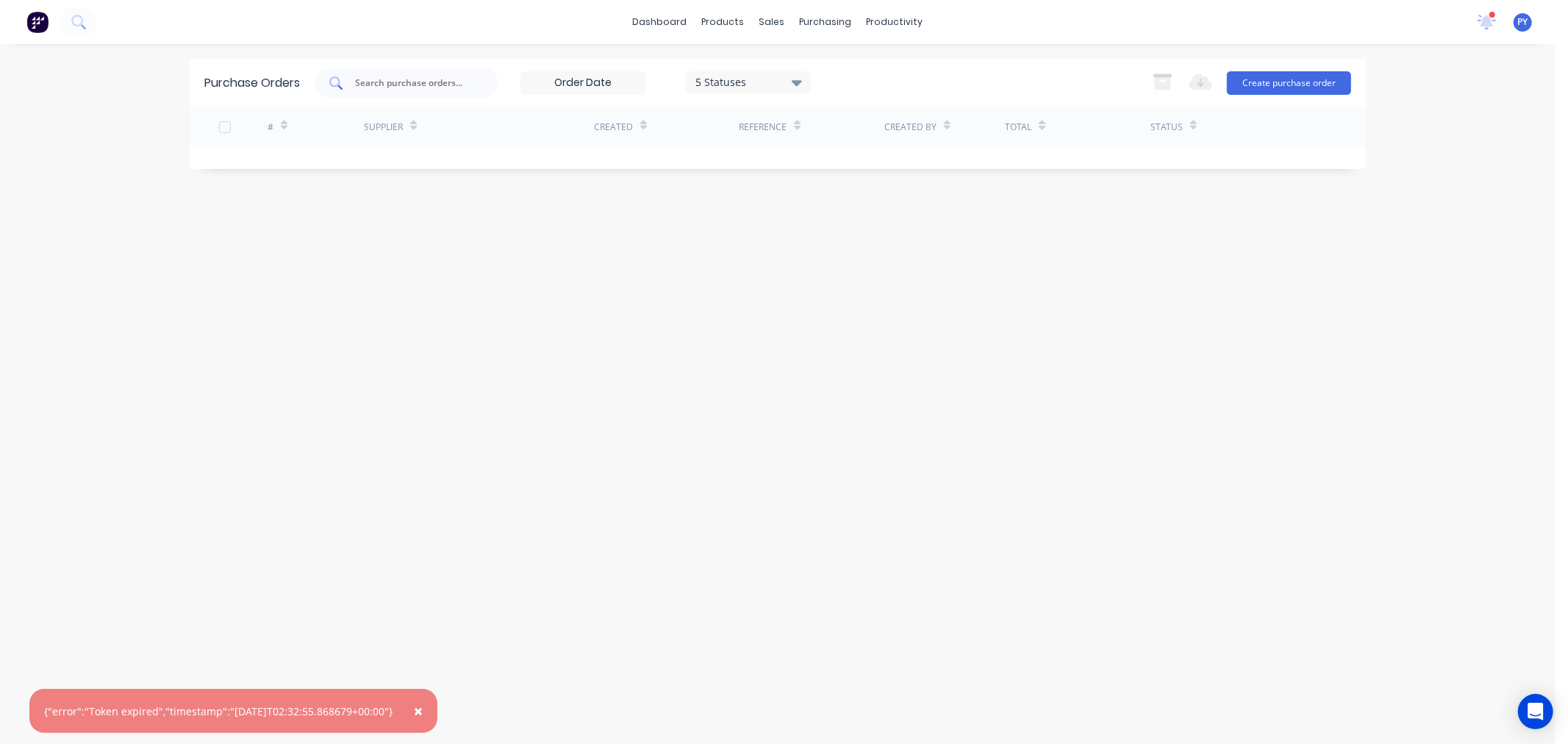
click at [420, 88] on input "text" at bounding box center [415, 83] width 122 height 15
click at [287, 128] on div "#" at bounding box center [316, 127] width 97 height 41
click at [271, 129] on div "#" at bounding box center [271, 127] width 6 height 13
click at [1280, 79] on button "Create purchase order" at bounding box center [1289, 83] width 124 height 23
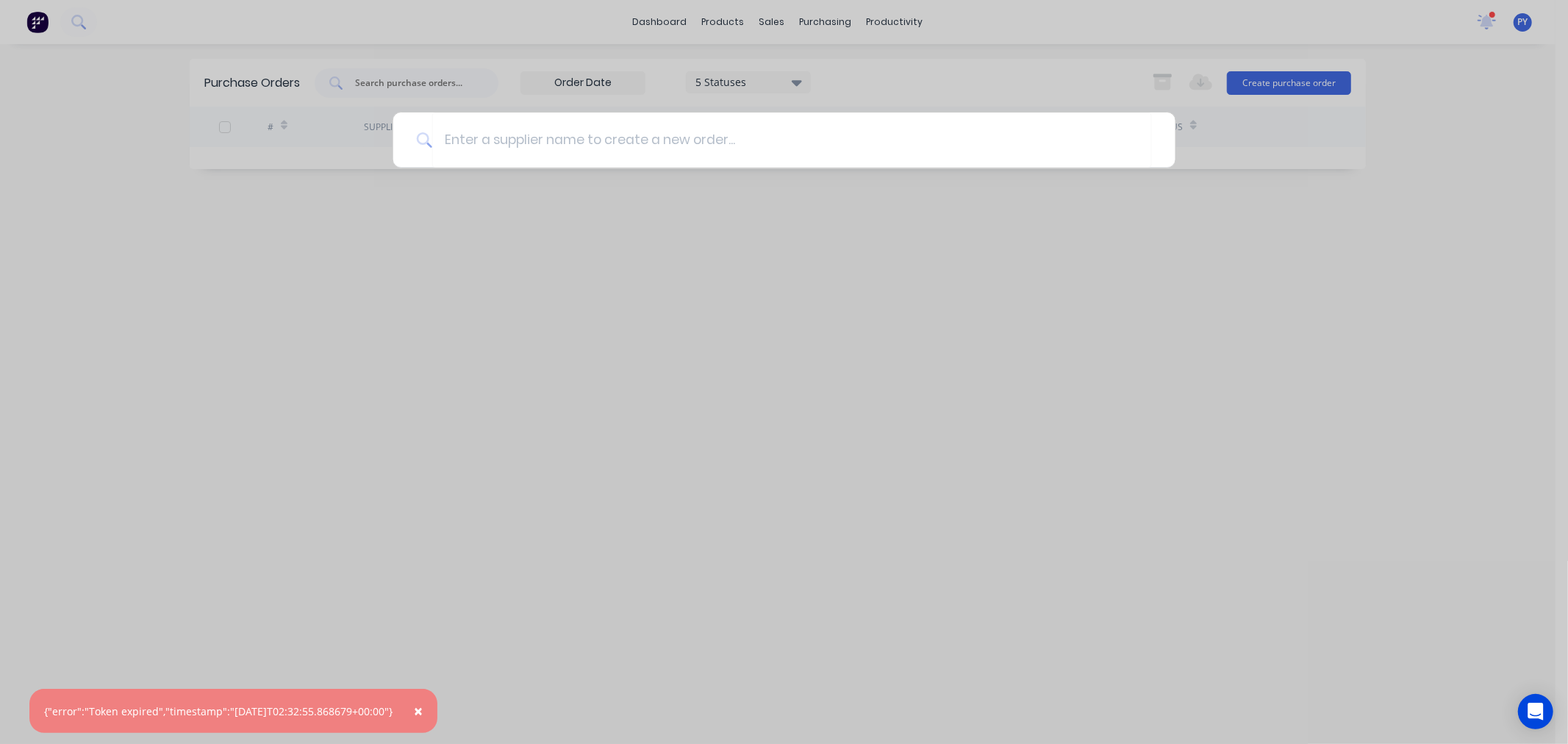
click at [1127, 365] on div at bounding box center [784, 372] width 1568 height 744
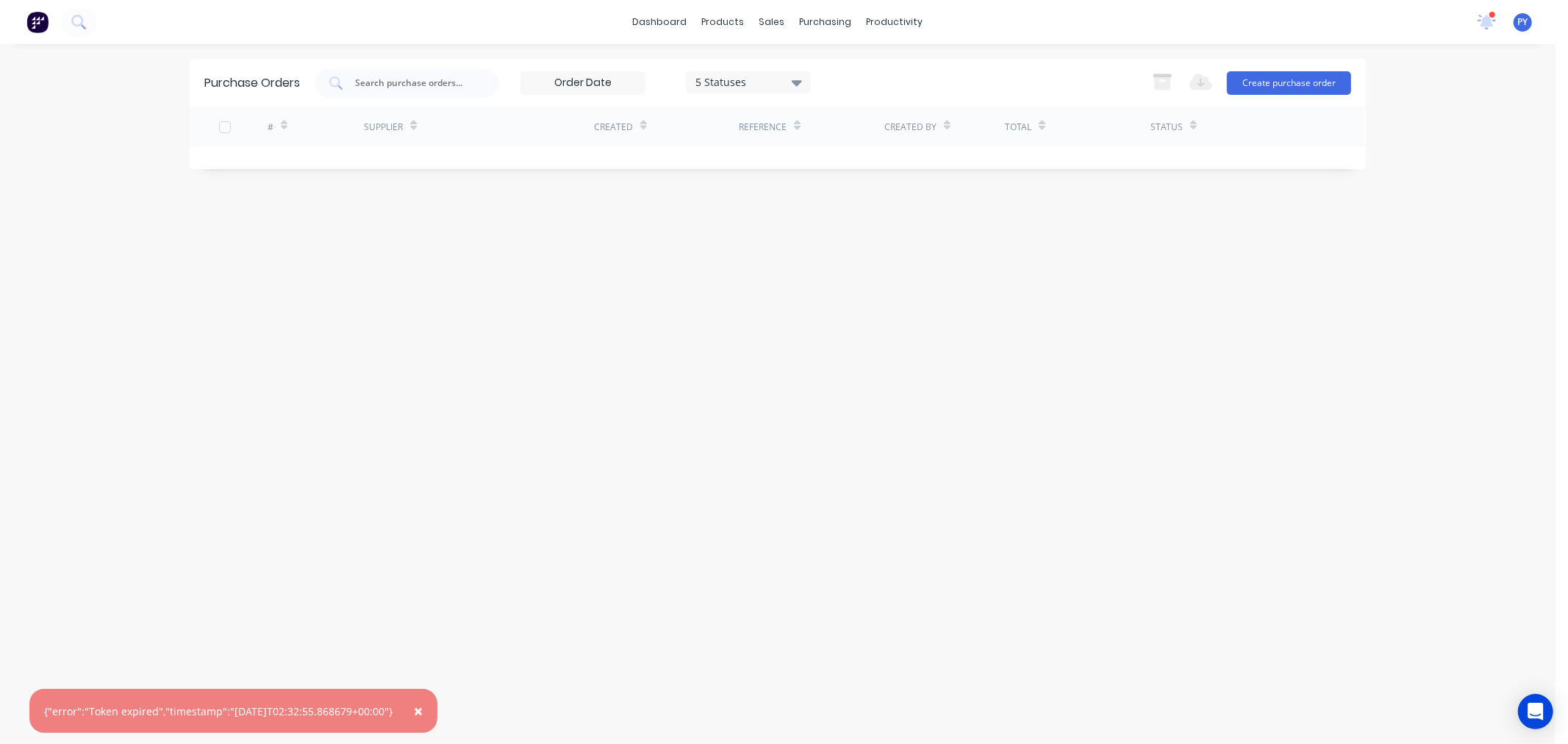
click at [423, 711] on span "×" at bounding box center [418, 710] width 9 height 20
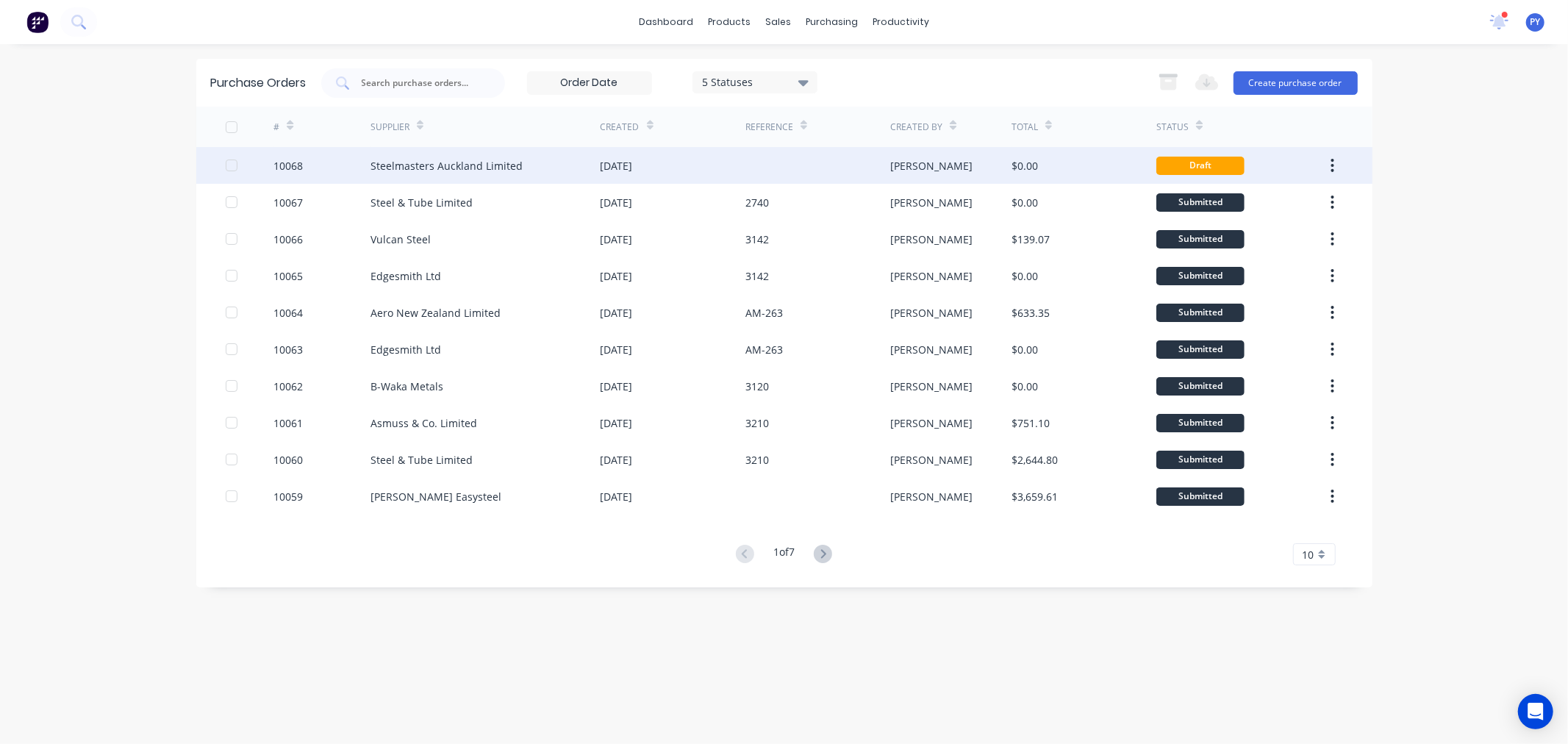
click at [1218, 160] on div "Draft" at bounding box center [1200, 165] width 88 height 18
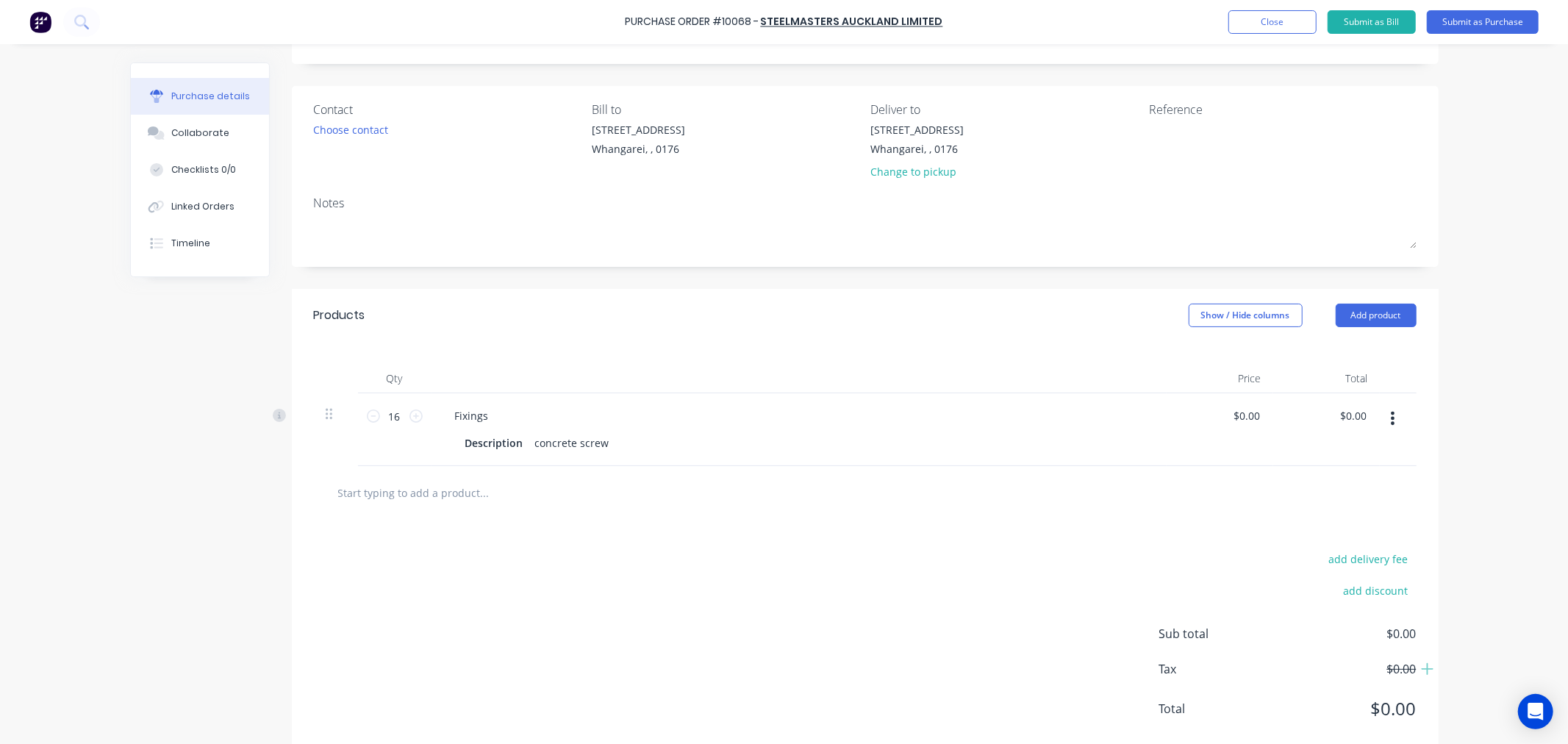
scroll to position [81, 0]
click at [1156, 120] on textarea at bounding box center [1241, 133] width 184 height 33
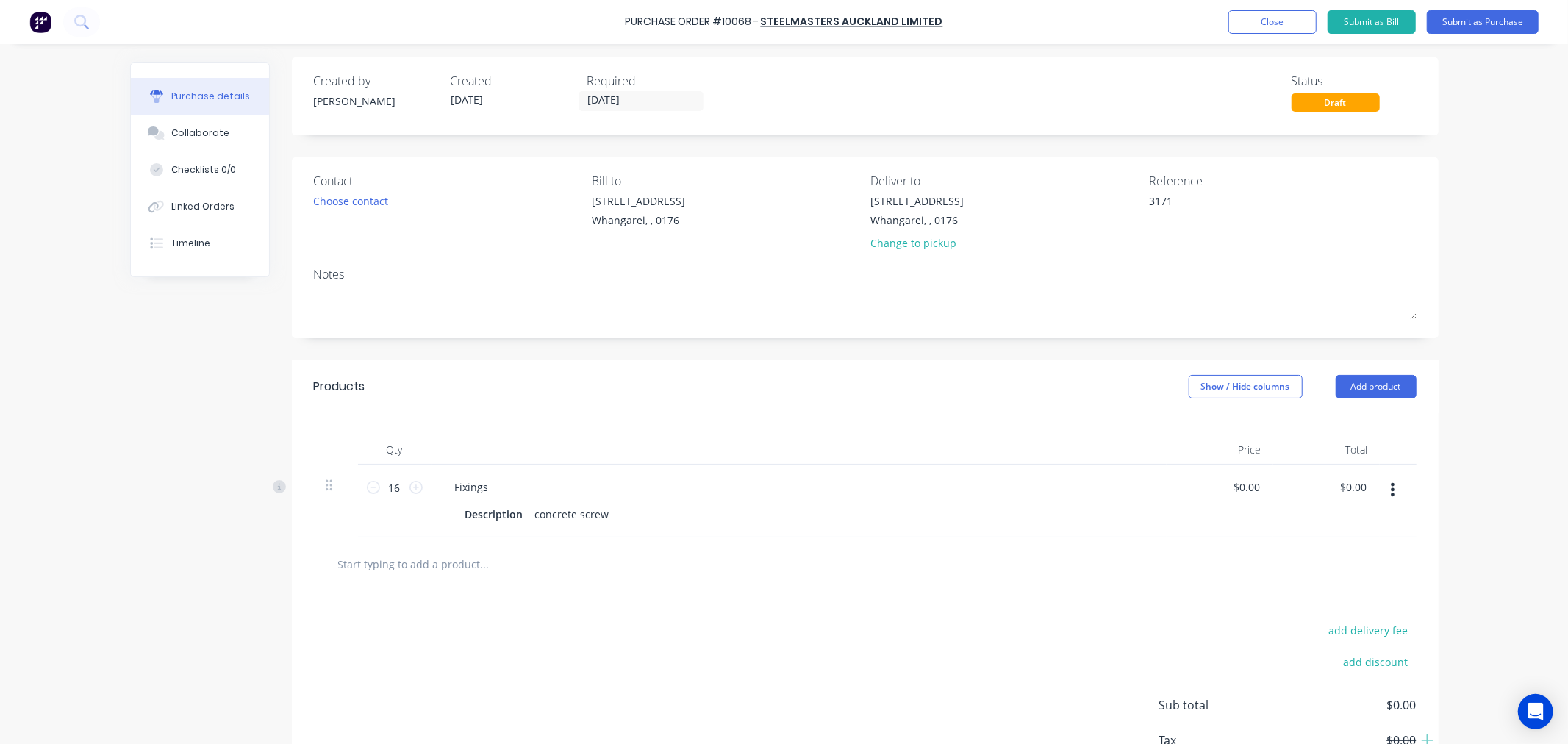
scroll to position [0, 0]
type textarea "3171"
type textarea "x"
type textarea "3171"
click at [596, 105] on input "[DATE]" at bounding box center [641, 106] width 124 height 18
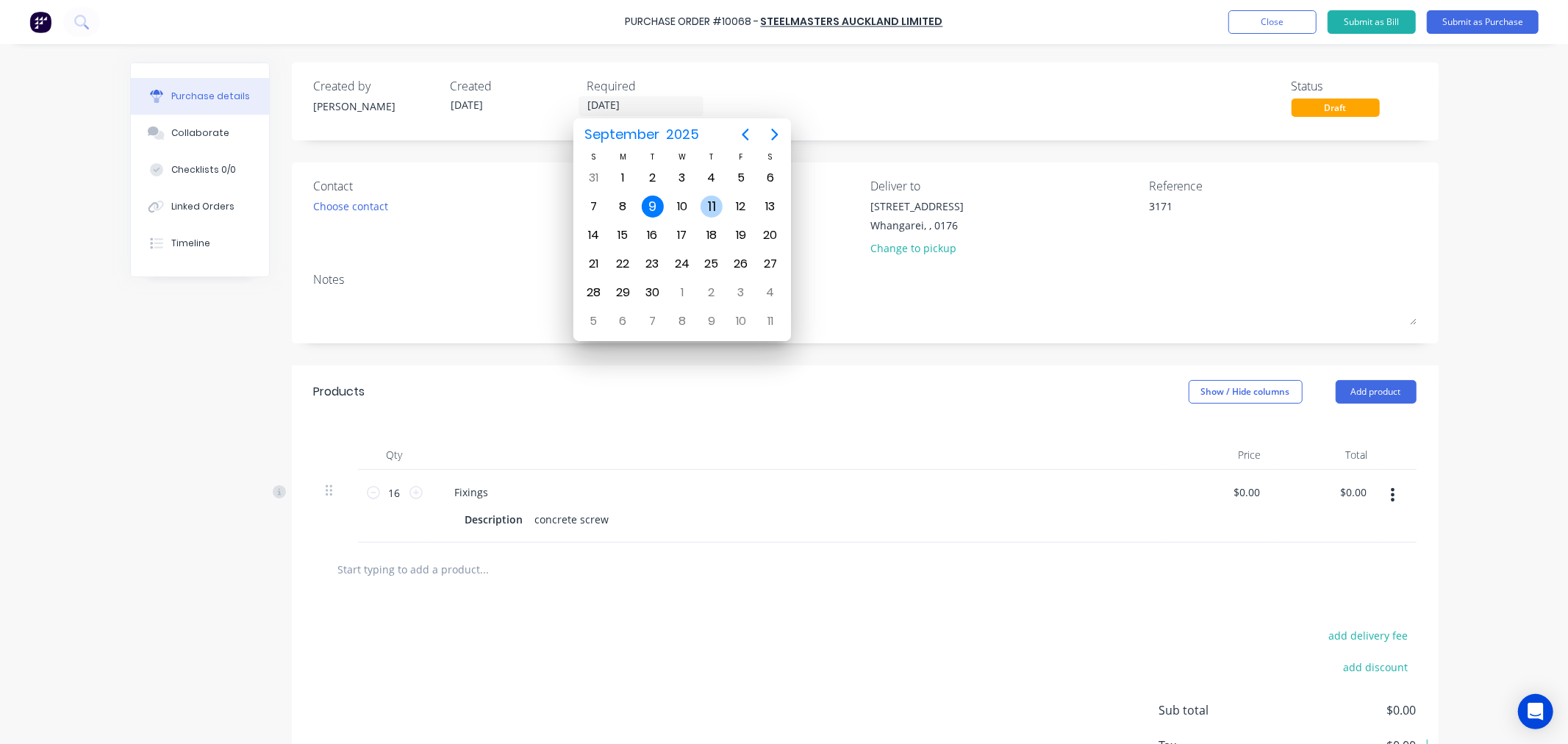
click at [712, 196] on div "11" at bounding box center [711, 207] width 22 height 22
type textarea "x"
type input "[DATE]"
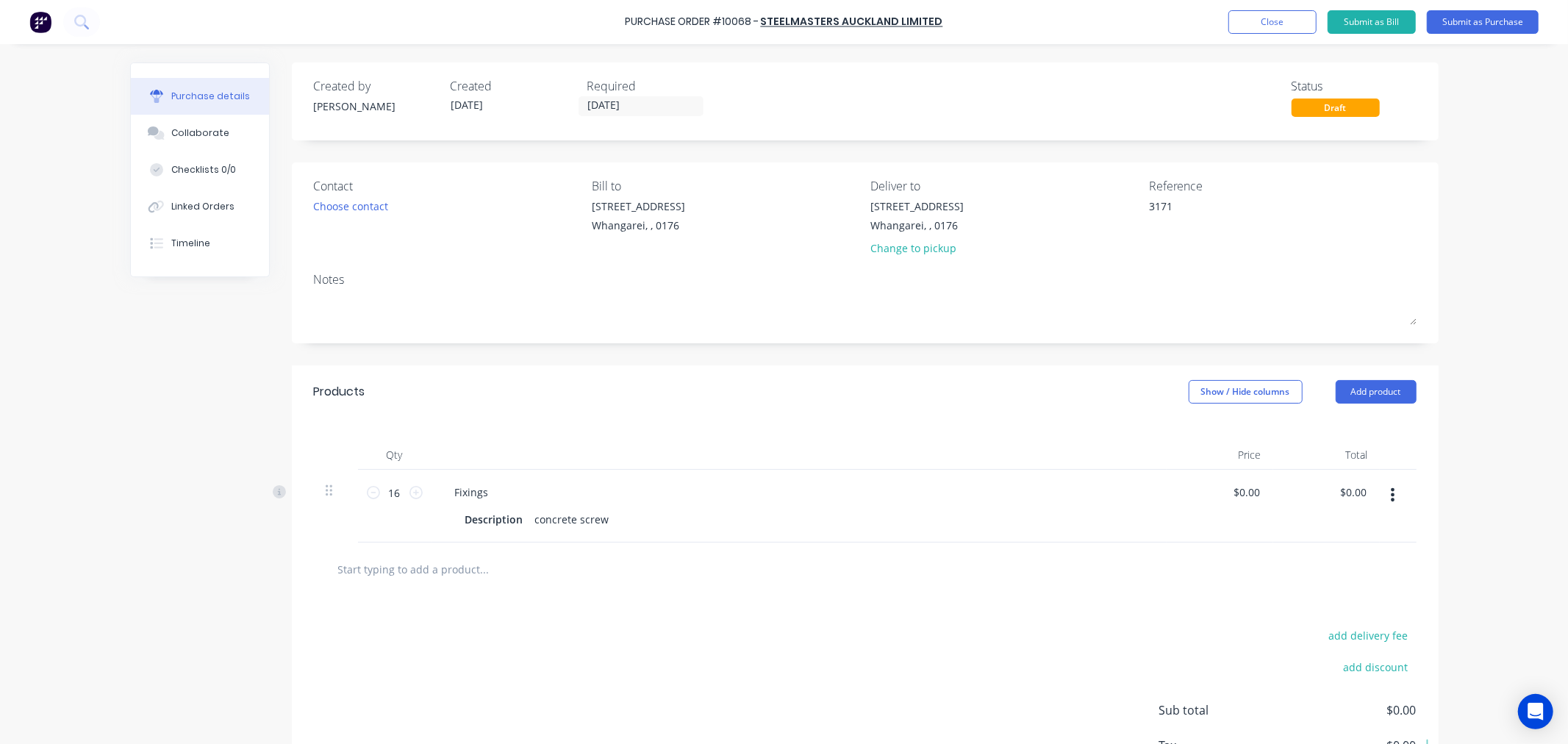
click at [341, 633] on div "add delivery fee add discount Sub total $0.00 Tax $0.00 Total $0.00" at bounding box center [865, 717] width 1147 height 242
click at [379, 577] on input "text" at bounding box center [484, 569] width 294 height 30
click at [601, 520] on div "concrete screw" at bounding box center [572, 519] width 86 height 21
drag, startPoint x: 601, startPoint y: 520, endPoint x: 527, endPoint y: 520, distance: 74.0
click at [529, 520] on div "concrete screw" at bounding box center [572, 519] width 86 height 21
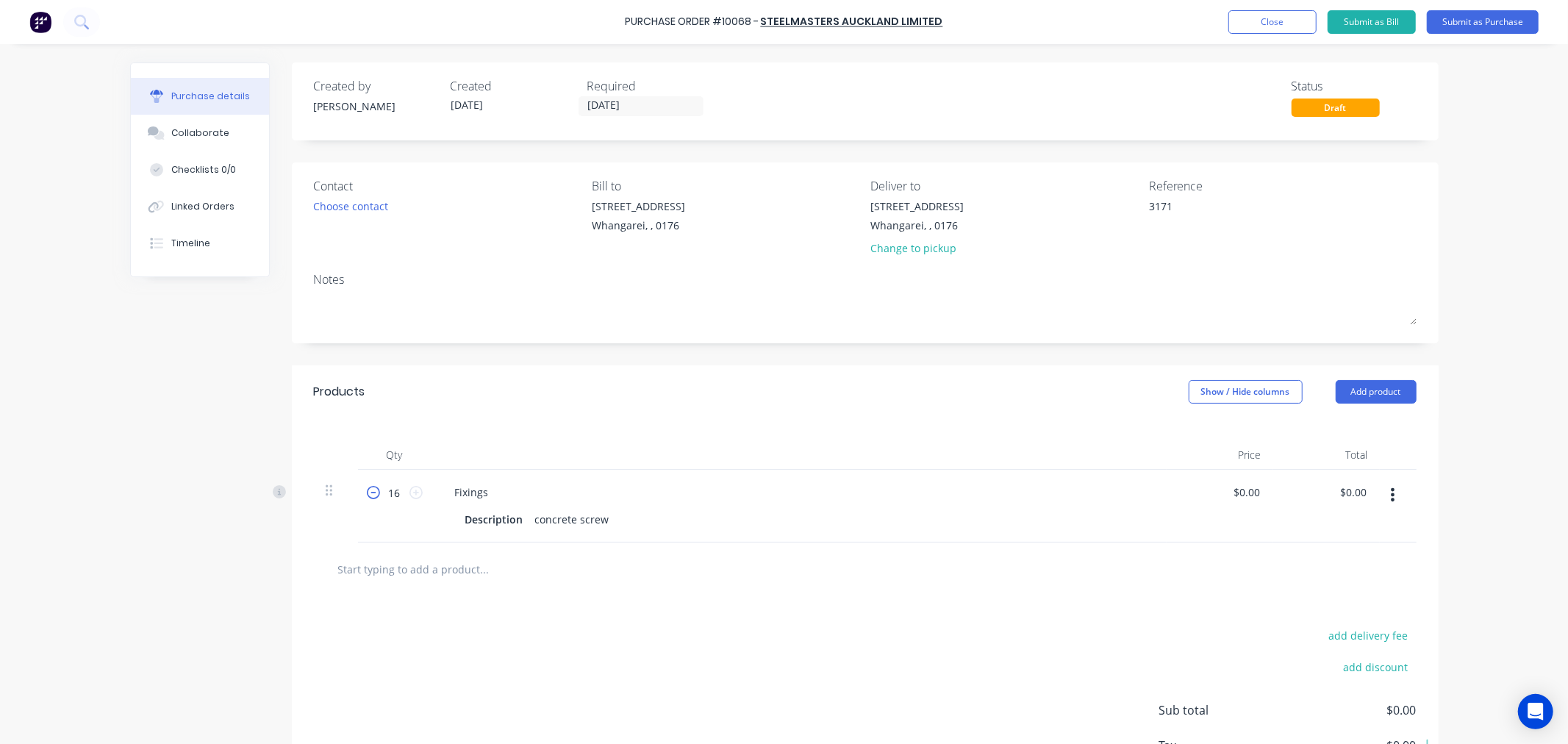
click at [367, 491] on icon at bounding box center [373, 492] width 13 height 13
type textarea "x"
type input "15"
click at [367, 491] on icon at bounding box center [373, 492] width 13 height 13
type textarea "x"
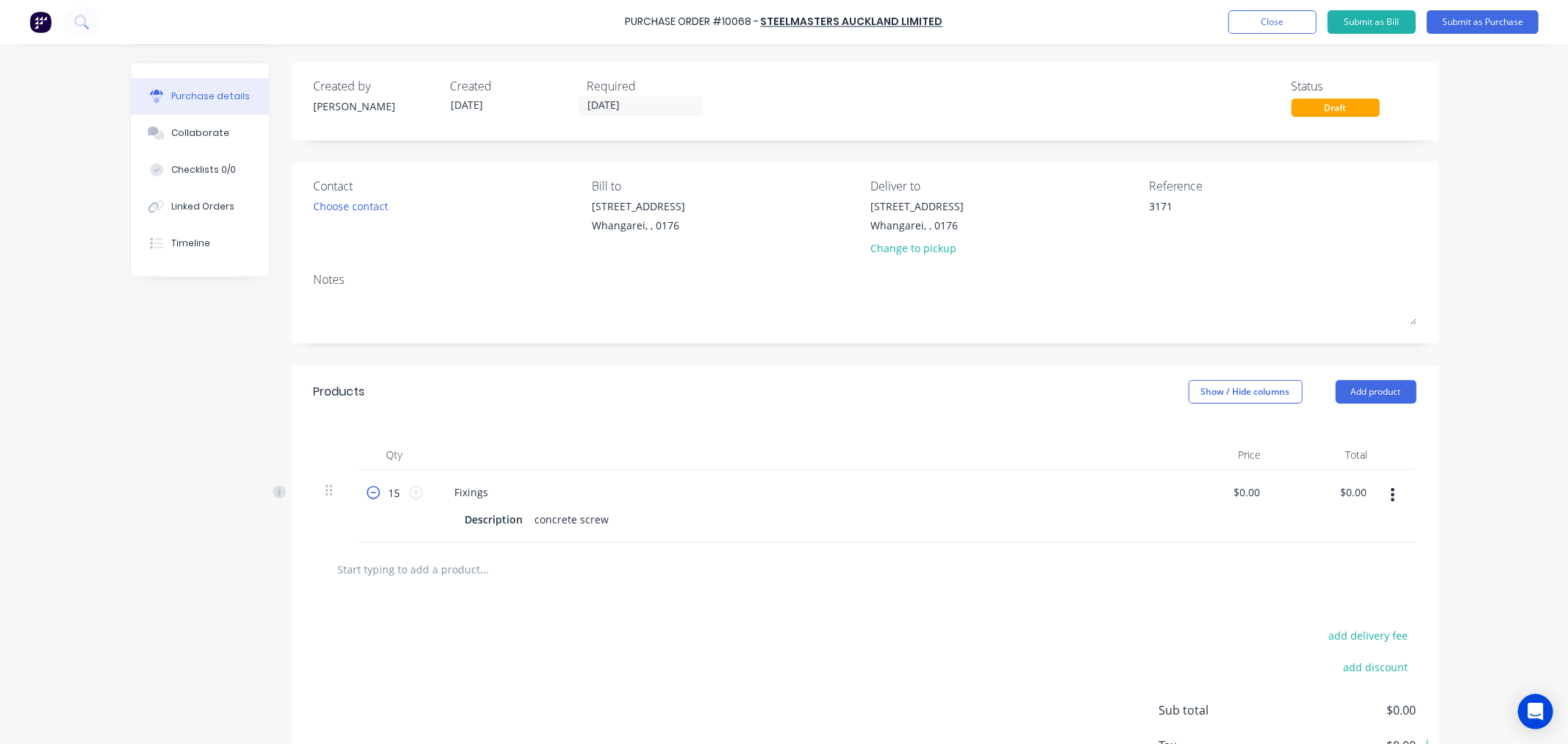
type input "14"
click at [367, 491] on icon at bounding box center [373, 492] width 13 height 13
type textarea "x"
type input "13"
click at [367, 491] on icon at bounding box center [373, 492] width 13 height 13
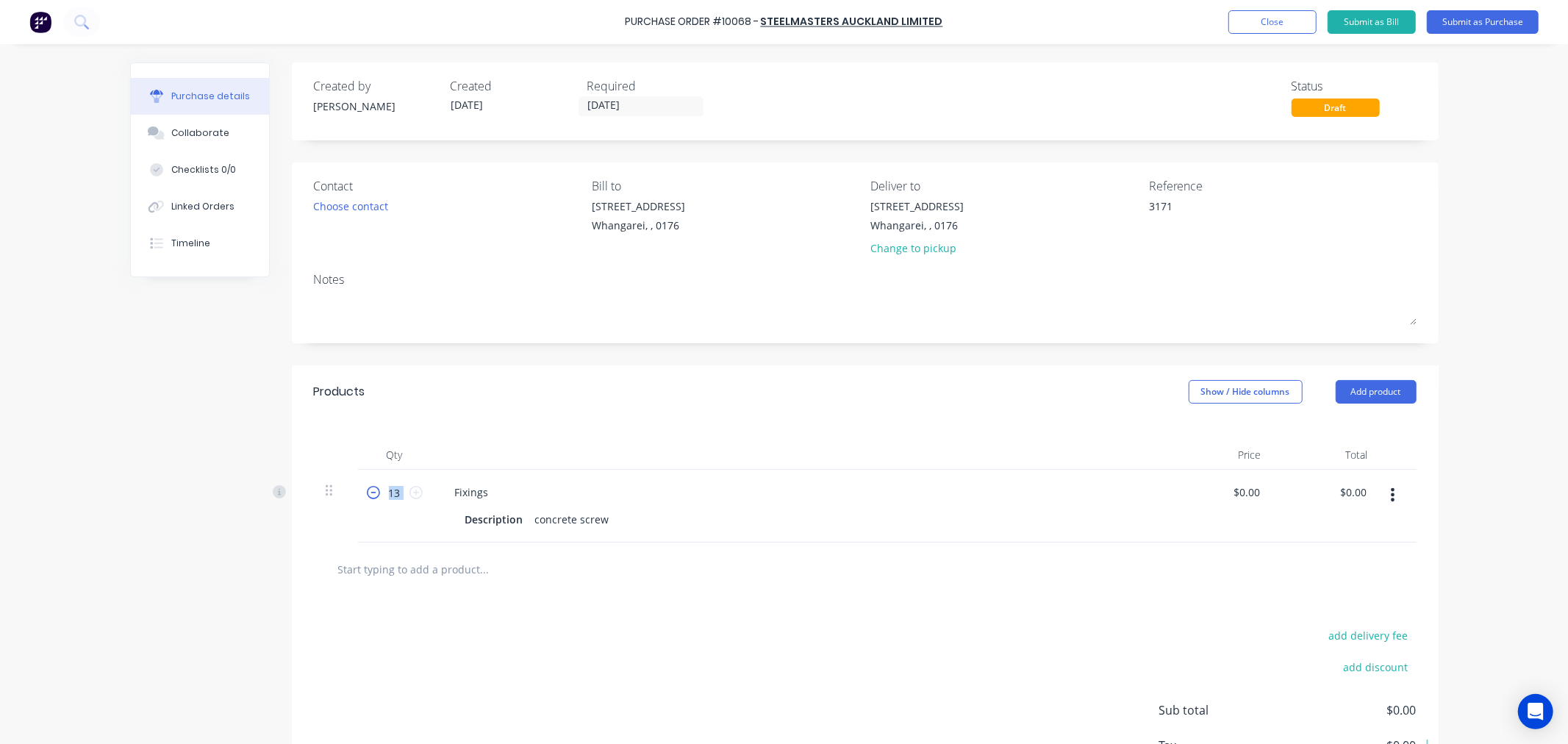
type textarea "x"
type input "12"
click at [367, 491] on icon at bounding box center [373, 492] width 13 height 13
type textarea "x"
type input "11"
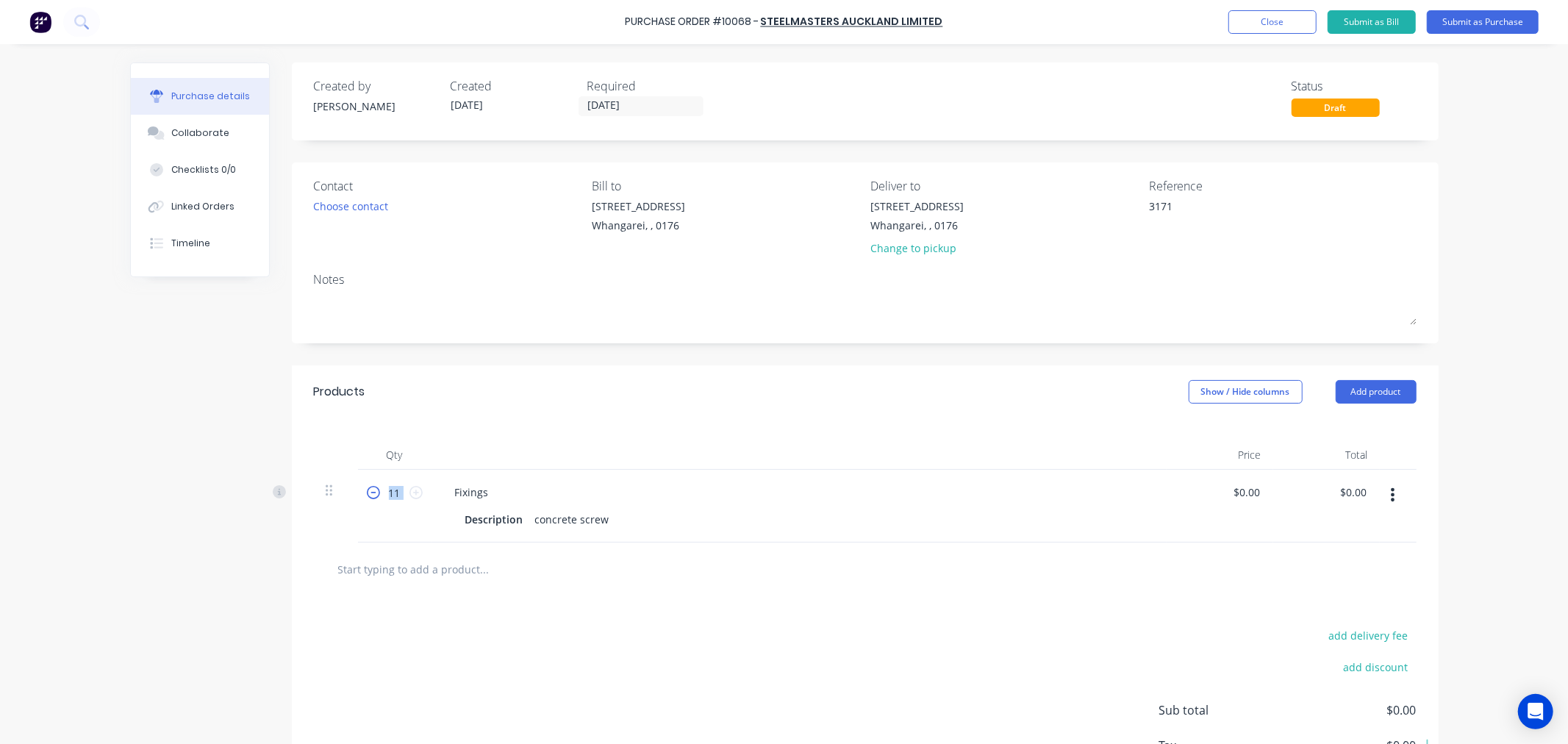
click at [367, 491] on icon at bounding box center [373, 492] width 13 height 13
type textarea "x"
type input "10"
click at [367, 491] on icon at bounding box center [373, 492] width 13 height 13
type textarea "x"
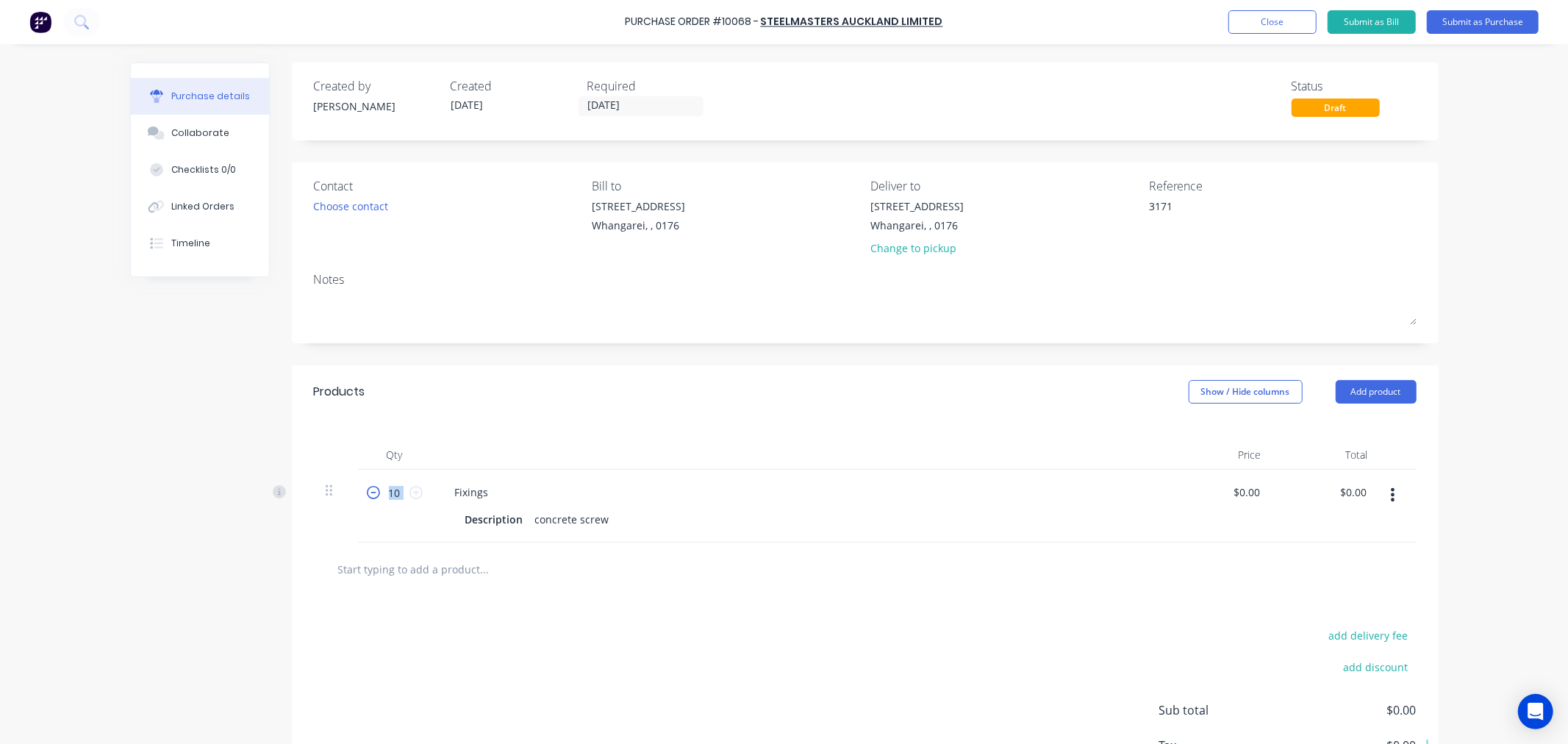
type input "9"
click at [367, 491] on icon at bounding box center [373, 492] width 13 height 13
type textarea "x"
type input "8"
click at [367, 491] on icon at bounding box center [373, 492] width 13 height 13
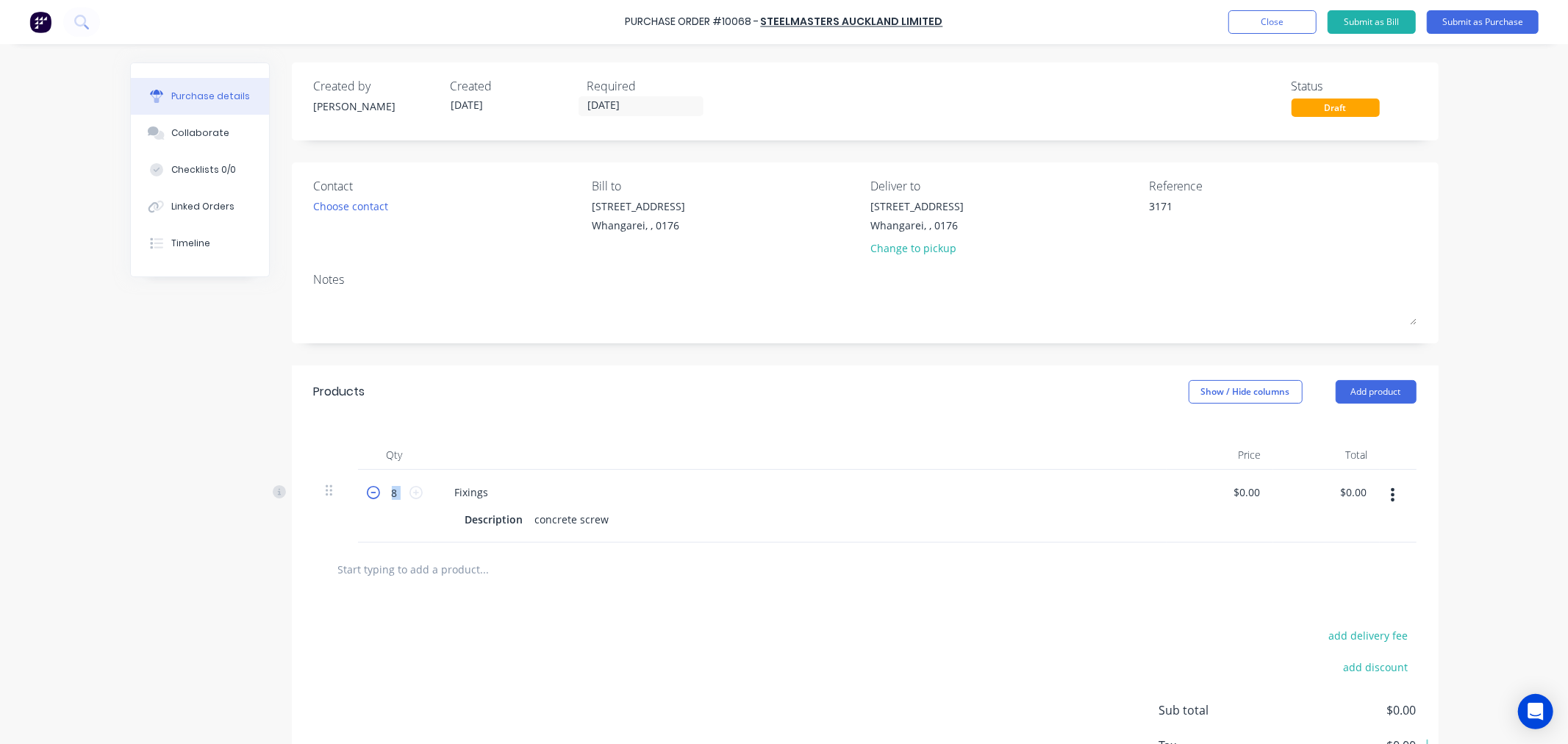
type textarea "x"
type input "7"
click at [367, 491] on icon at bounding box center [373, 492] width 13 height 13
type textarea "x"
type input "6"
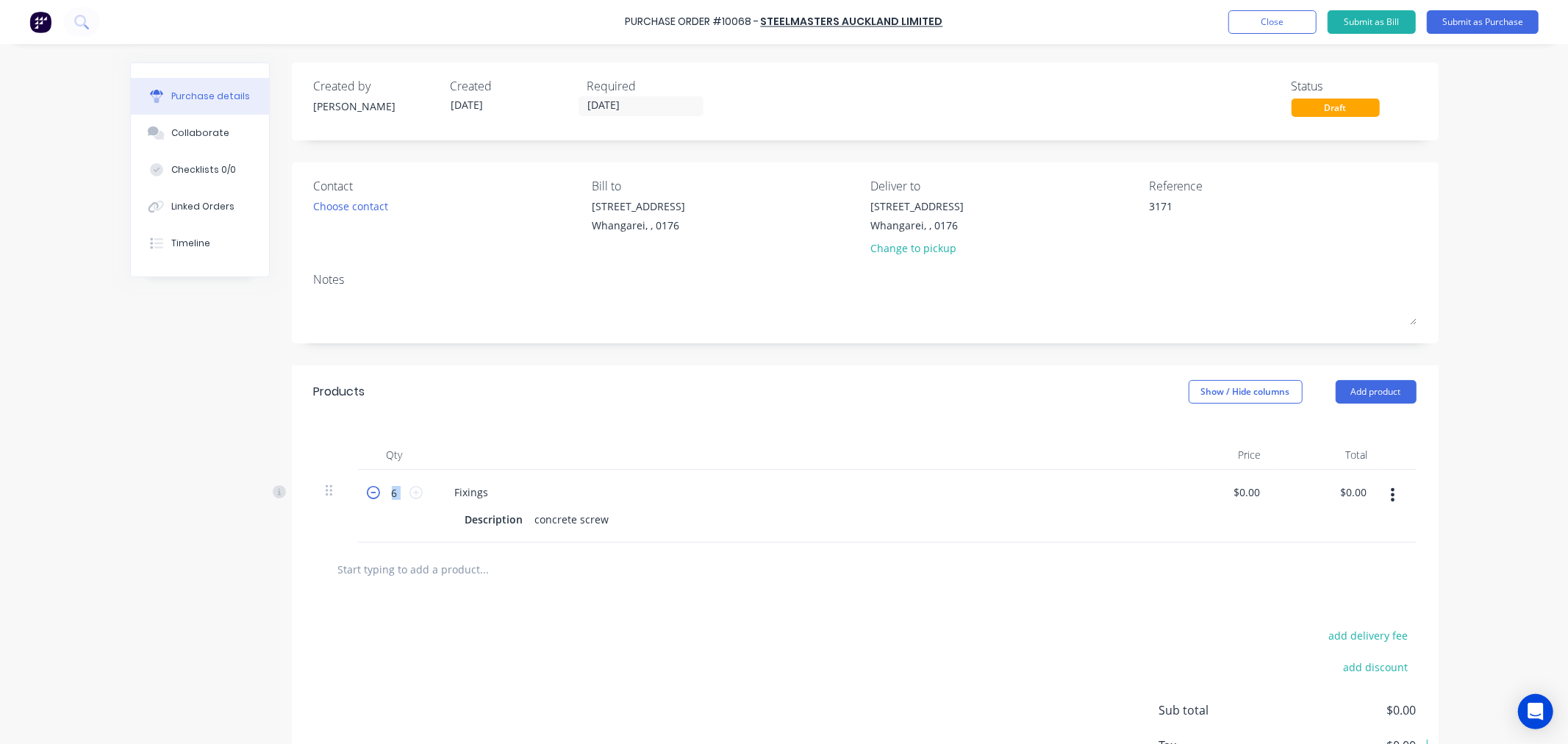
click at [367, 491] on icon at bounding box center [373, 492] width 13 height 13
type textarea "x"
type input "5"
click at [367, 491] on icon at bounding box center [373, 492] width 13 height 13
type textarea "x"
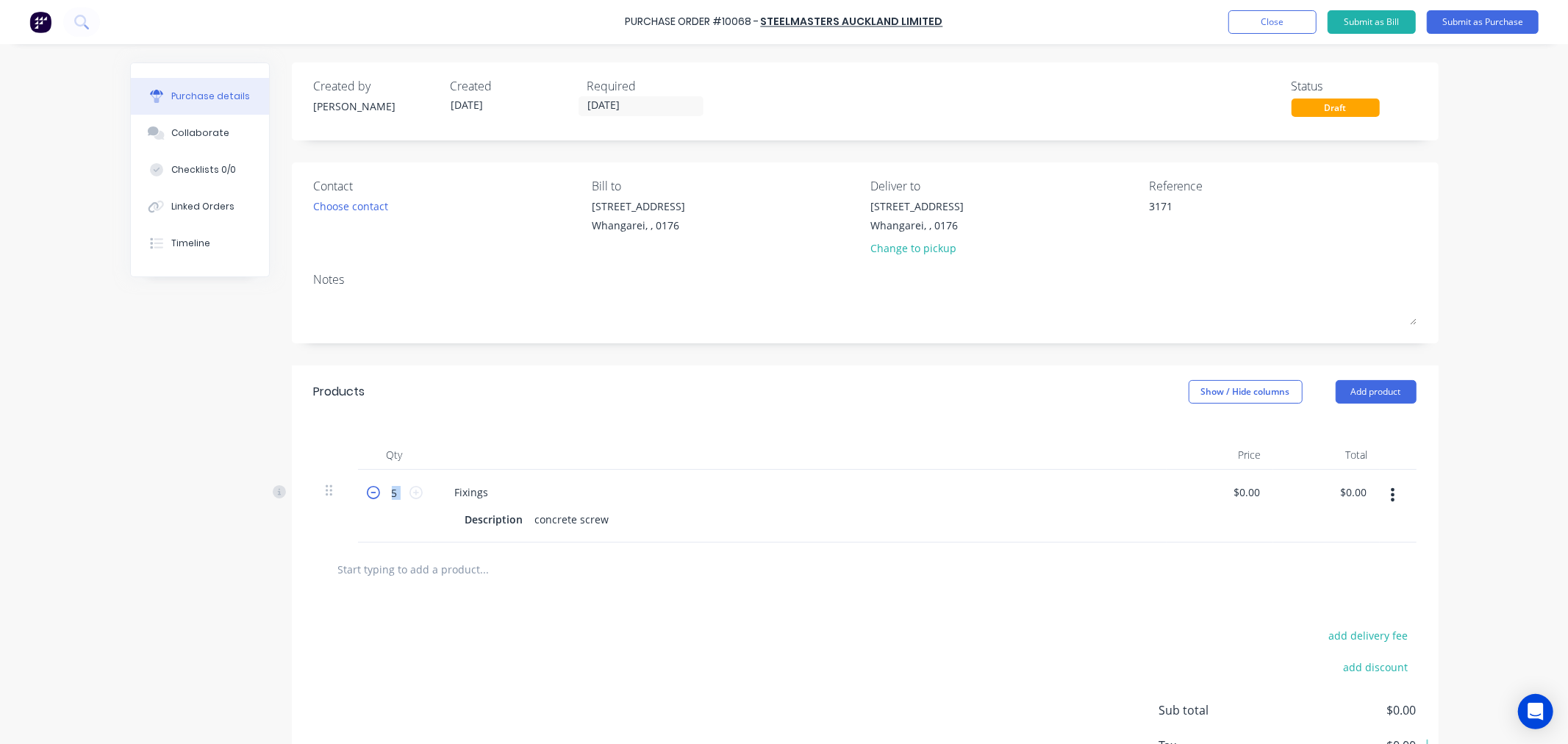
type input "4"
click at [367, 491] on icon at bounding box center [373, 492] width 13 height 13
type textarea "x"
type input "3"
click at [367, 491] on icon at bounding box center [373, 492] width 13 height 13
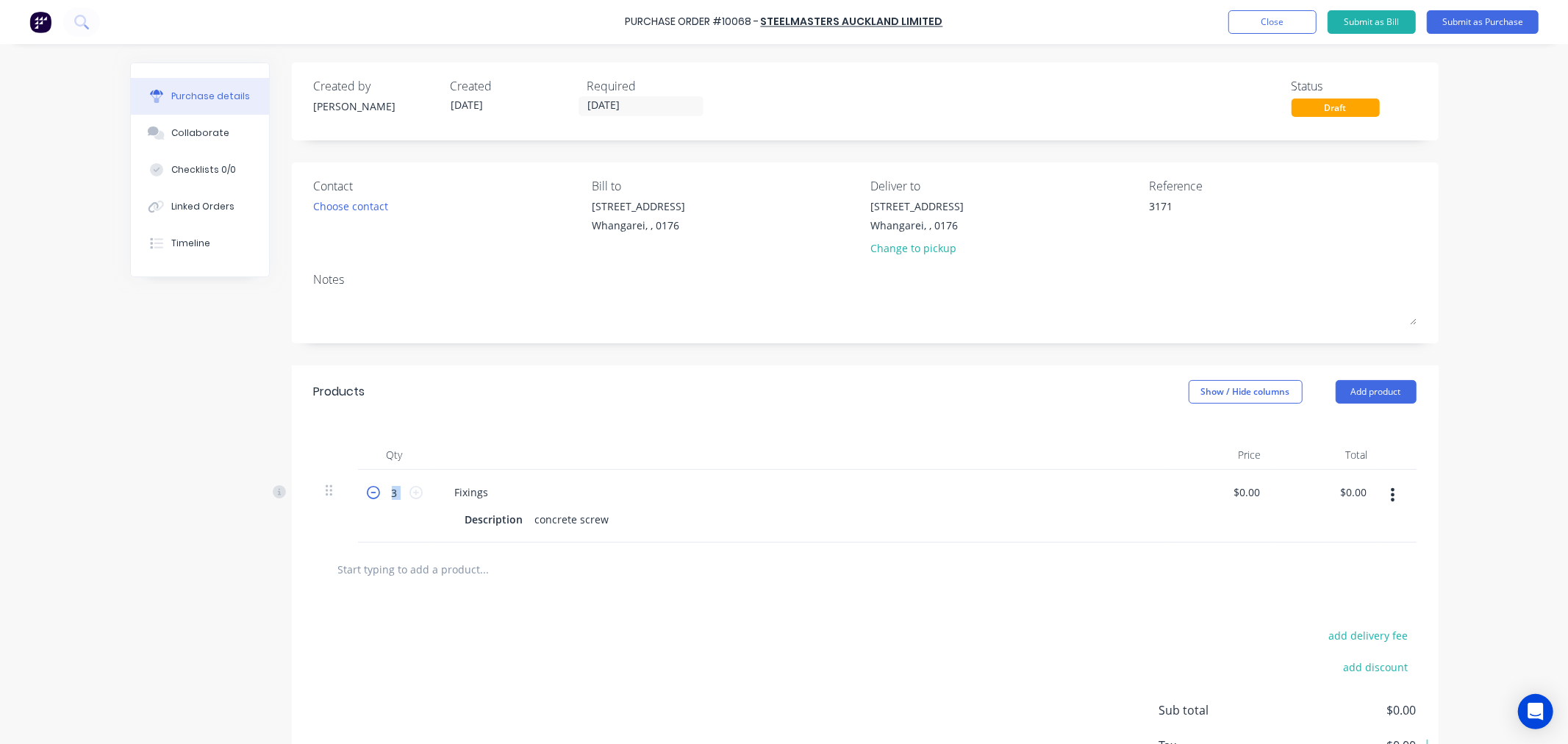
type textarea "x"
type input "2"
click at [367, 491] on icon at bounding box center [373, 492] width 13 height 13
type textarea "x"
type input "1"
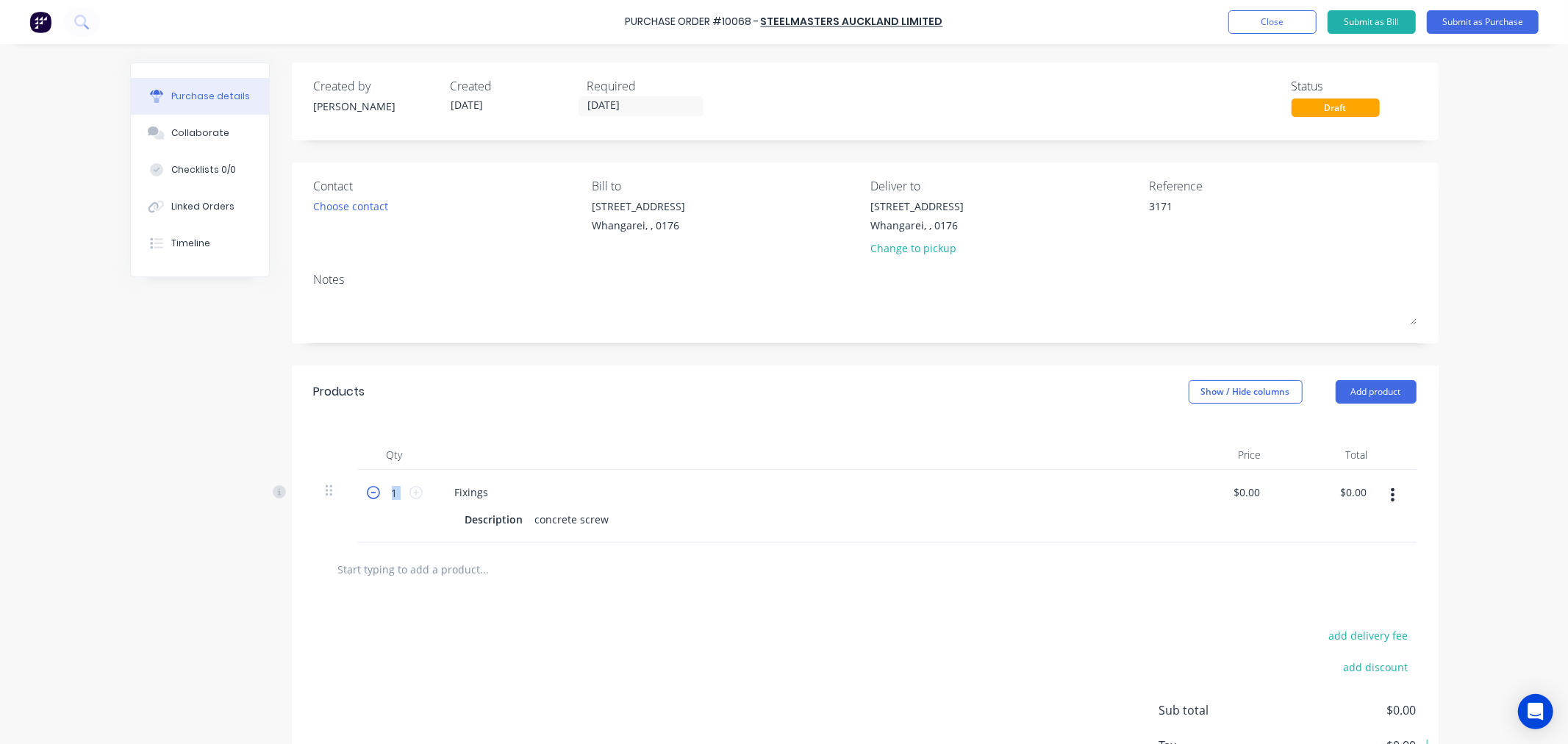
click at [367, 491] on icon at bounding box center [373, 492] width 13 height 13
type textarea "x"
type input "0"
click at [410, 491] on icon at bounding box center [415, 492] width 13 height 13
type textarea "x"
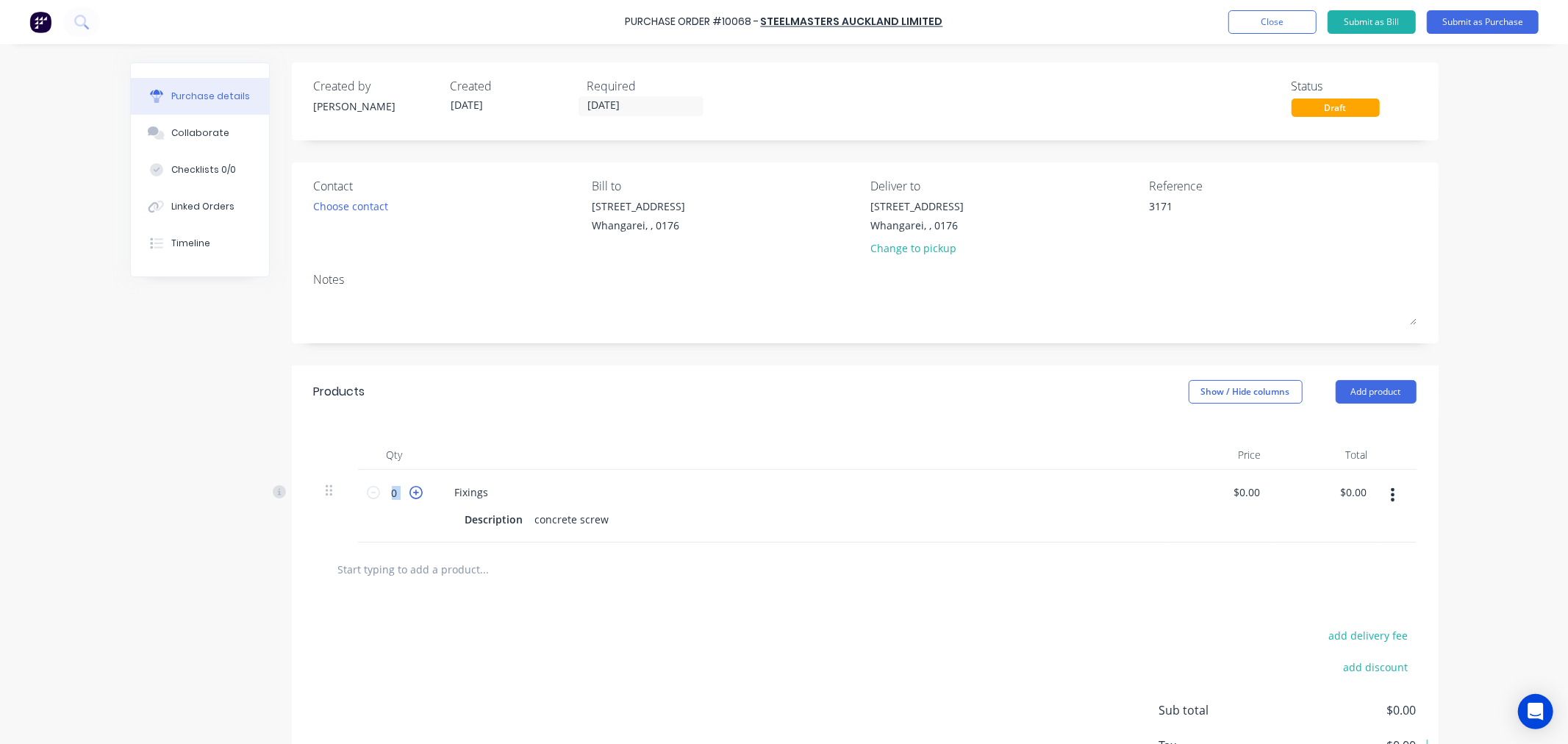
type input "1"
click at [606, 519] on div "Description concrete screw" at bounding box center [796, 519] width 674 height 21
type textarea "x"
drag, startPoint x: 604, startPoint y: 519, endPoint x: 527, endPoint y: 519, distance: 77.0
click at [529, 519] on div "concrete screw" at bounding box center [572, 519] width 86 height 21
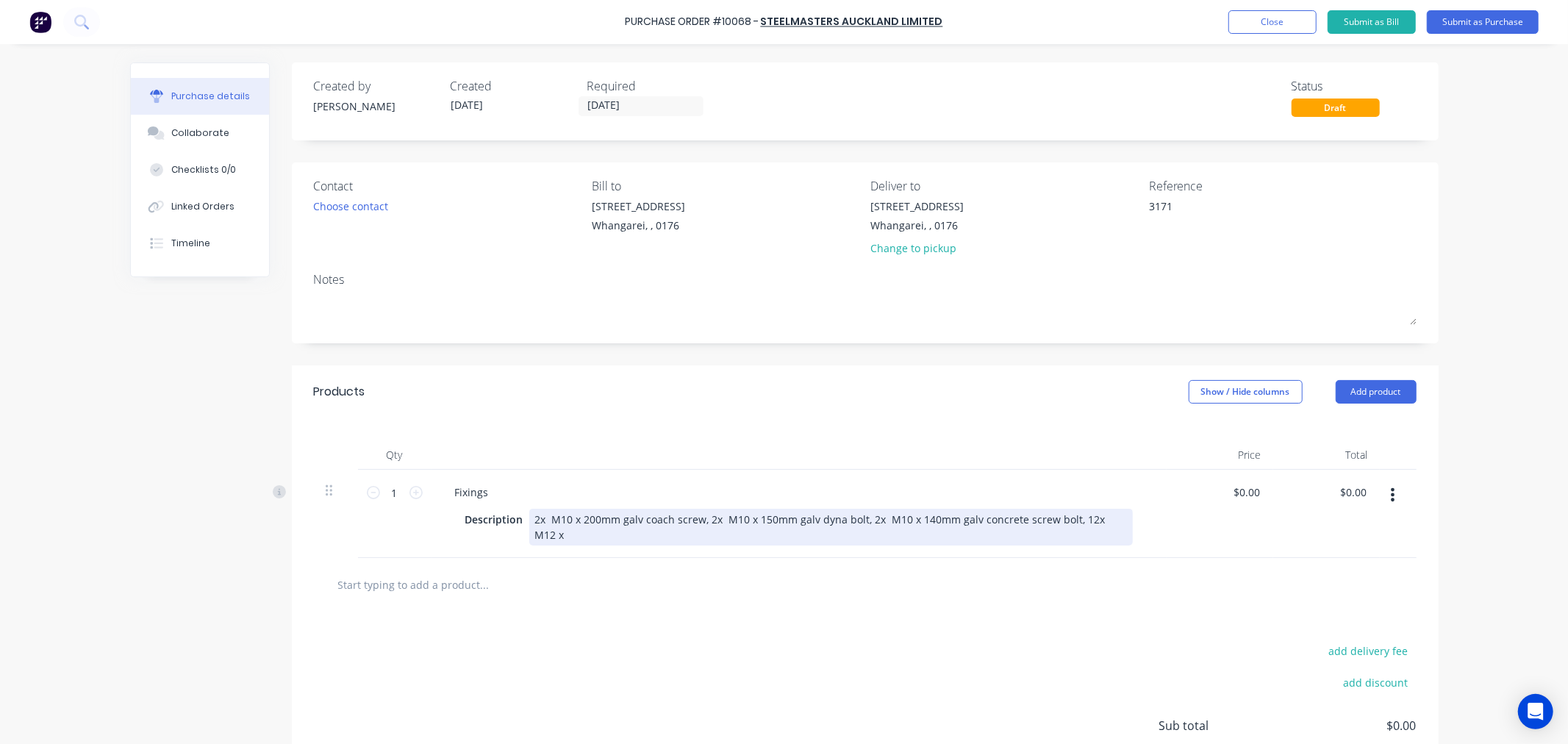
click at [1088, 517] on div "2x M10 x 200mm galv coach screw, 2x M10 x 150mm galv dyna bolt, 2x M10 x 140mm …" at bounding box center [830, 527] width 603 height 37
click at [1122, 518] on div "2x M10 x 200mm galv coach screw, 2x M10 x 150mm galv dyna bolt, 2x M10 x 140mm …" at bounding box center [830, 527] width 603 height 37
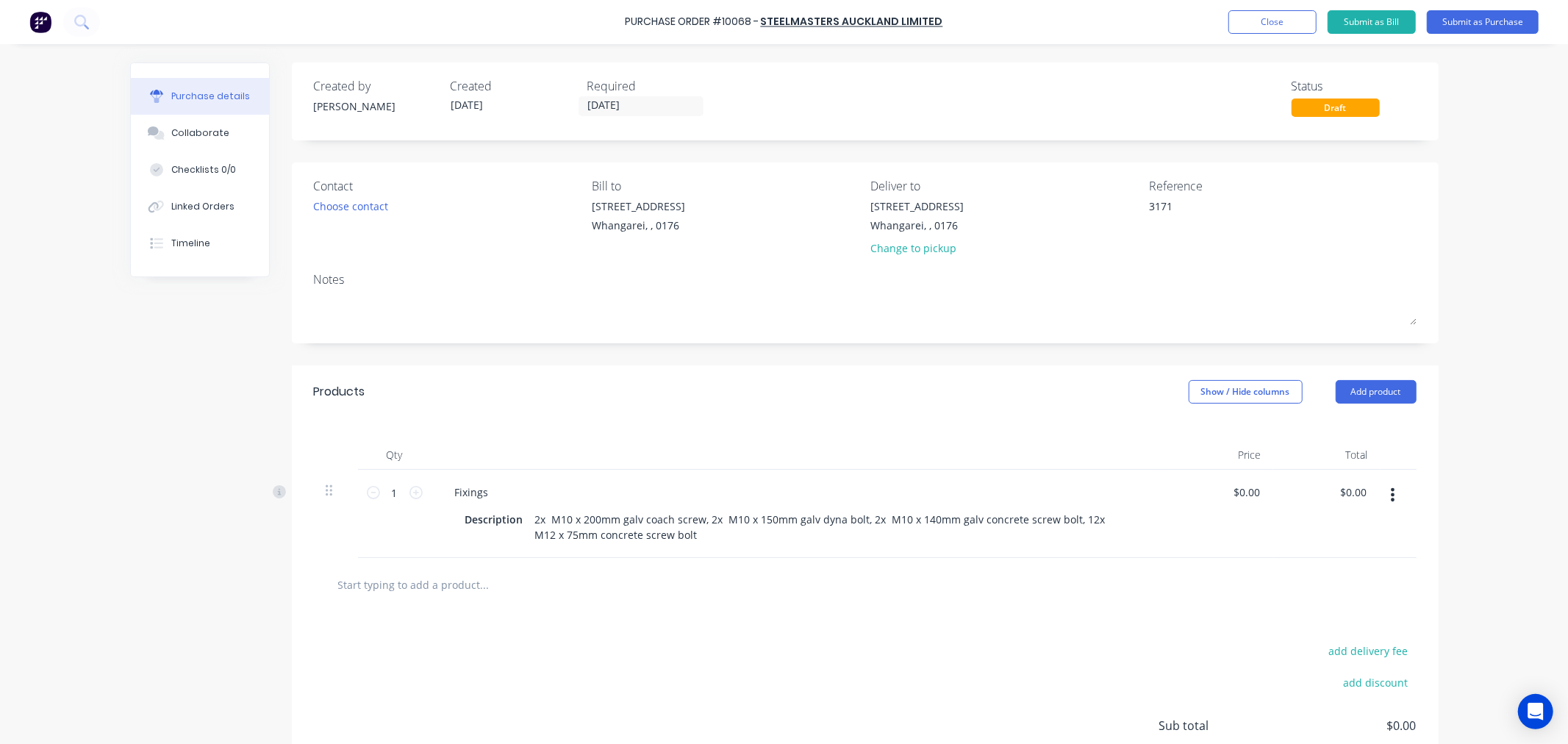
click at [649, 612] on div at bounding box center [865, 584] width 1102 height 54
click at [1480, 22] on button "Submit as Purchase" at bounding box center [1483, 22] width 112 height 23
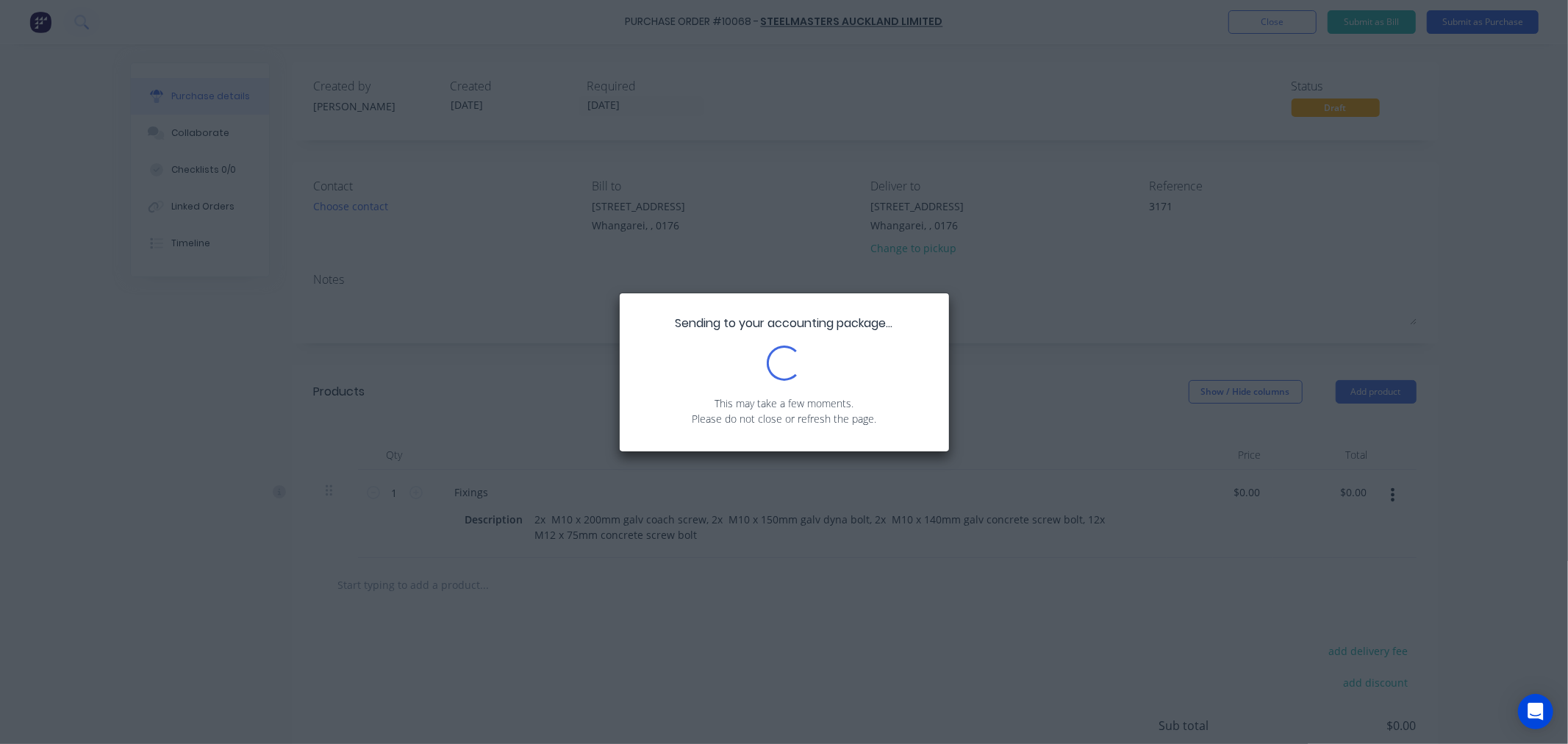
type textarea "x"
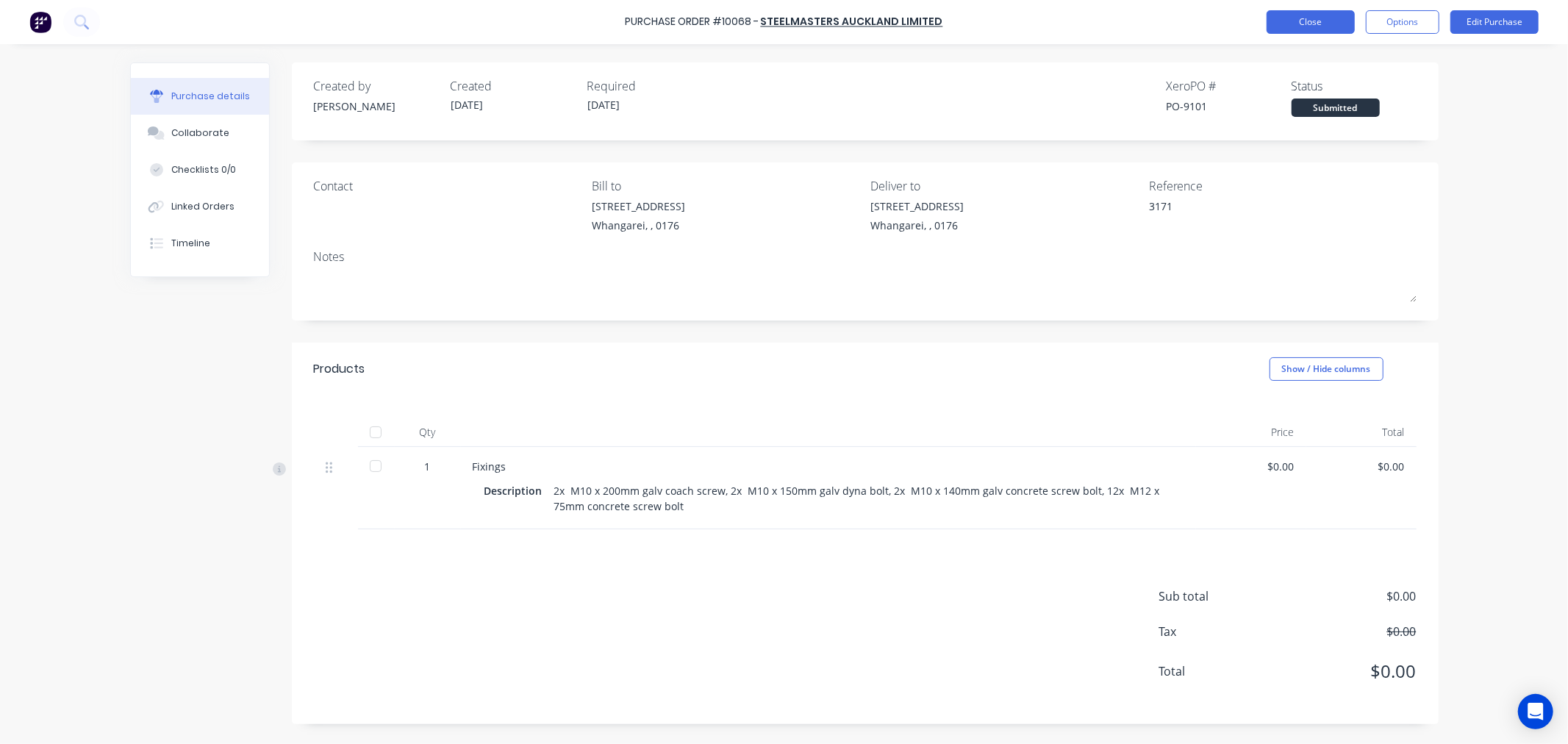
click at [1302, 15] on button "Close" at bounding box center [1311, 22] width 88 height 23
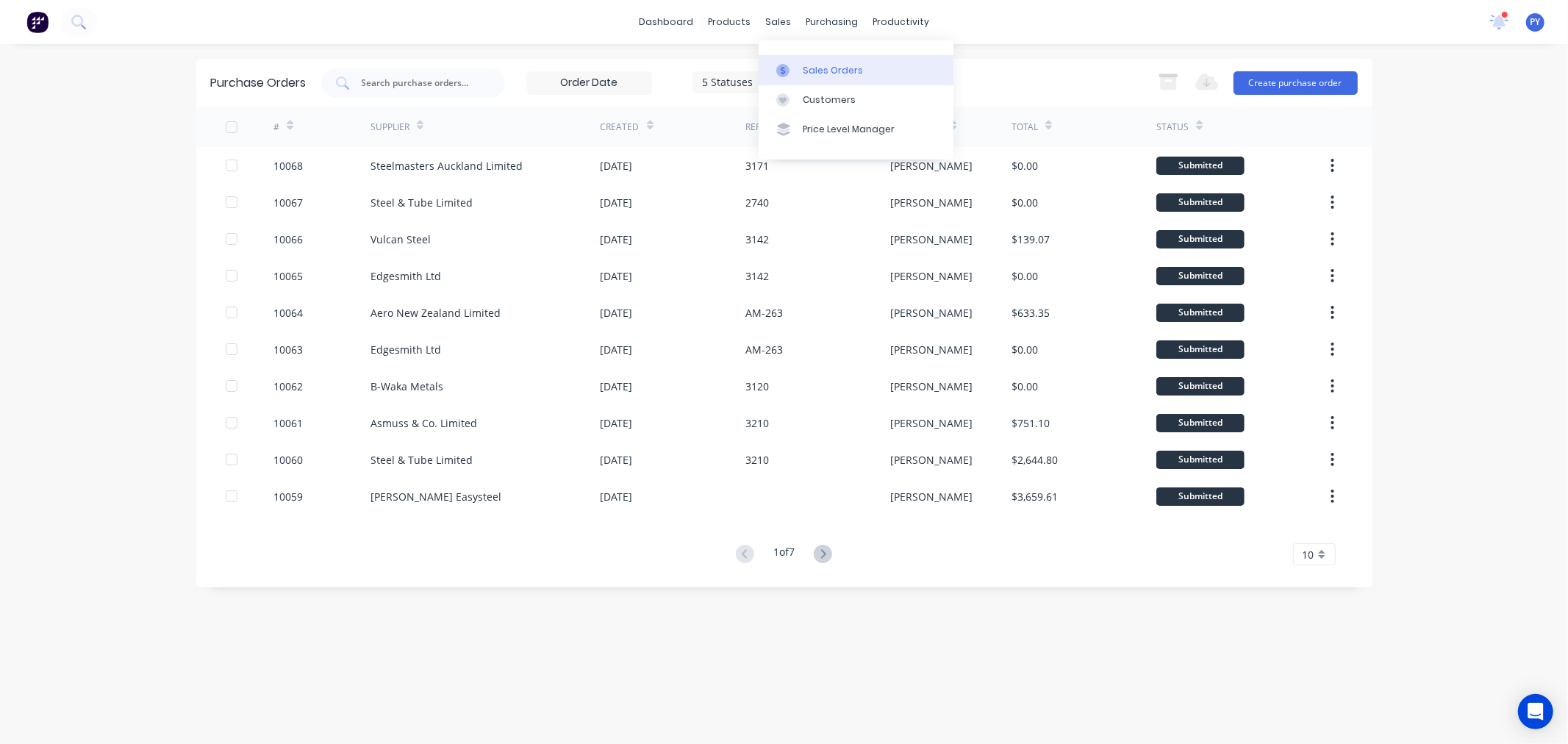
click at [818, 67] on div "Sales Orders" at bounding box center [833, 70] width 60 height 13
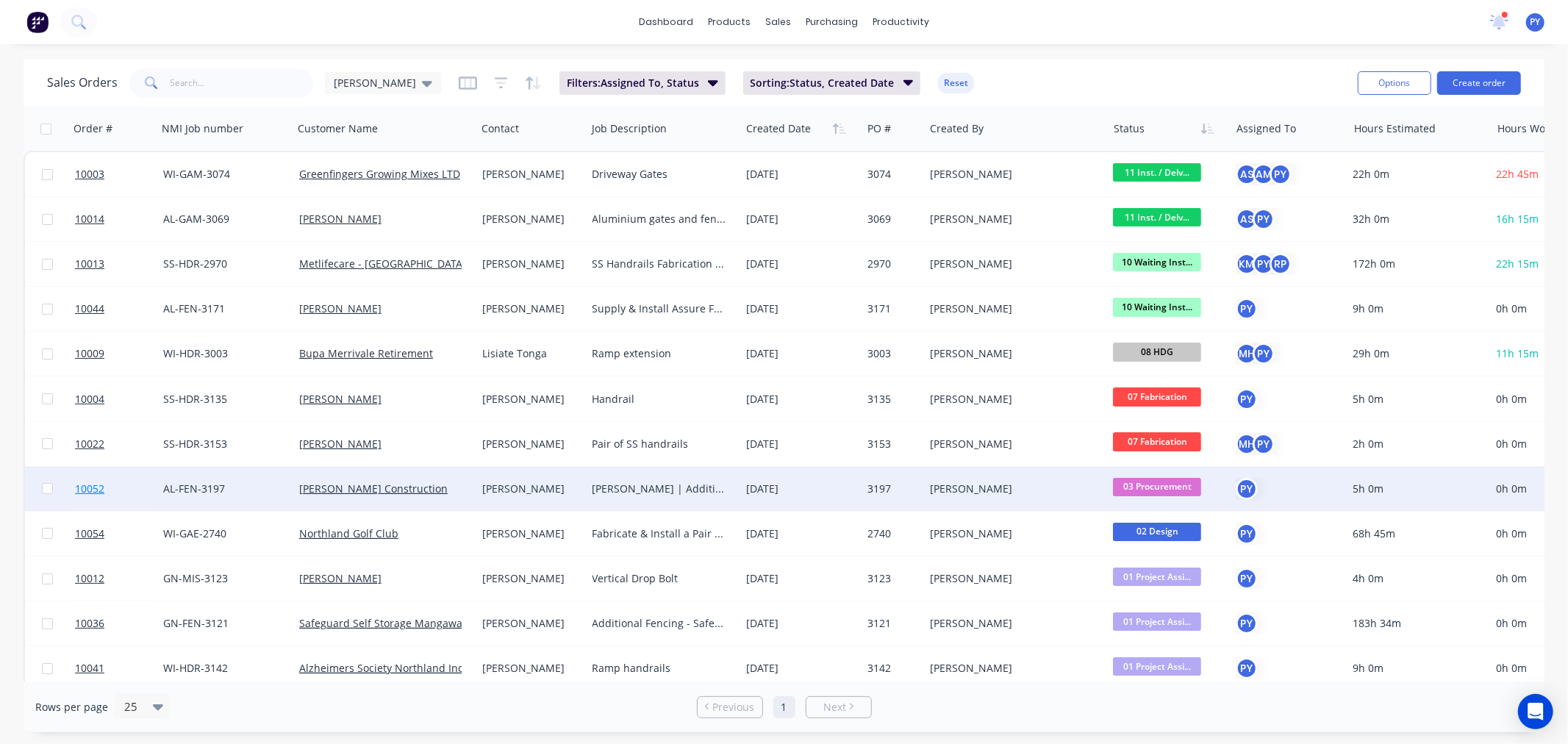
click at [84, 483] on span "10052" at bounding box center [90, 488] width 30 height 15
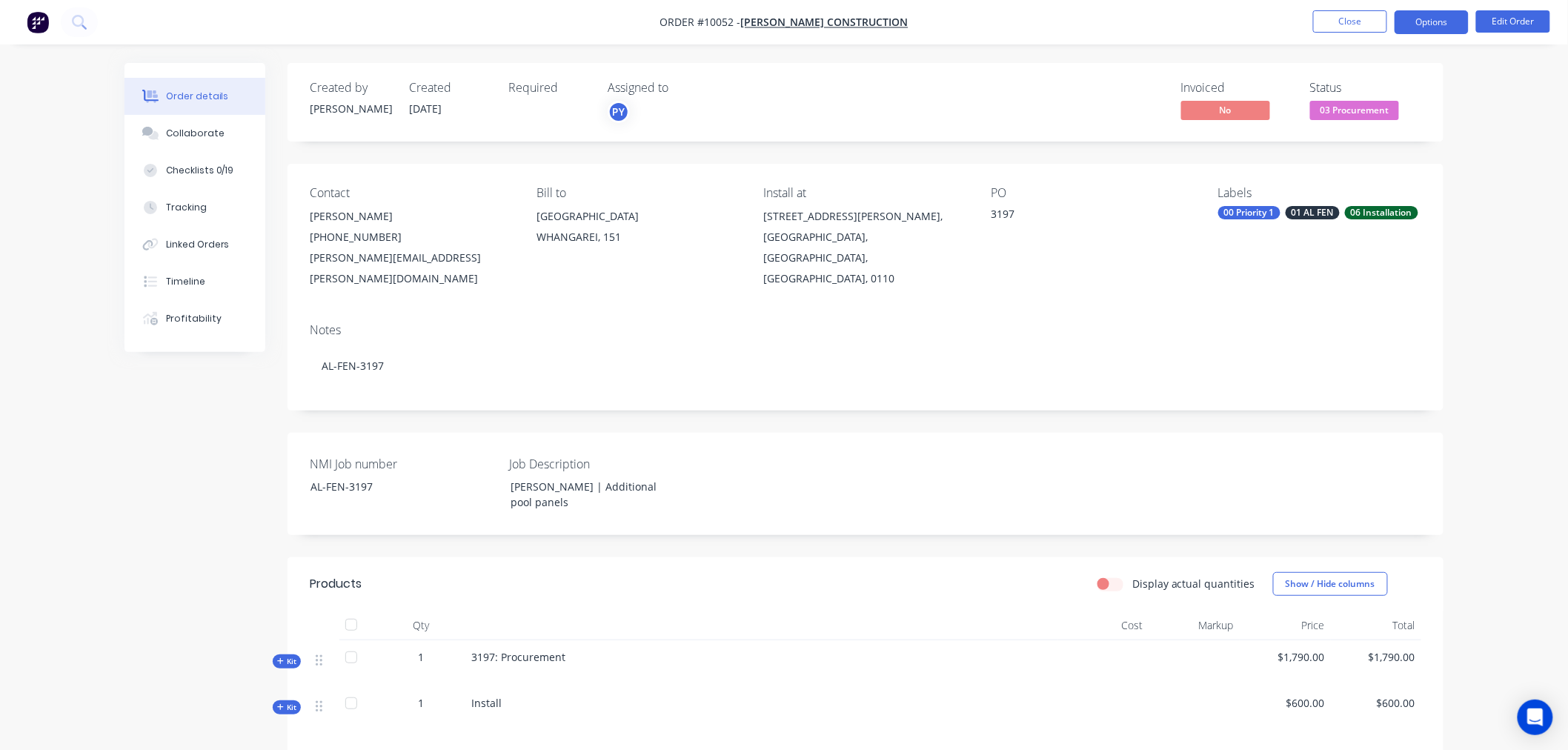
click at [1428, 23] on button "Options" at bounding box center [1432, 22] width 74 height 24
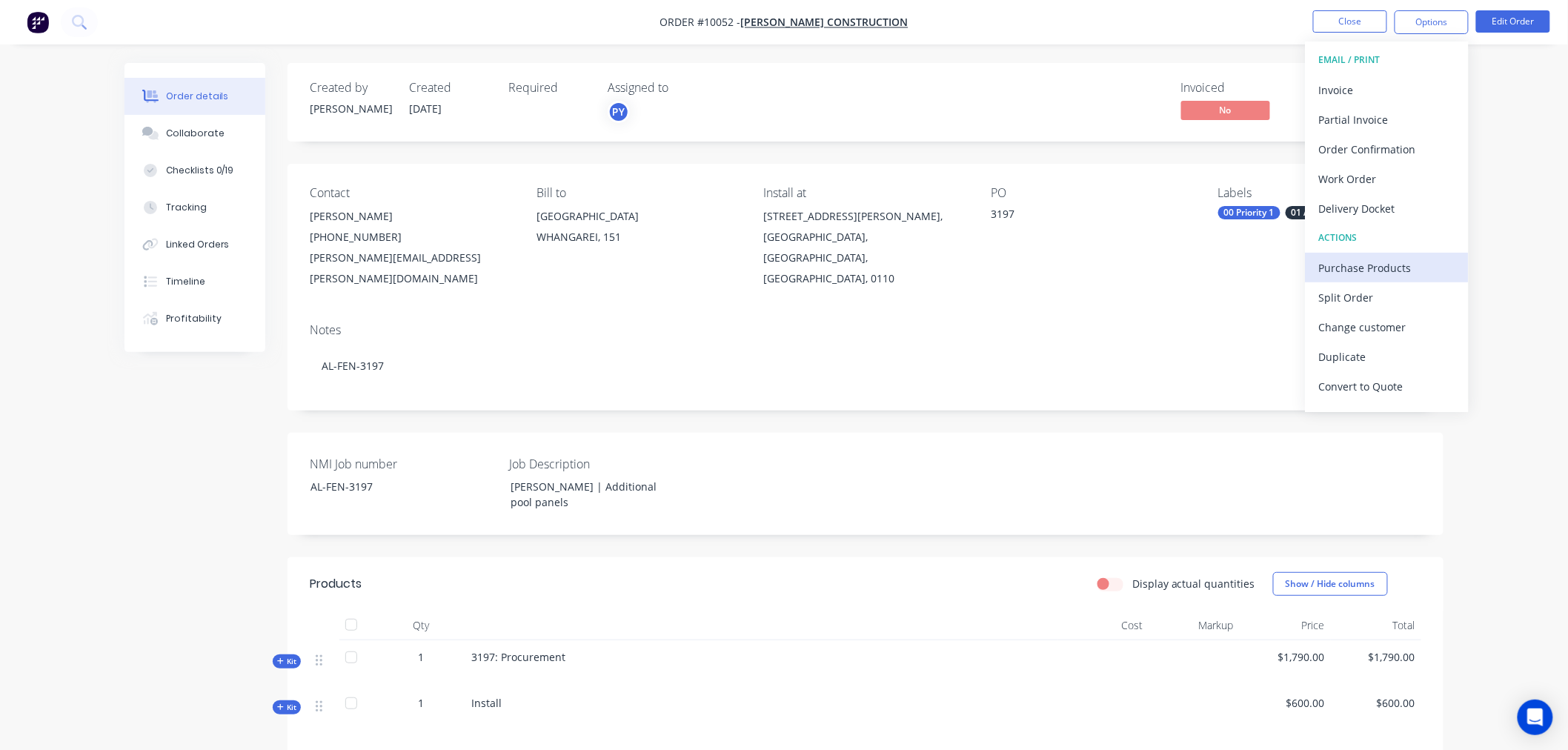
click at [1357, 263] on div "Purchase Products" at bounding box center [1387, 267] width 136 height 21
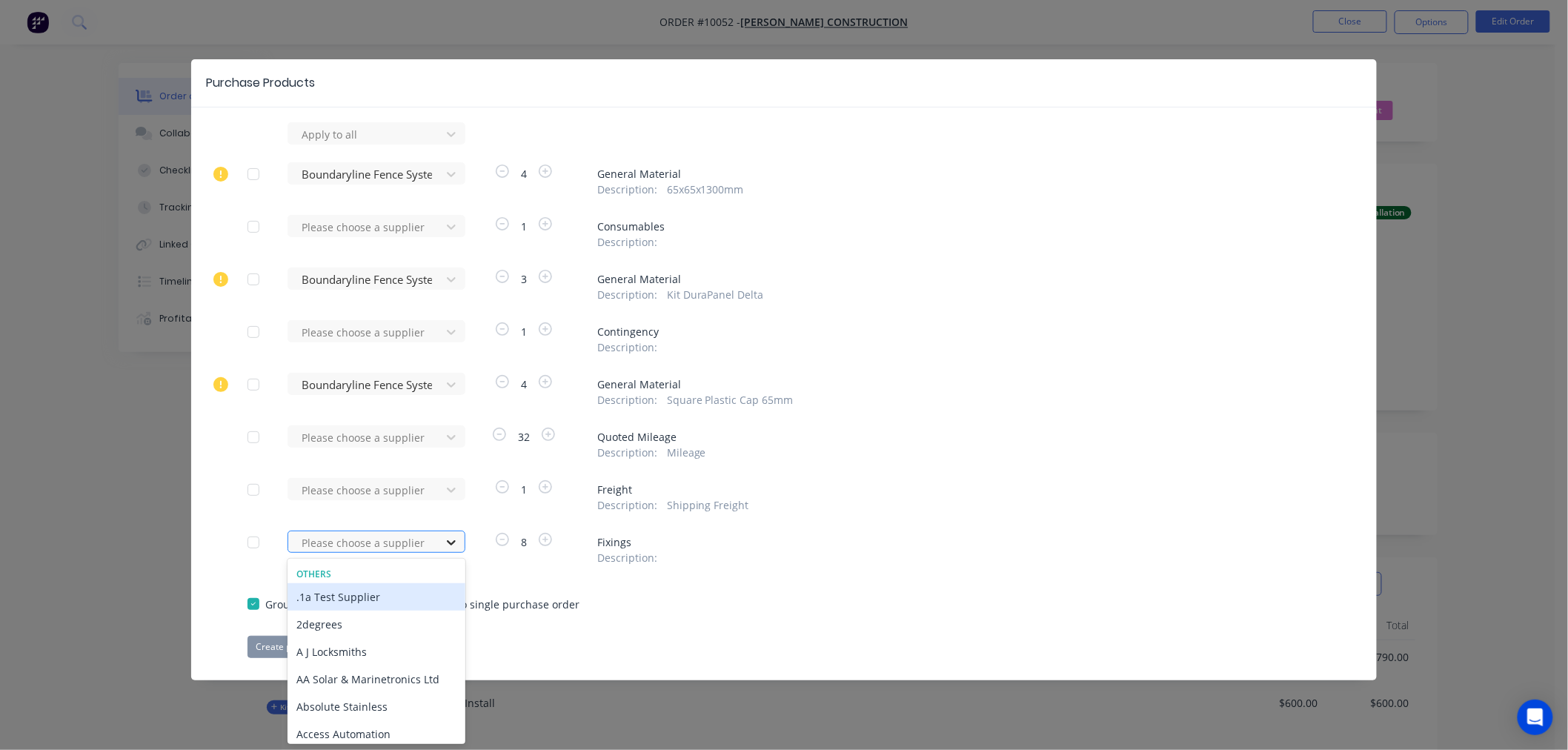
click at [449, 543] on icon at bounding box center [451, 543] width 9 height 6
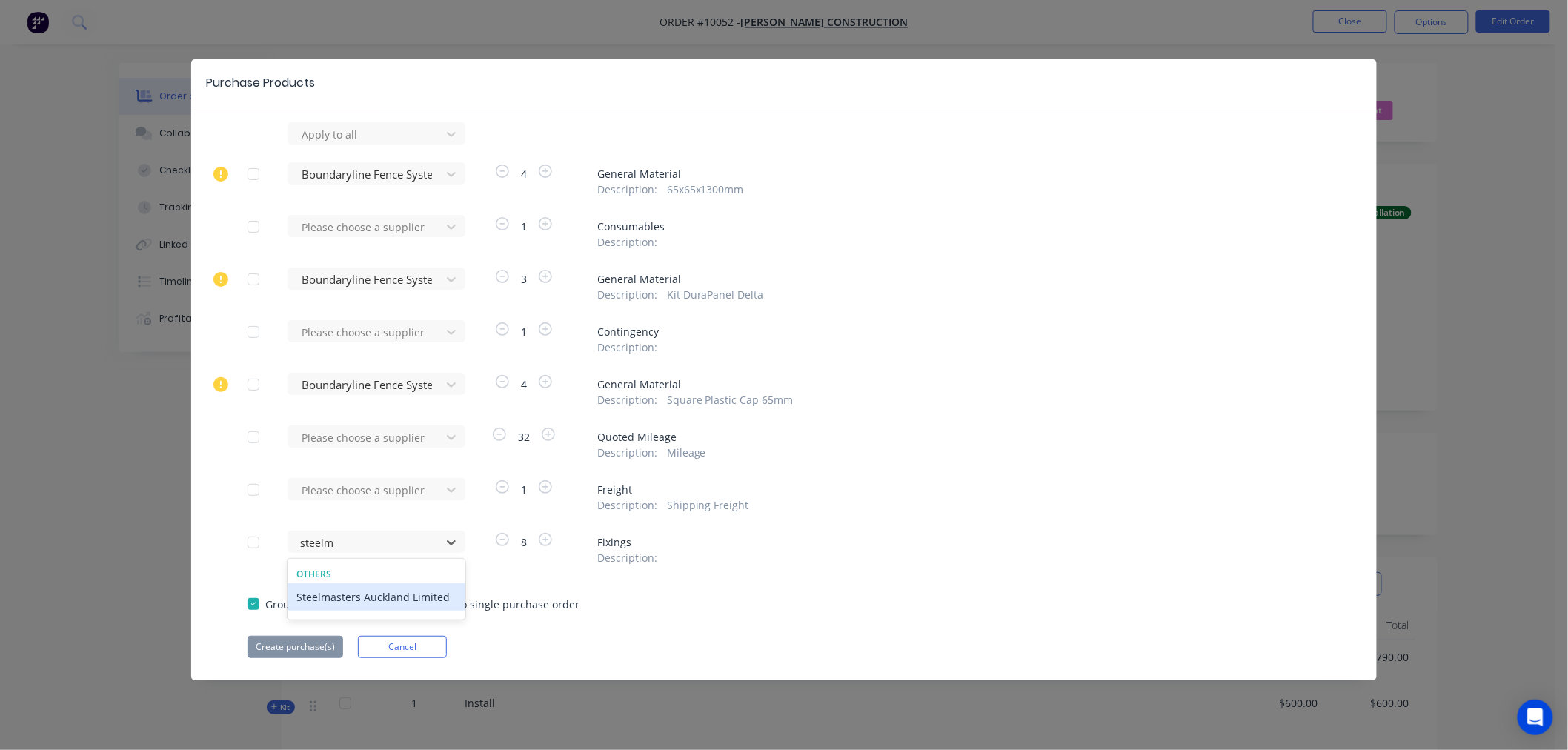
type input "steelma"
click at [336, 598] on div "Steelmasters Auckland Limited" at bounding box center [376, 596] width 177 height 28
click at [295, 650] on button "Create purchase(s)" at bounding box center [295, 647] width 95 height 22
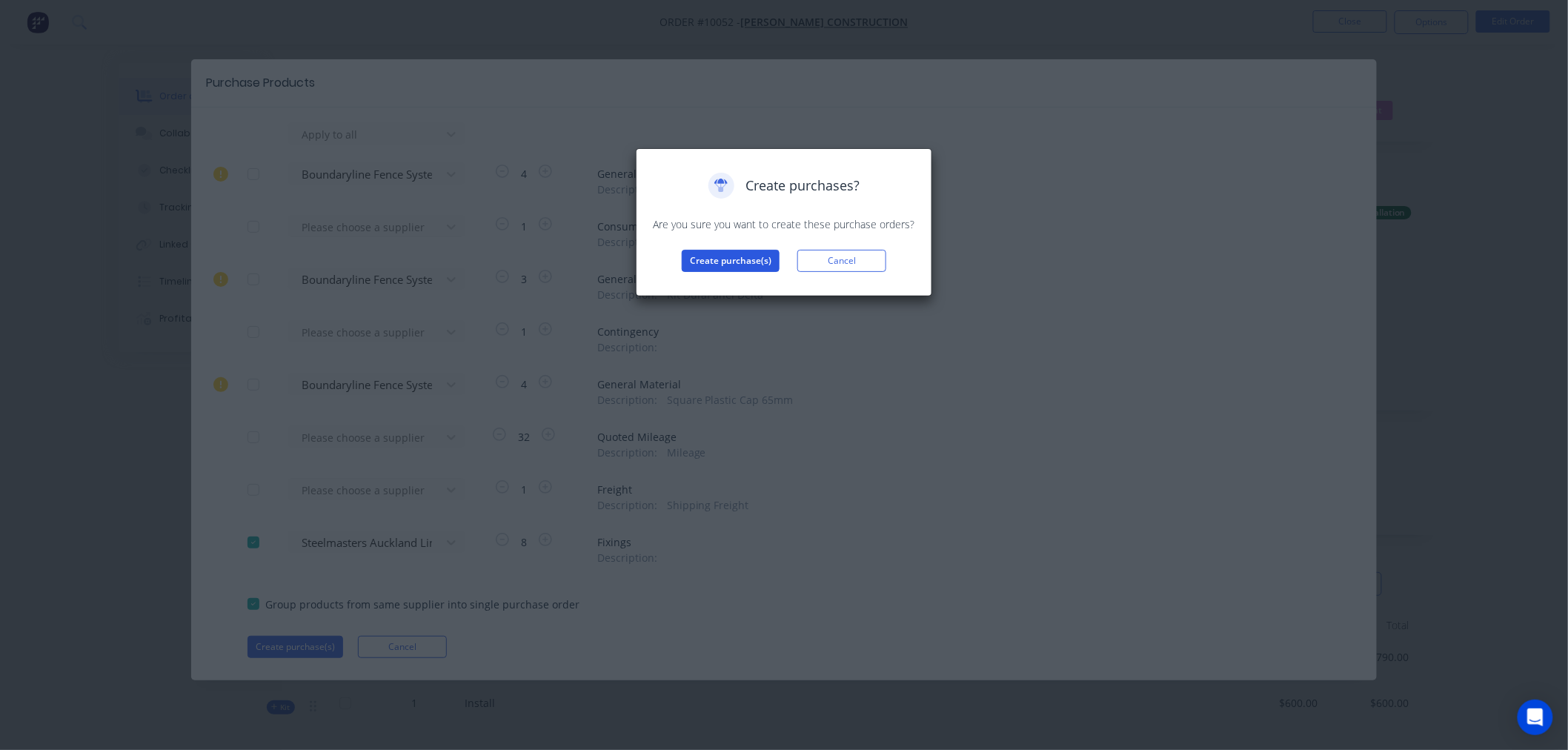
click at [739, 267] on button "Create purchase(s)" at bounding box center [730, 261] width 98 height 22
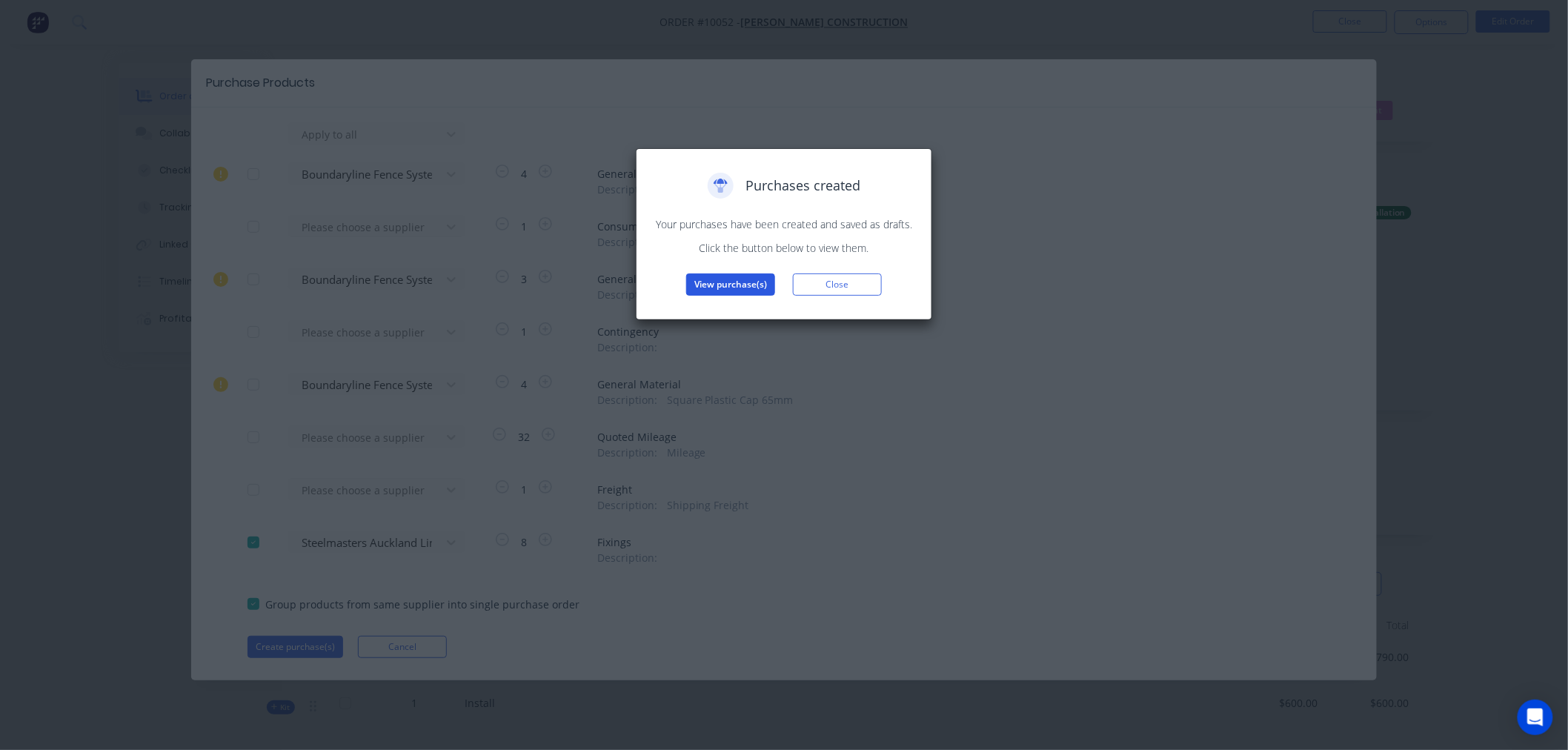
click at [725, 282] on button "View purchase(s)" at bounding box center [730, 285] width 89 height 22
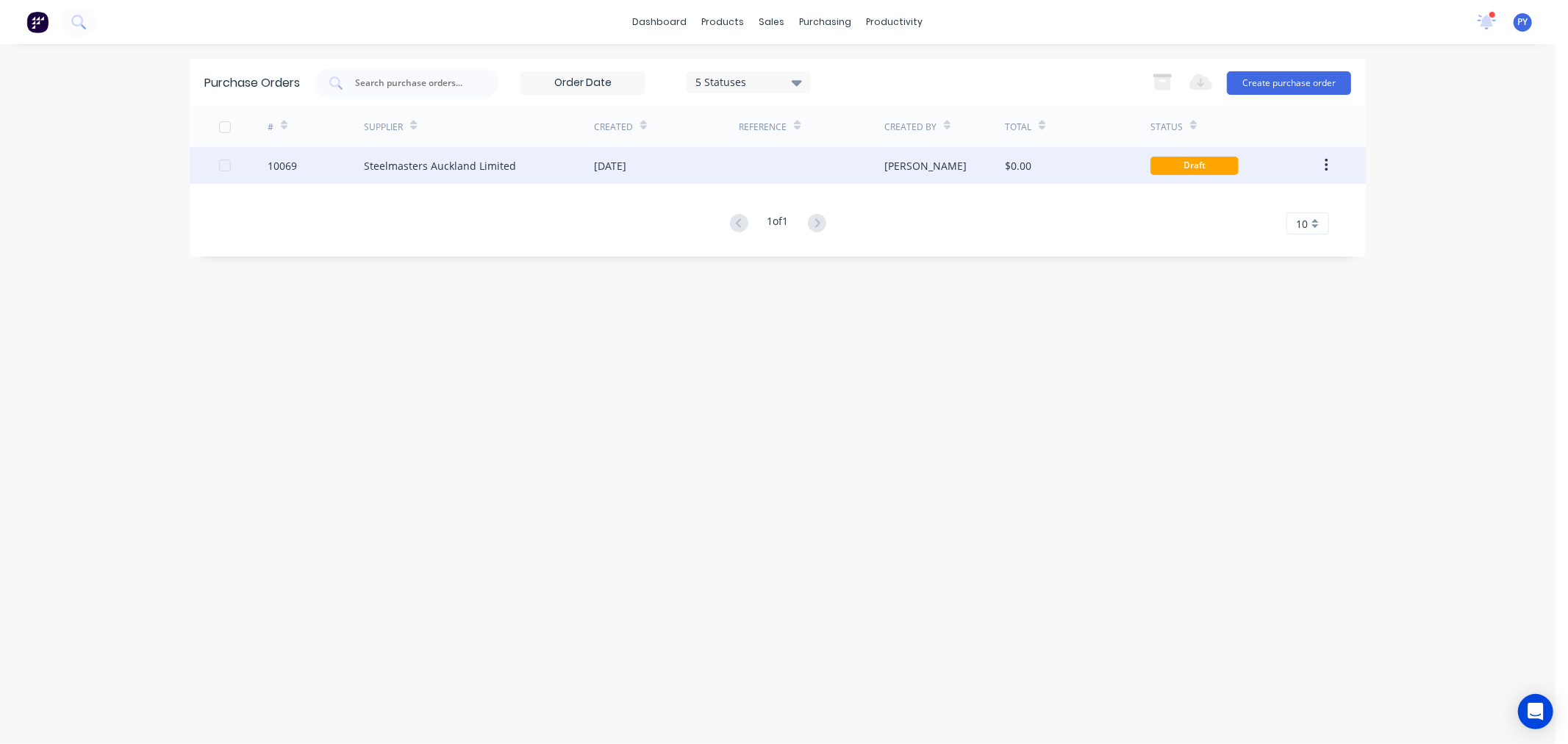
click at [425, 165] on div "Steelmasters Auckland Limited" at bounding box center [440, 166] width 152 height 16
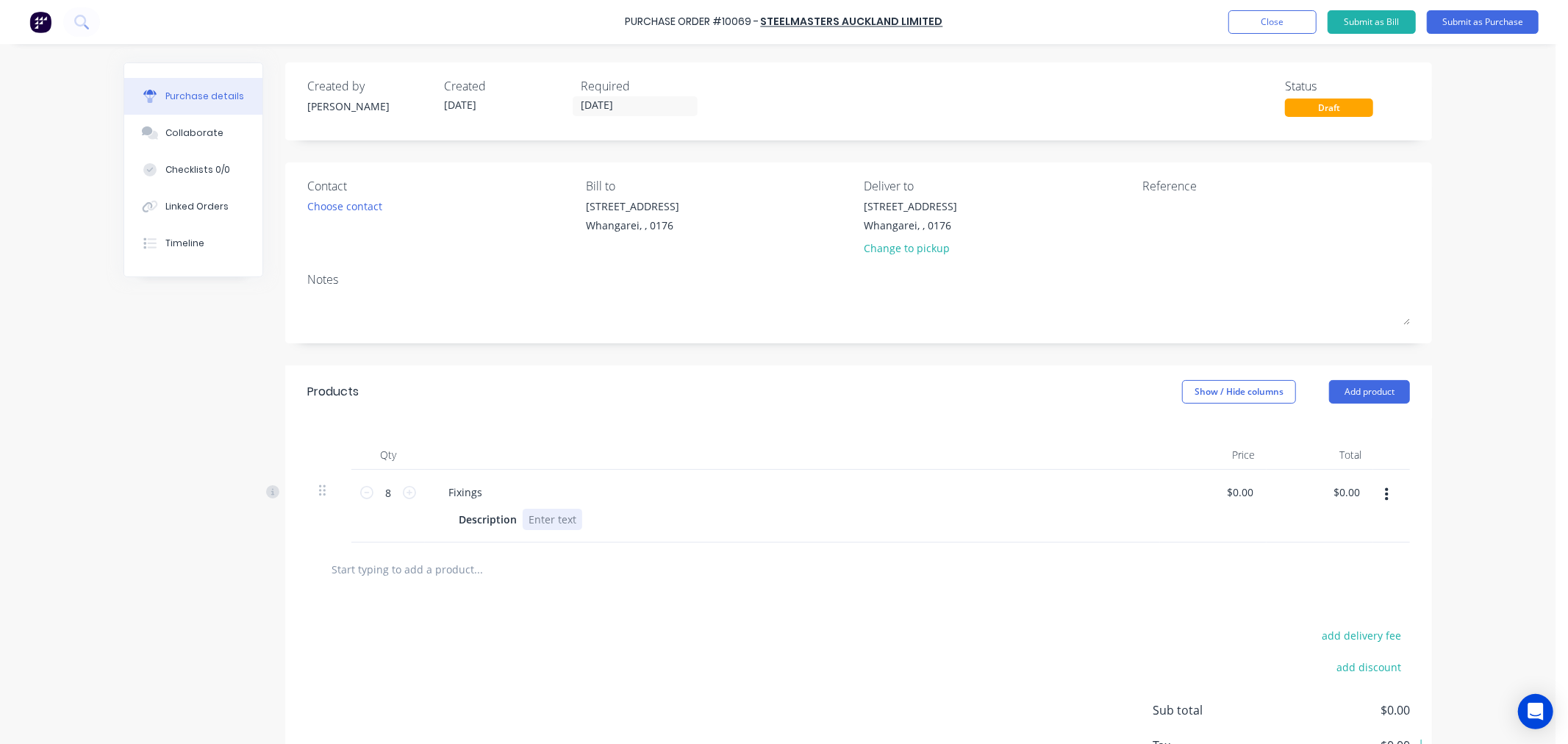
drag, startPoint x: 570, startPoint y: 519, endPoint x: 556, endPoint y: 519, distance: 14.0
click at [556, 519] on div at bounding box center [552, 519] width 59 height 21
click at [538, 518] on div "8x M12" at bounding box center [546, 519] width 47 height 21
click at [559, 523] on div "8x M12" at bounding box center [548, 519] width 50 height 21
click at [639, 519] on div "8x M12x130mm gal caoch screws" at bounding box center [611, 519] width 178 height 21
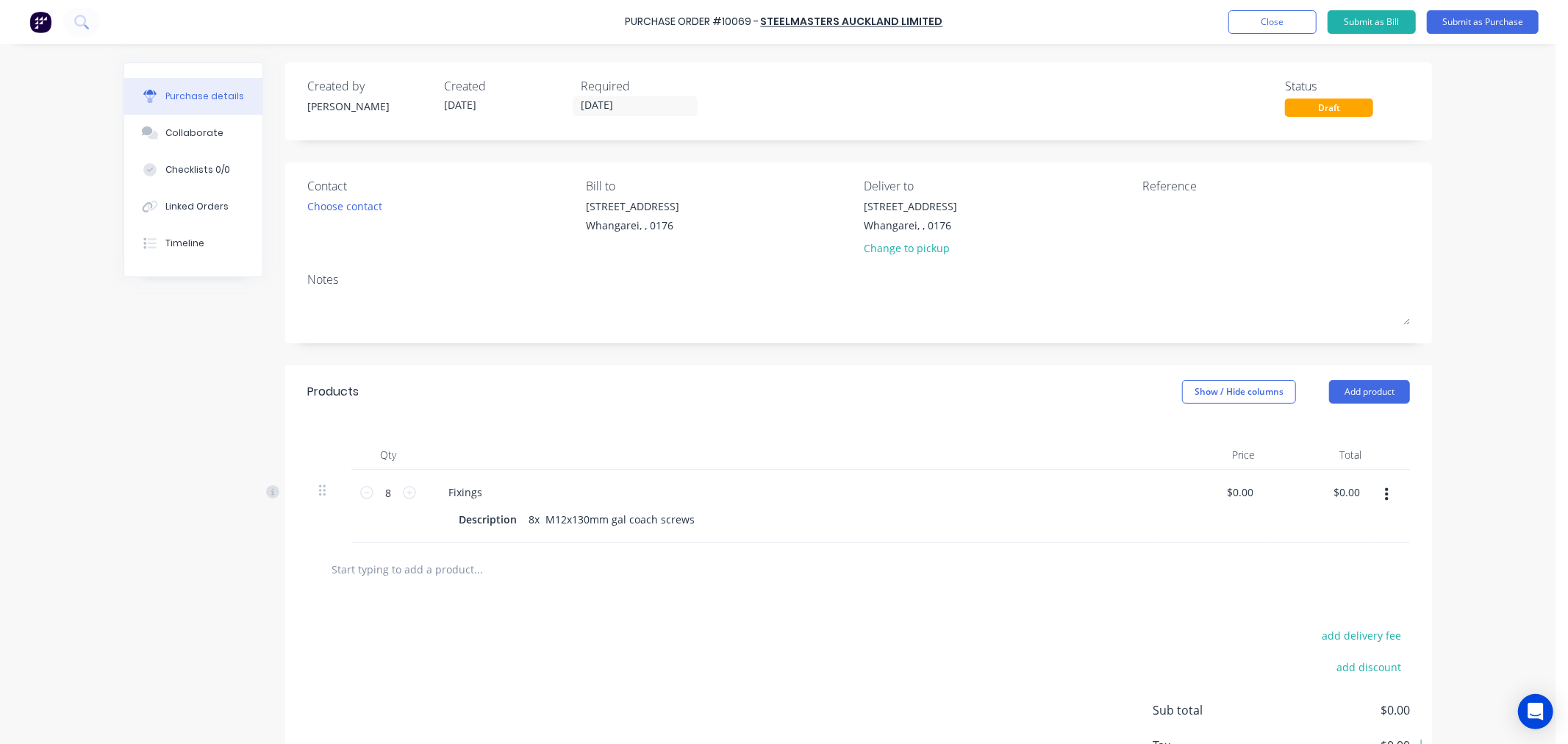
click at [520, 673] on div "add delivery fee add discount Sub total $0.00 Tax $0.00 Total $0.00" at bounding box center [859, 717] width 1147 height 242
click at [527, 517] on div "8x M12x130mm gal coach screws" at bounding box center [611, 519] width 178 height 21
click at [1154, 207] on textarea at bounding box center [1234, 215] width 184 height 33
type textarea "3197"
type textarea "x"
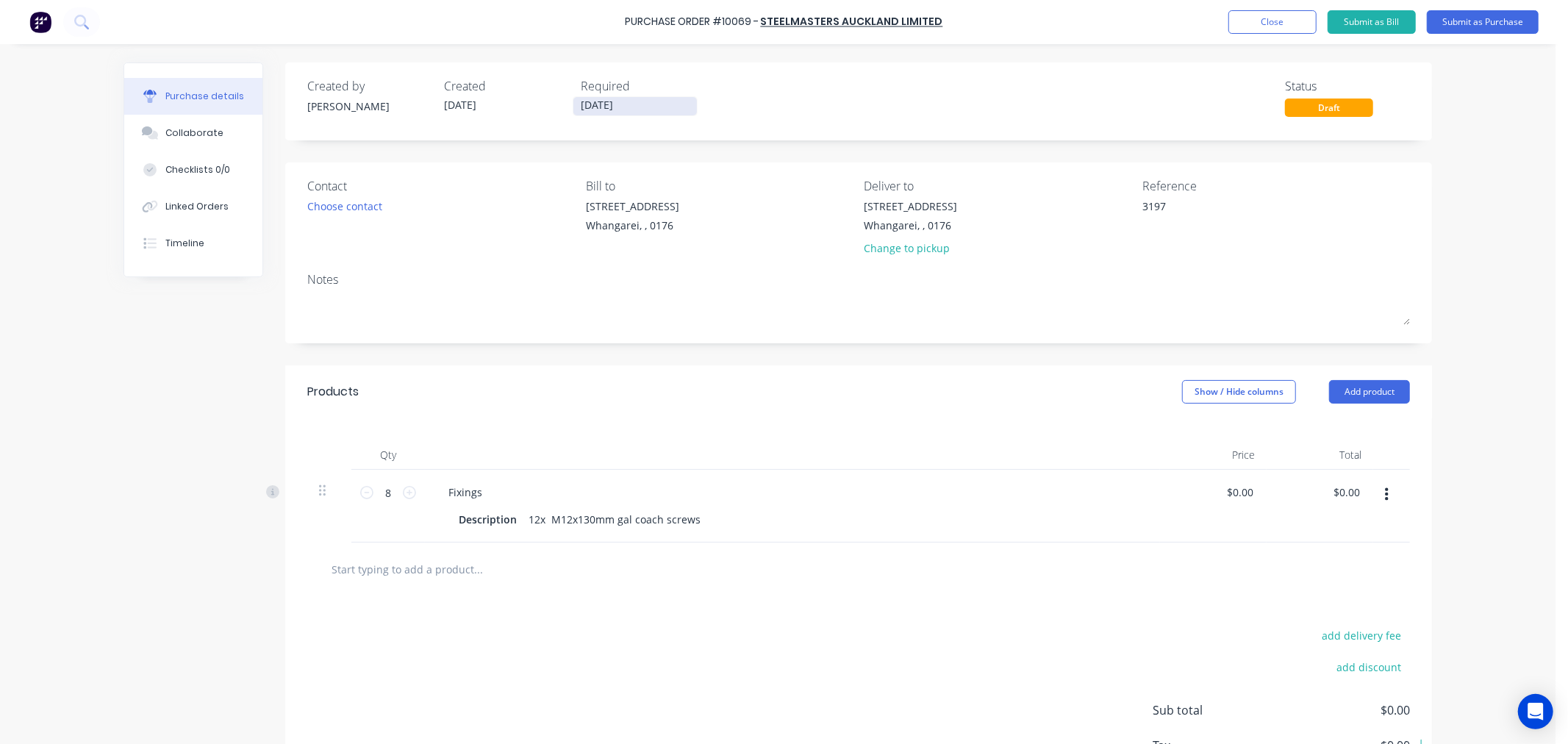
type textarea "3197"
click at [596, 103] on input "[DATE]" at bounding box center [635, 106] width 124 height 18
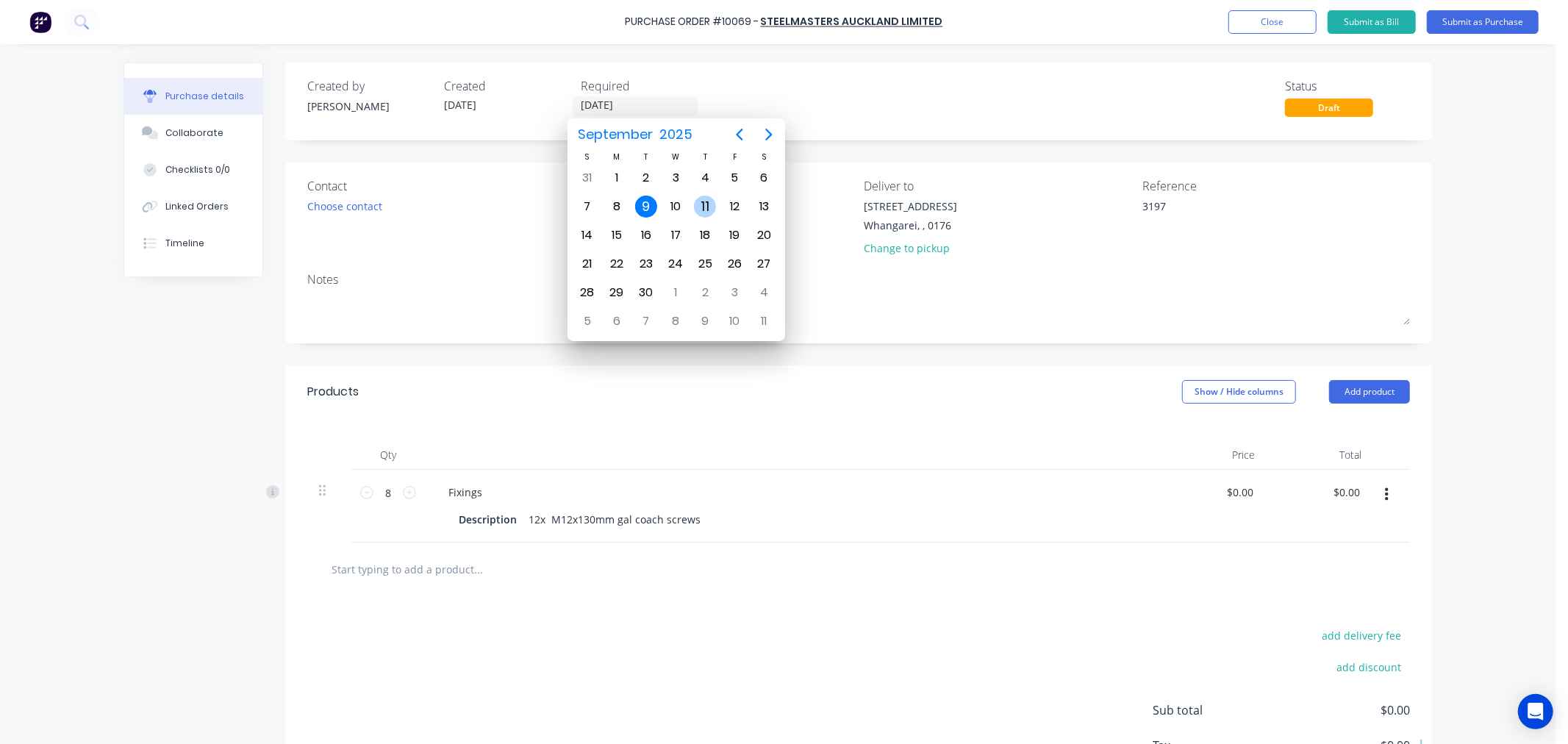
click at [704, 199] on div "11" at bounding box center [705, 207] width 22 height 22
type textarea "x"
type input "[DATE]"
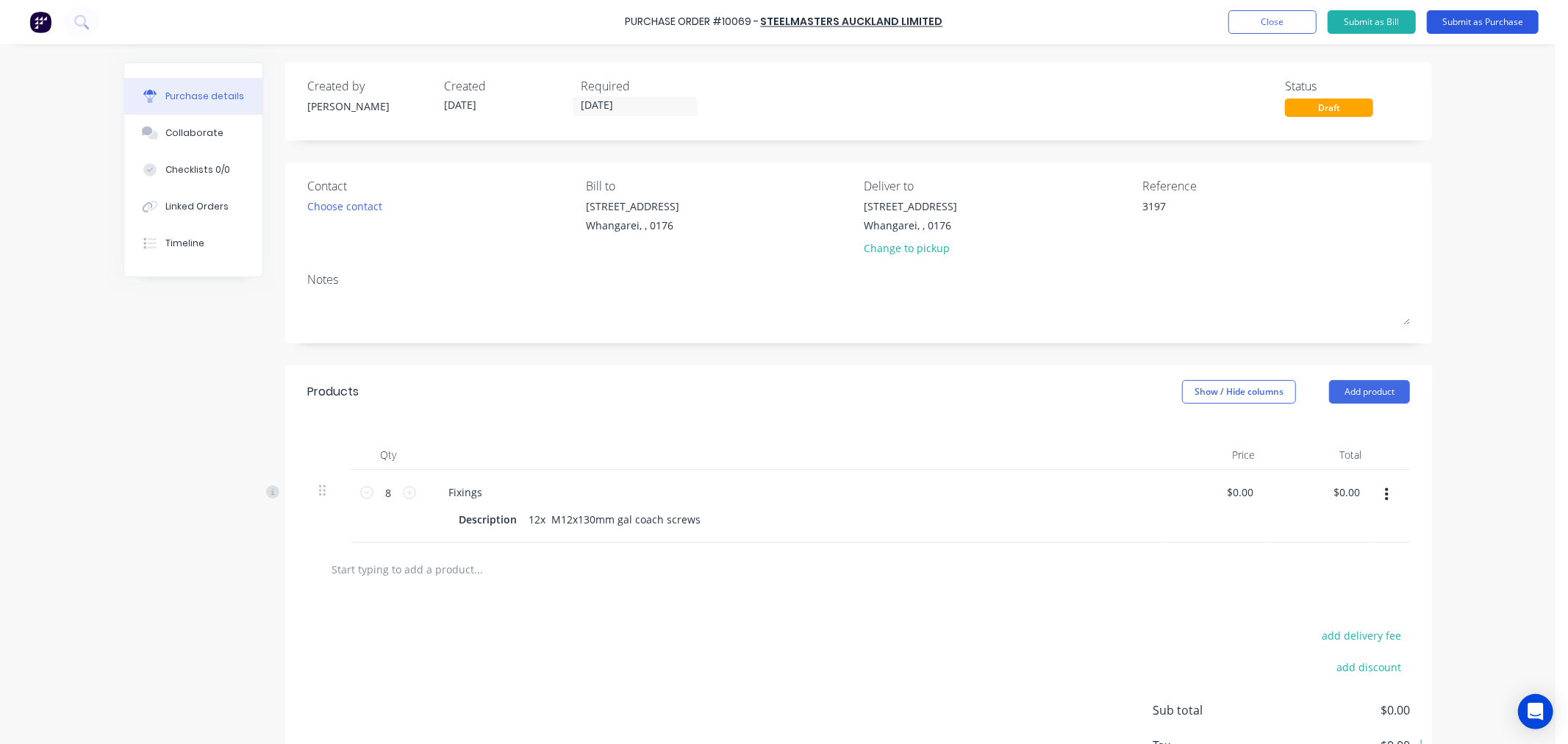
click at [1474, 18] on button "Submit as Purchase" at bounding box center [1483, 22] width 112 height 23
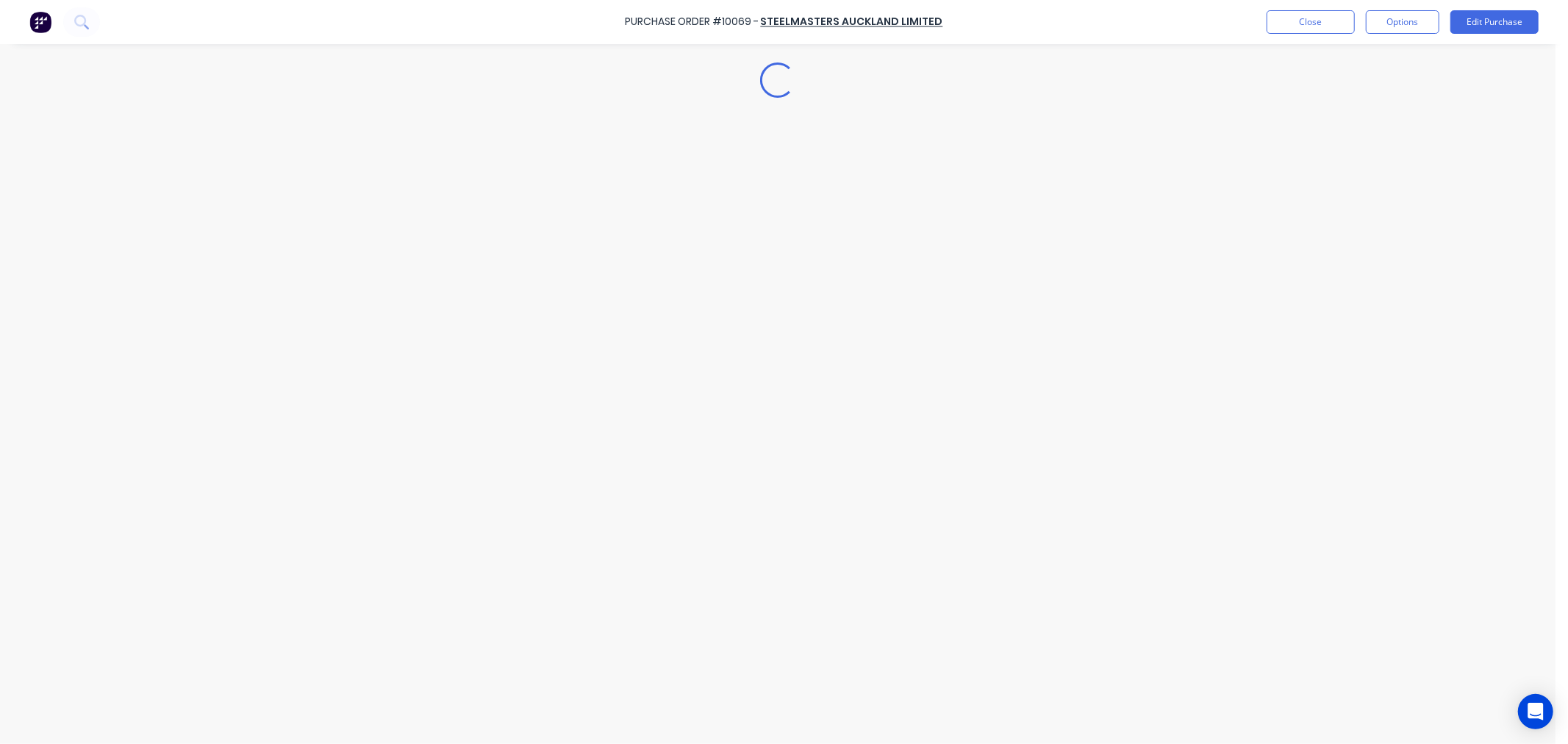
type textarea "x"
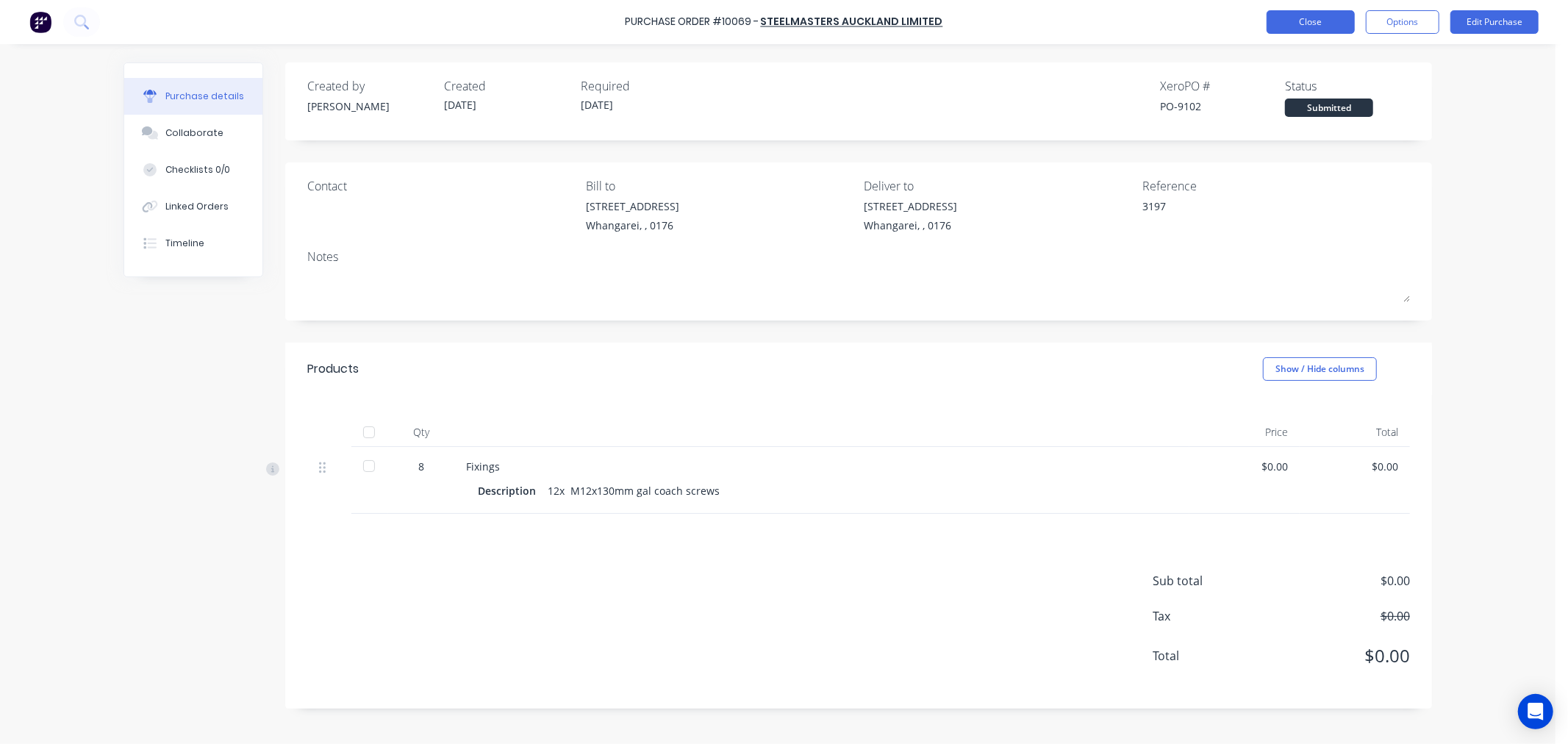
click at [1313, 17] on button "Close" at bounding box center [1311, 22] width 88 height 23
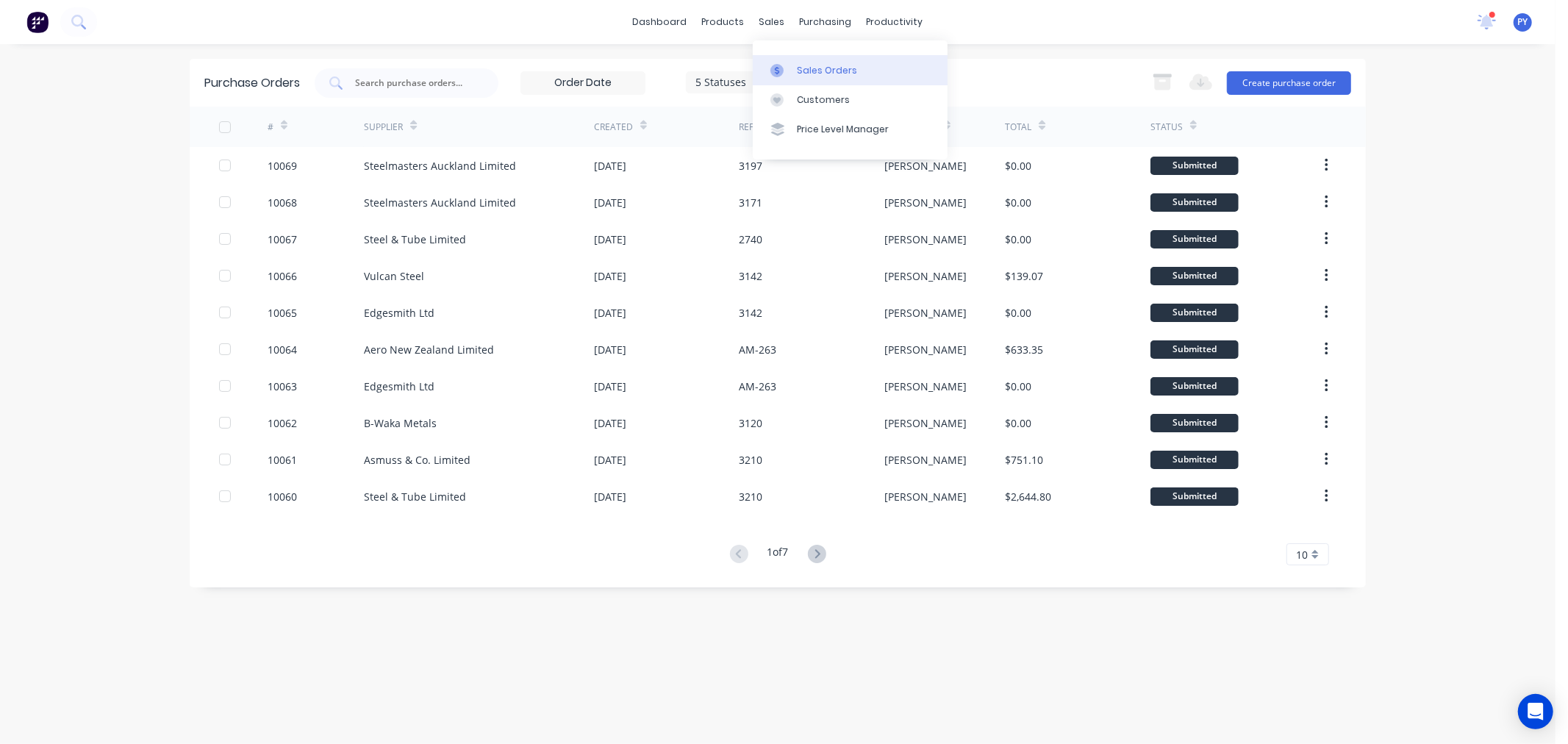
click at [815, 65] on div "Sales Orders" at bounding box center [827, 70] width 60 height 13
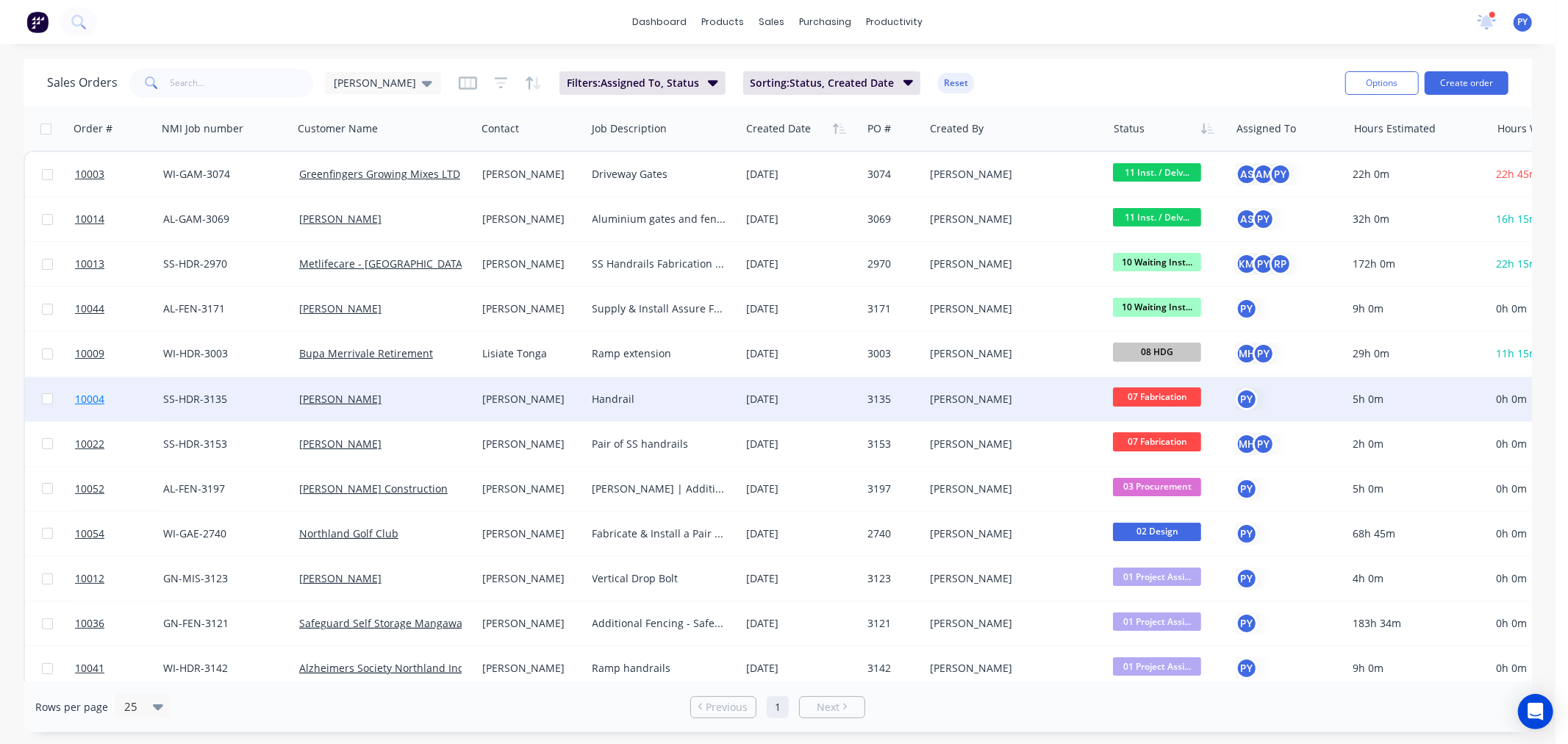
click at [98, 397] on span "10004" at bounding box center [90, 399] width 30 height 15
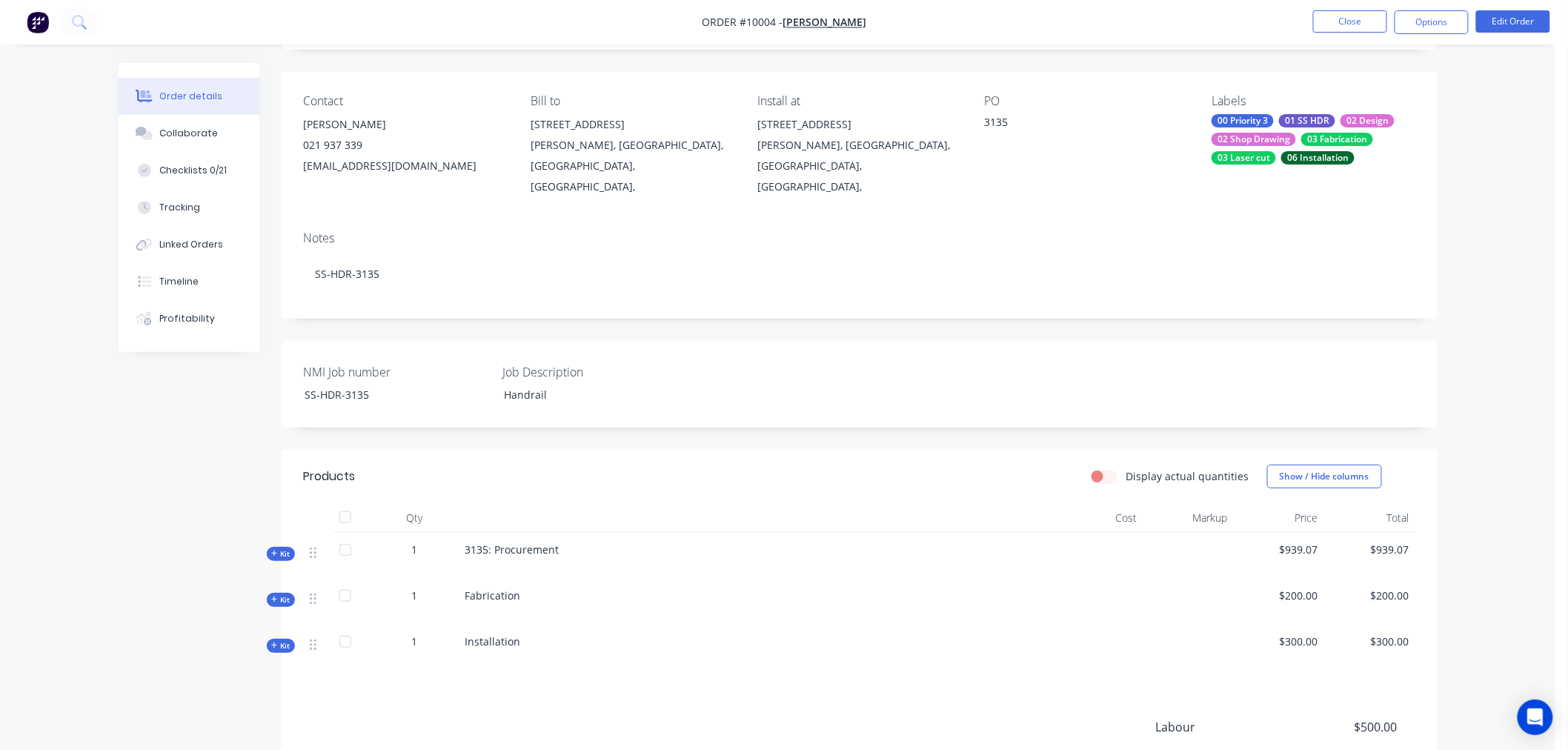
scroll to position [82, 0]
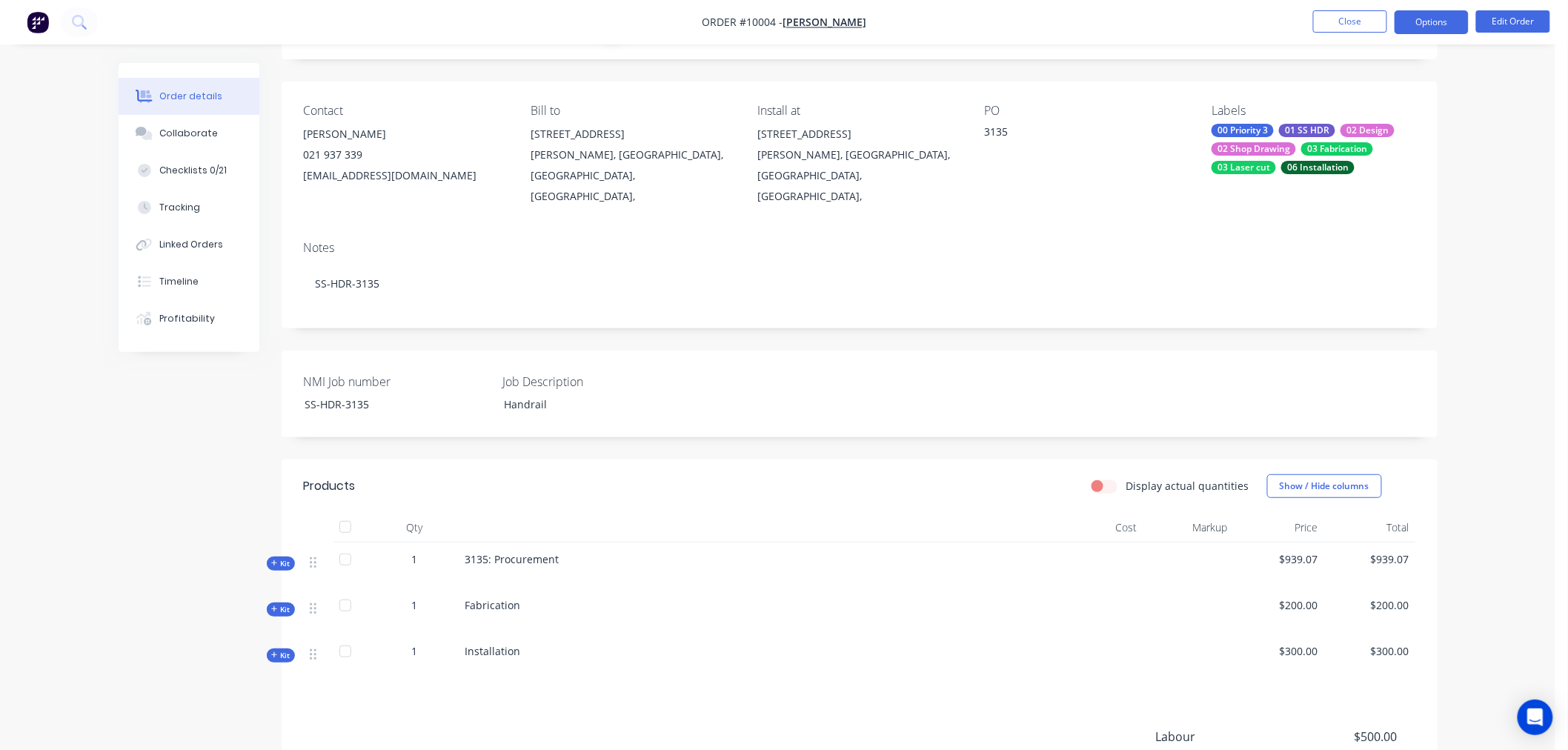
click at [1447, 22] on button "Options" at bounding box center [1432, 22] width 74 height 24
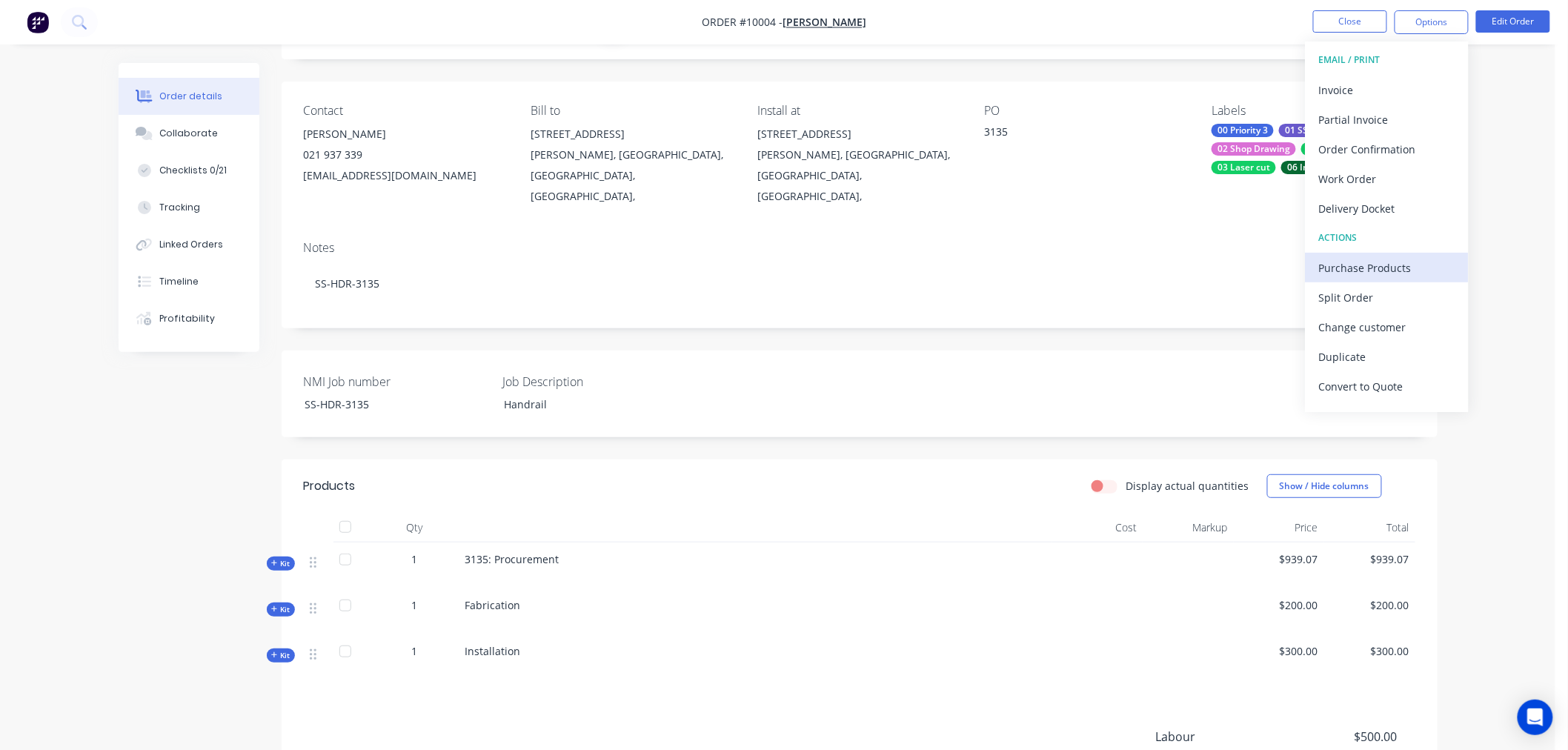
click at [1371, 263] on div "Purchase Products" at bounding box center [1387, 267] width 136 height 21
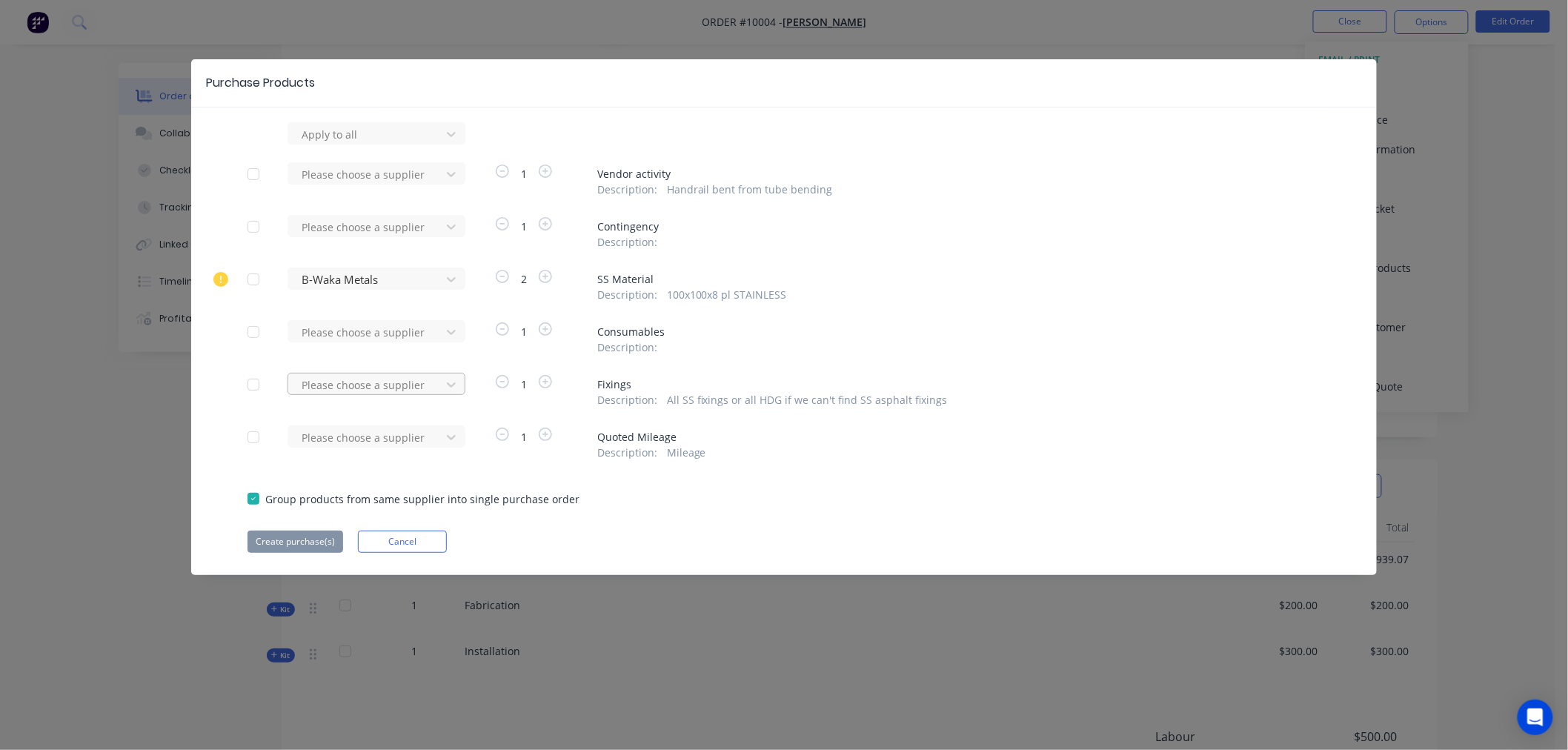
click at [342, 382] on div at bounding box center [367, 384] width 133 height 18
type input "anzor"
click at [320, 435] on div "Anzor" at bounding box center [376, 438] width 177 height 28
click at [286, 543] on button "Create purchase(s)" at bounding box center [295, 542] width 95 height 22
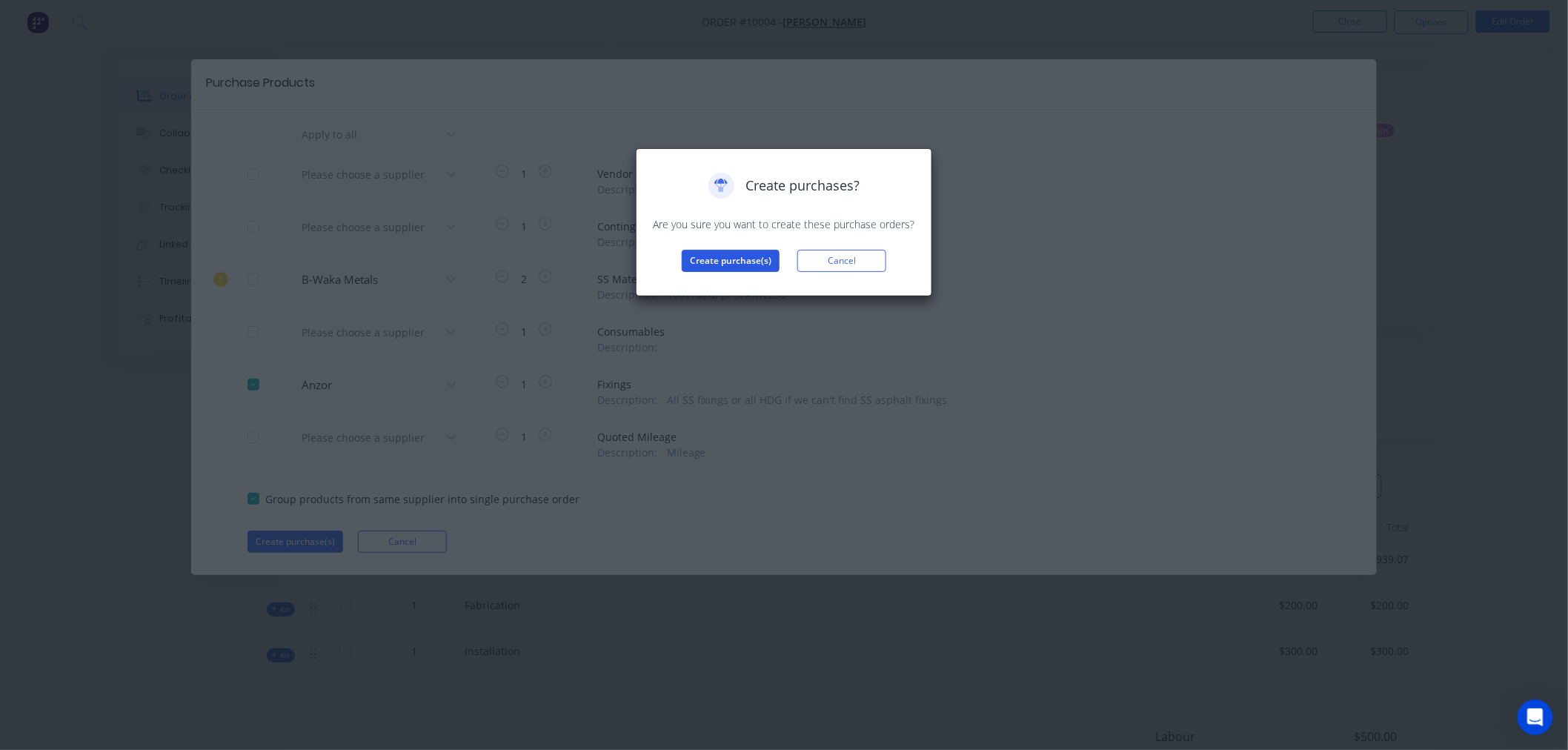
click at [735, 263] on button "Create purchase(s)" at bounding box center [730, 261] width 98 height 22
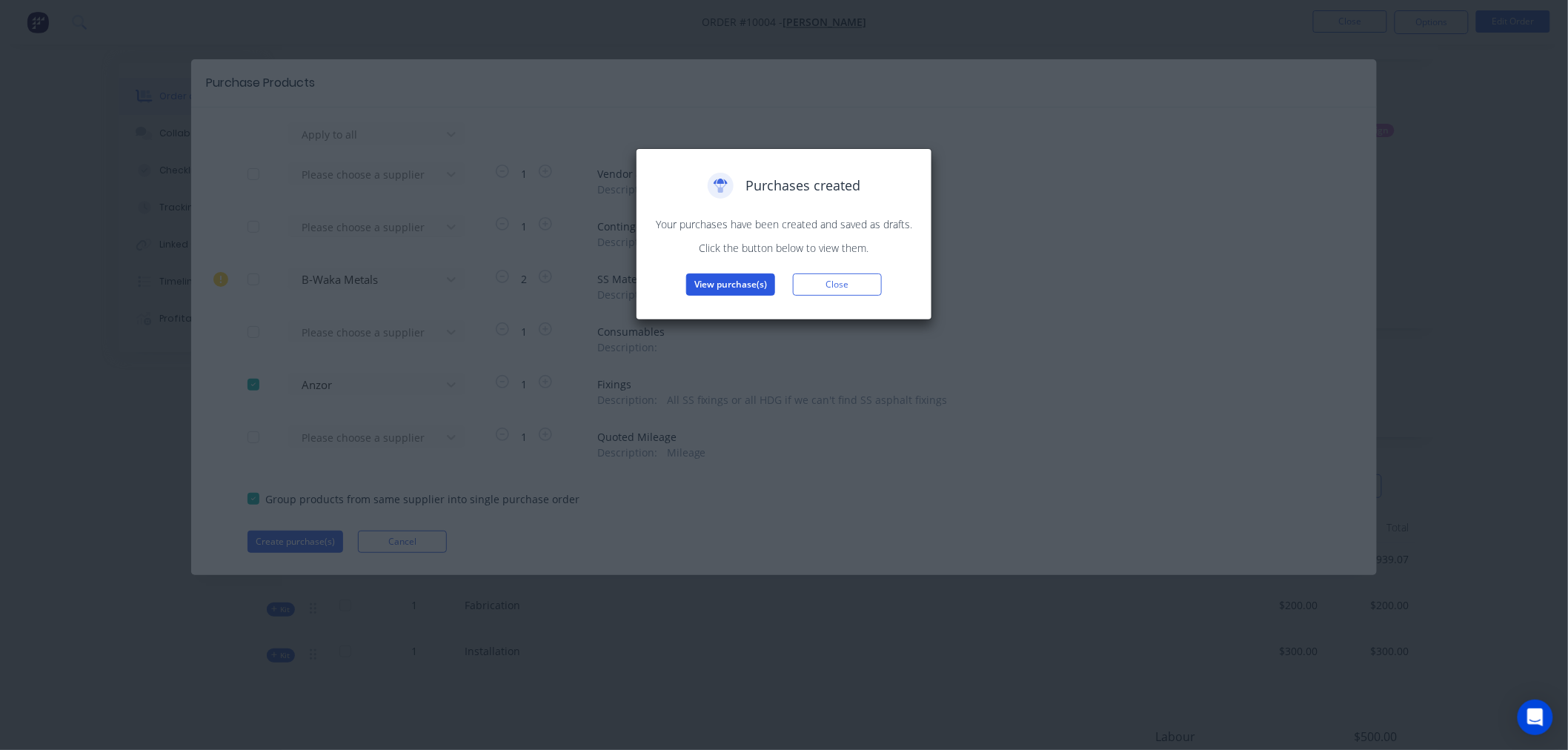
click at [720, 278] on button "View purchase(s)" at bounding box center [730, 285] width 89 height 22
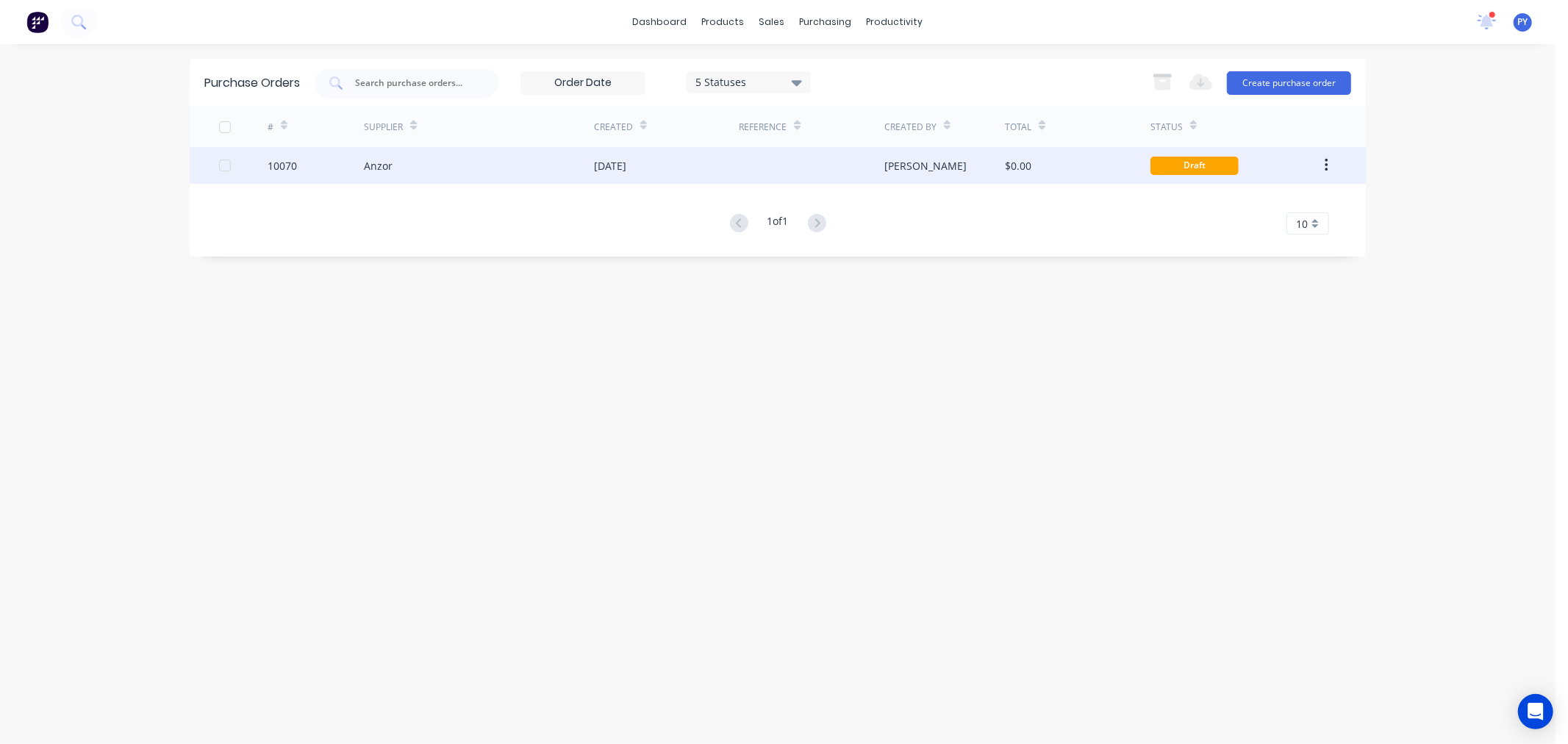
click at [1185, 166] on div "Draft" at bounding box center [1194, 165] width 88 height 18
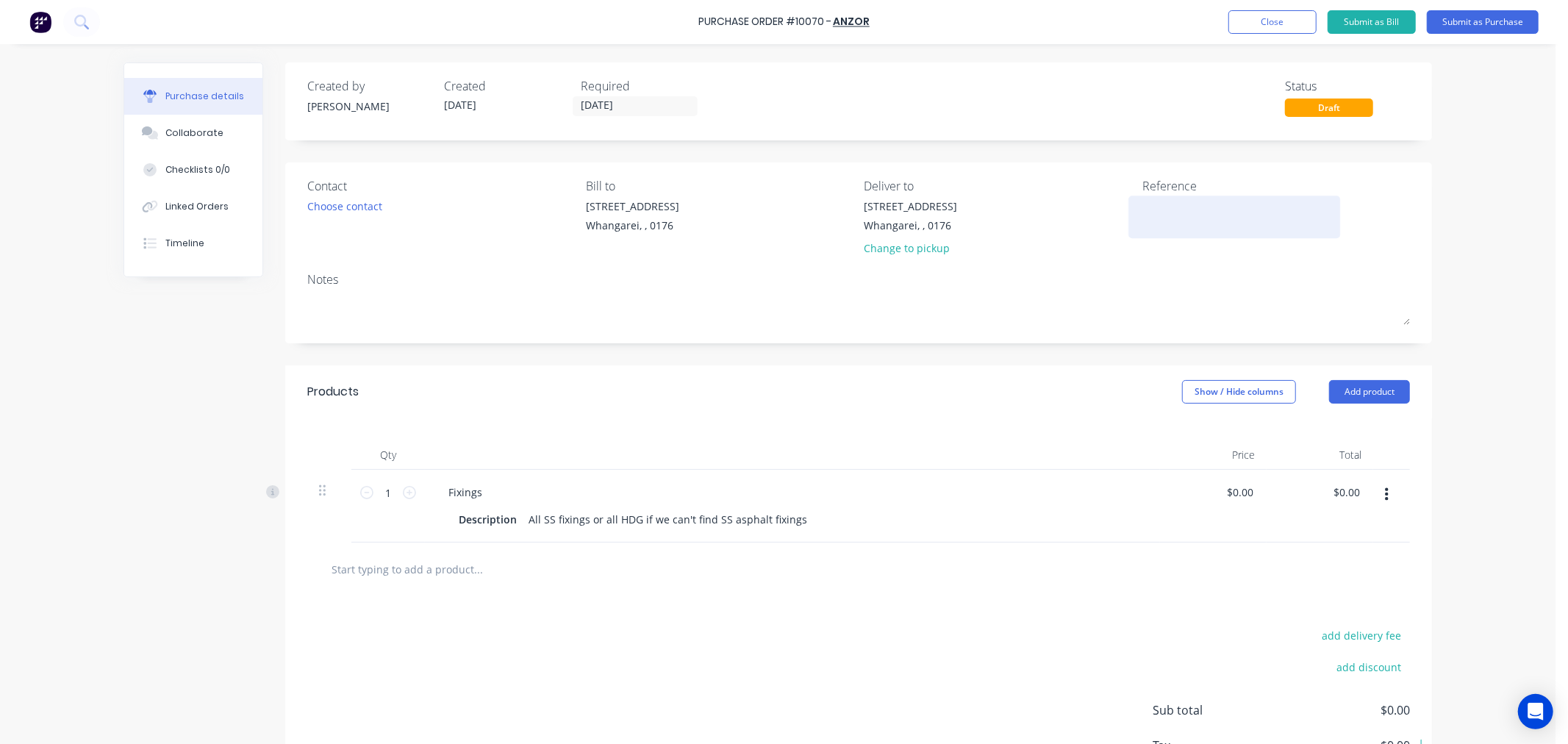
click at [1149, 202] on textarea at bounding box center [1234, 215] width 184 height 33
type textarea "3135"
type textarea "x"
type textarea "3135"
drag, startPoint x: 584, startPoint y: 103, endPoint x: 571, endPoint y: 104, distance: 13.0
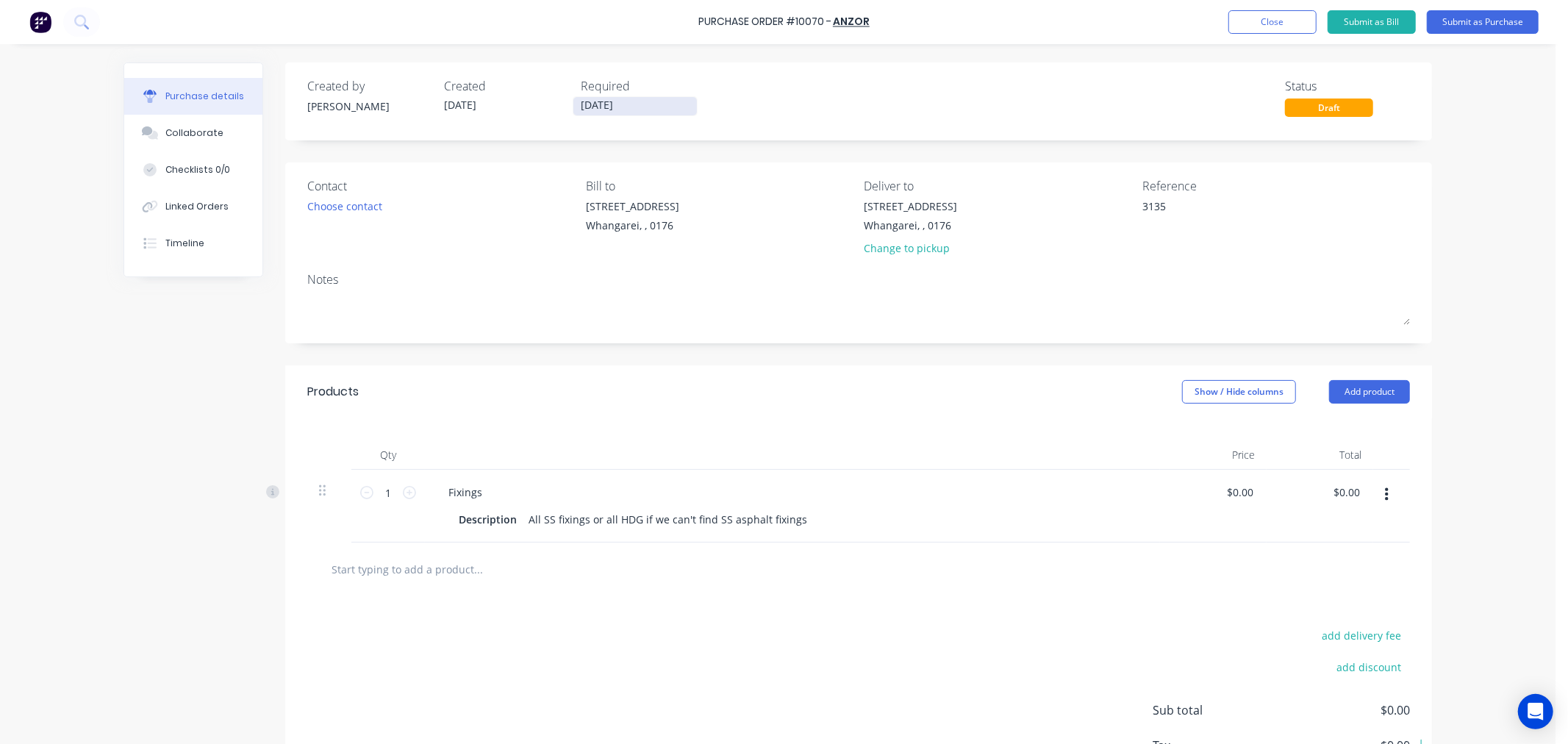
click at [574, 104] on input "[DATE]" at bounding box center [635, 106] width 124 height 18
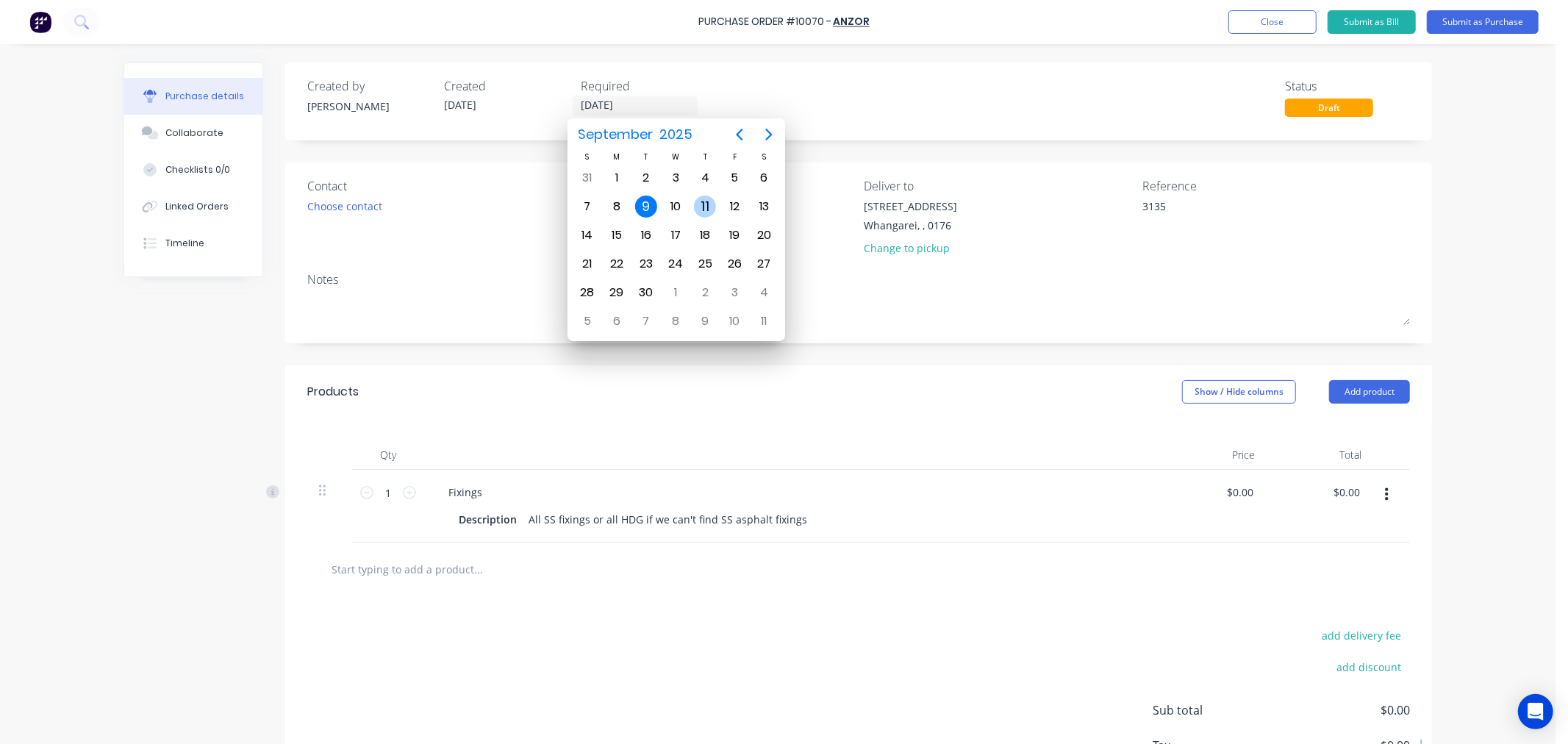
click at [706, 202] on div "11" at bounding box center [705, 207] width 22 height 22
type textarea "x"
type input "[DATE]"
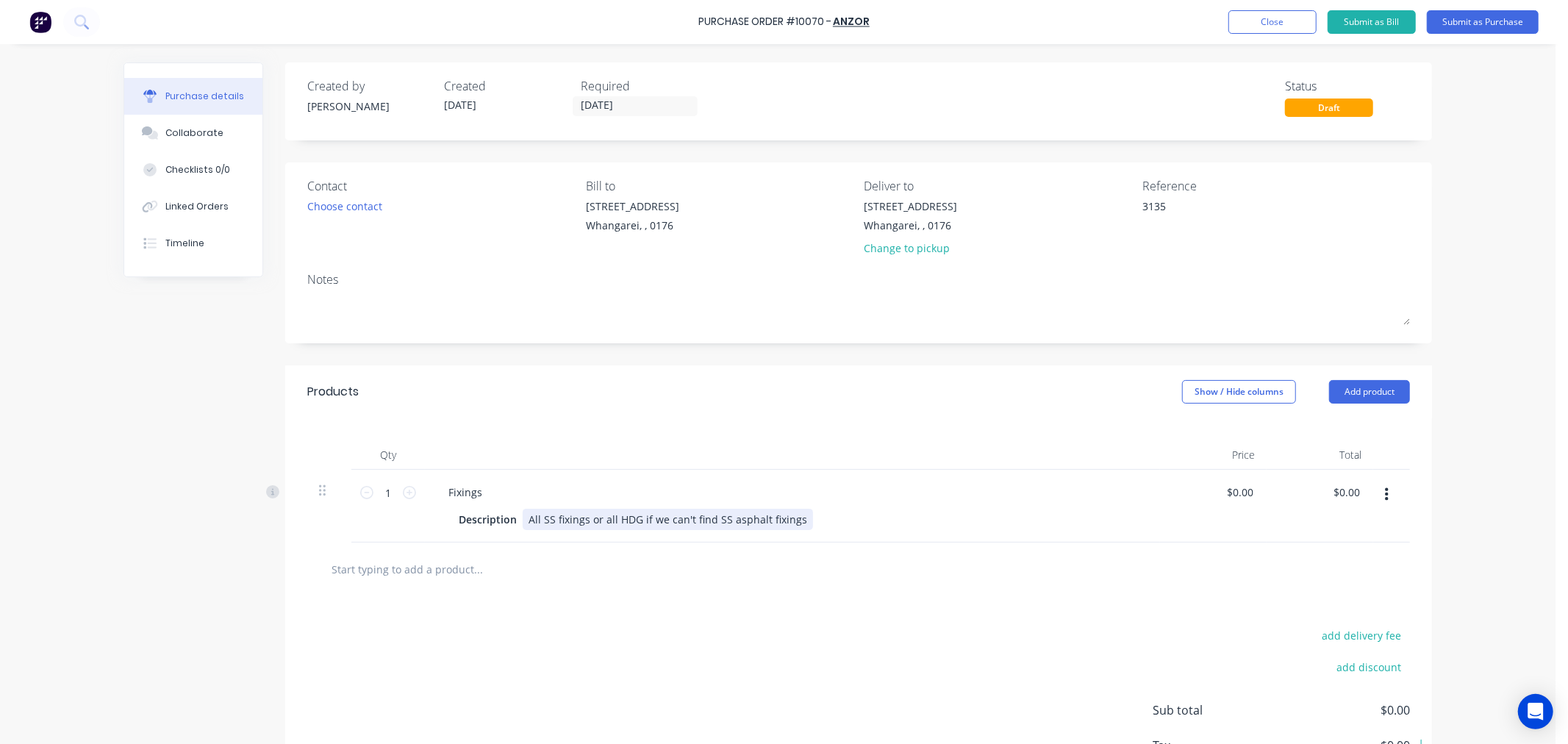
type textarea "x"
drag, startPoint x: 796, startPoint y: 520, endPoint x: 519, endPoint y: 516, distance: 277.0
click at [523, 516] on div "All SS fixings or all HDG if we can't find SS asphalt fixings" at bounding box center [667, 519] width 290 height 21
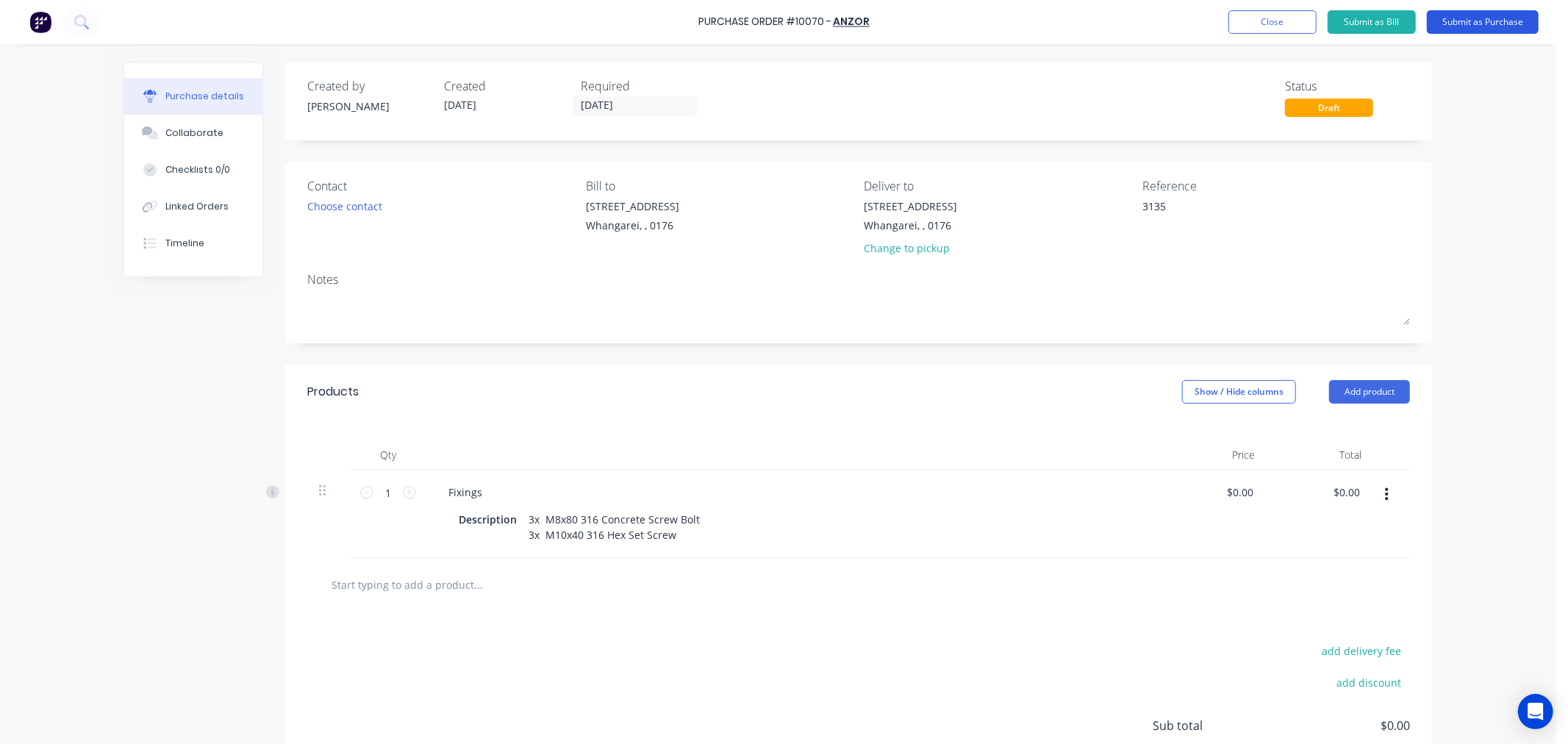
click at [1473, 22] on button "Submit as Purchase" at bounding box center [1483, 22] width 112 height 23
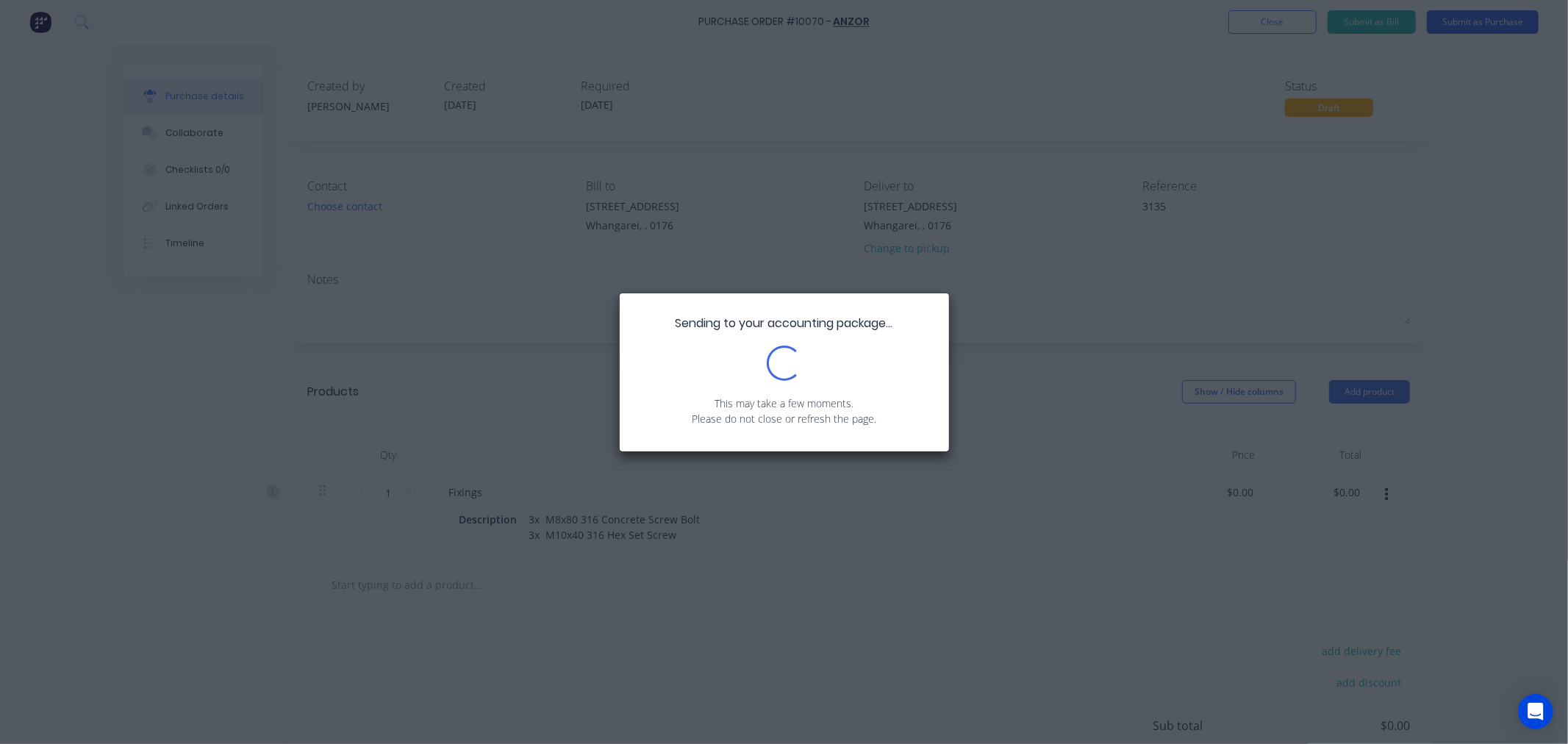
type textarea "x"
